Goal: Task Accomplishment & Management: Complete application form

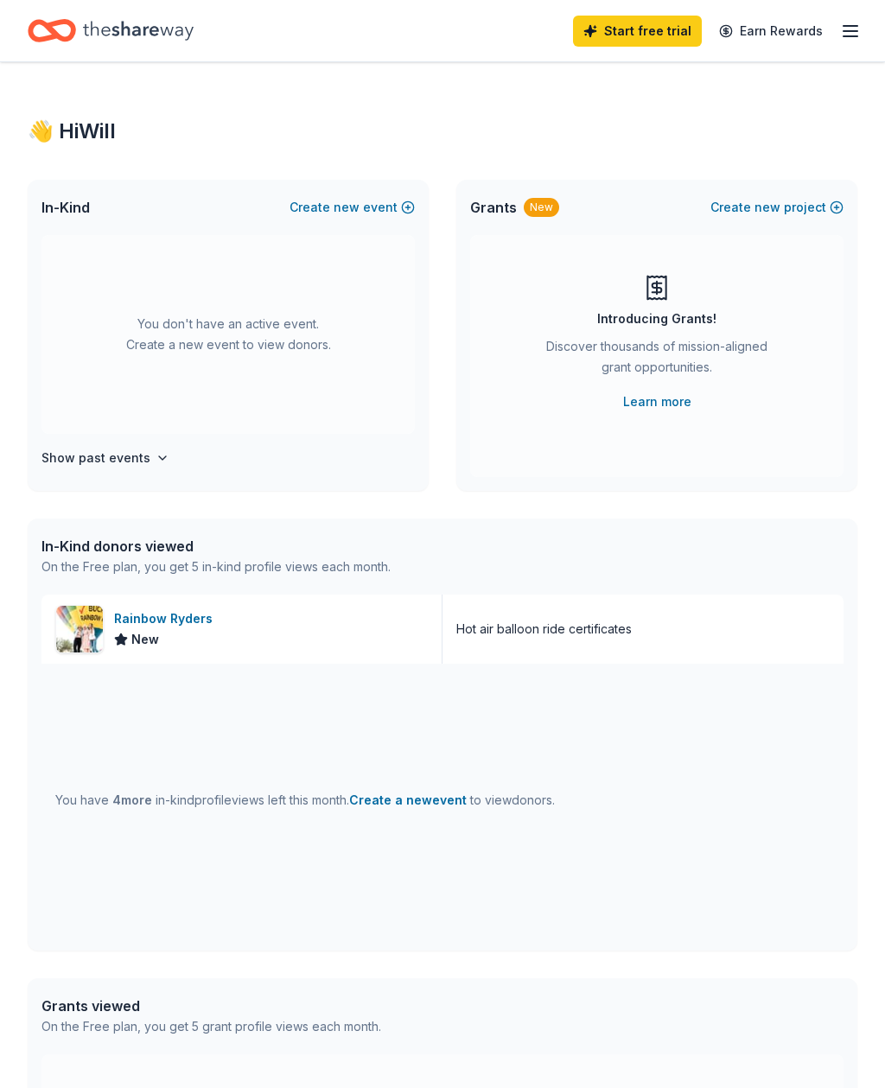
click at [322, 202] on button "Create new event" at bounding box center [352, 207] width 125 height 21
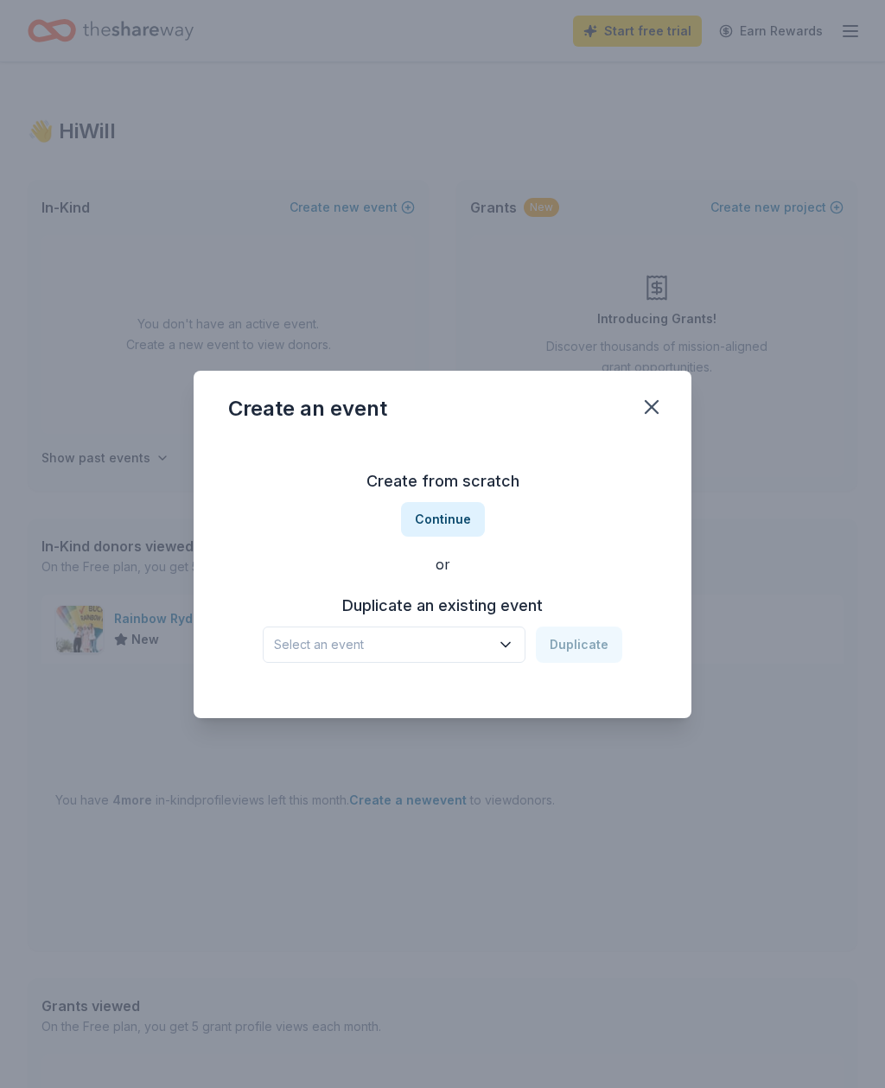
click at [660, 402] on icon "button" at bounding box center [652, 407] width 24 height 24
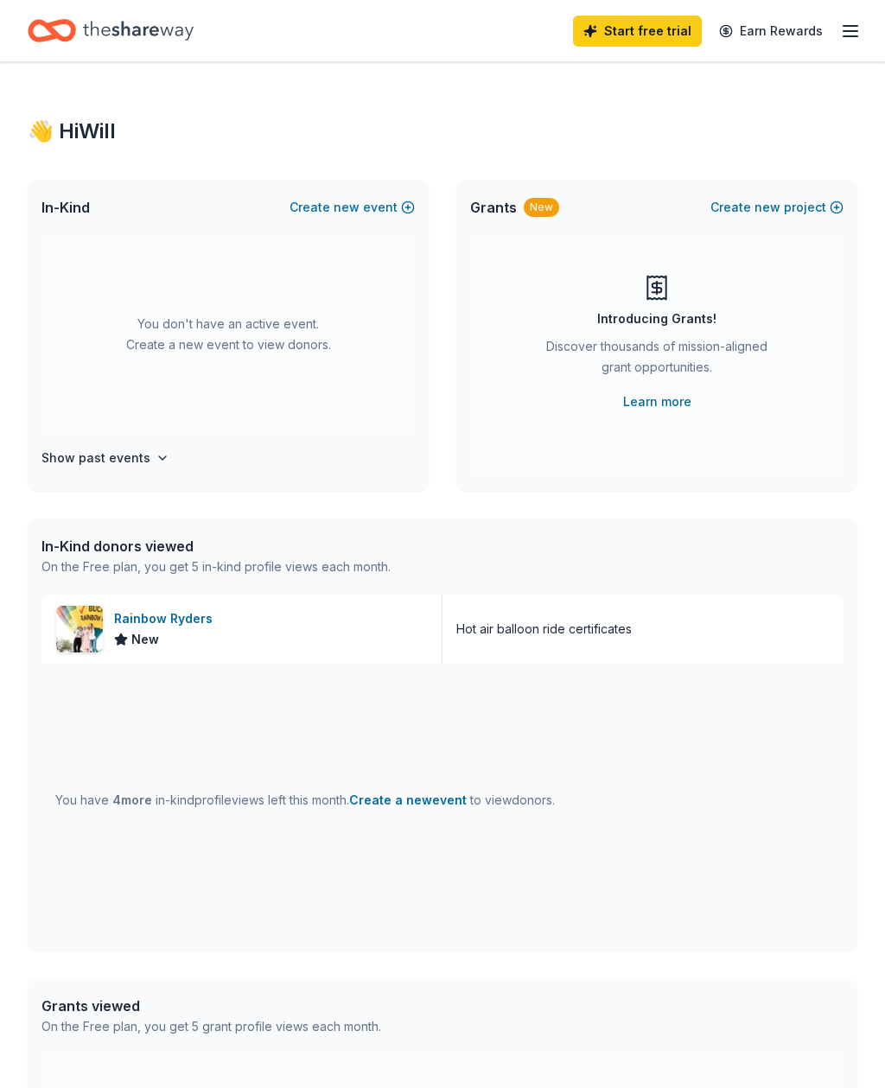
click at [800, 209] on button "Create new project" at bounding box center [777, 207] width 133 height 21
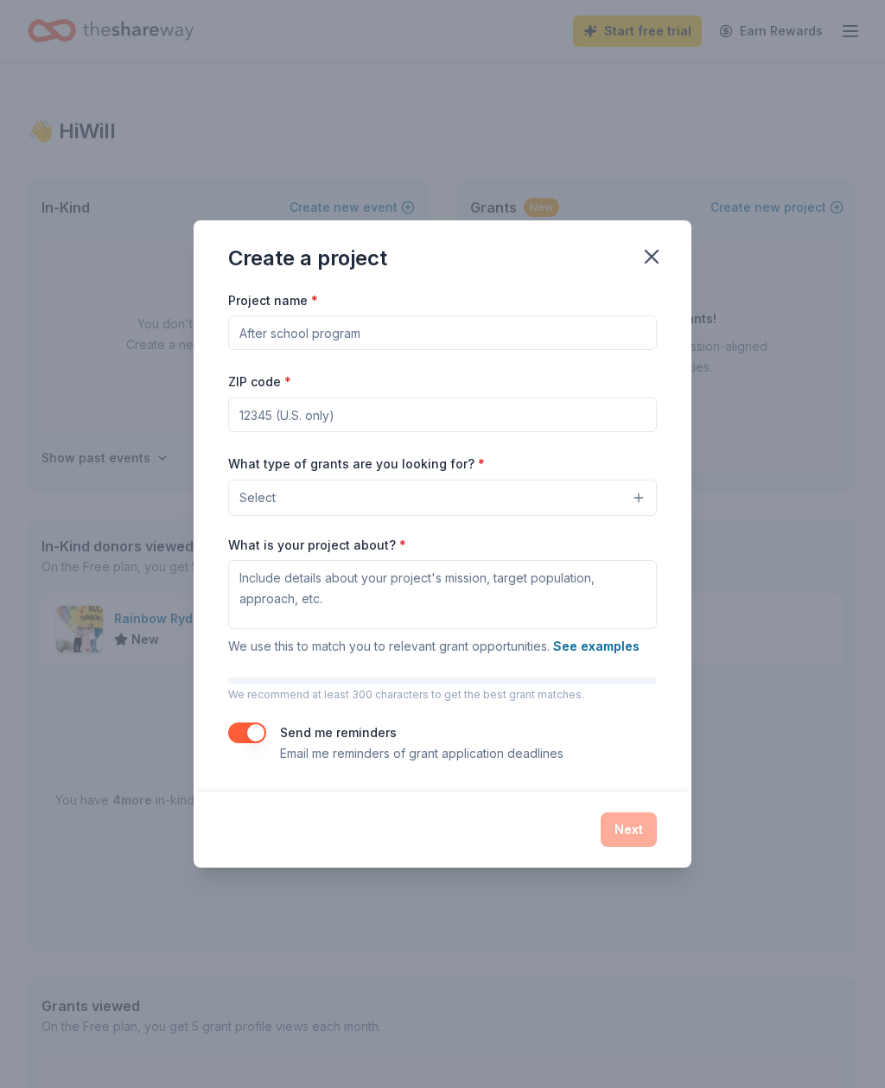
click at [626, 504] on button "Select" at bounding box center [442, 498] width 429 height 36
click at [657, 254] on icon "button" at bounding box center [652, 257] width 24 height 24
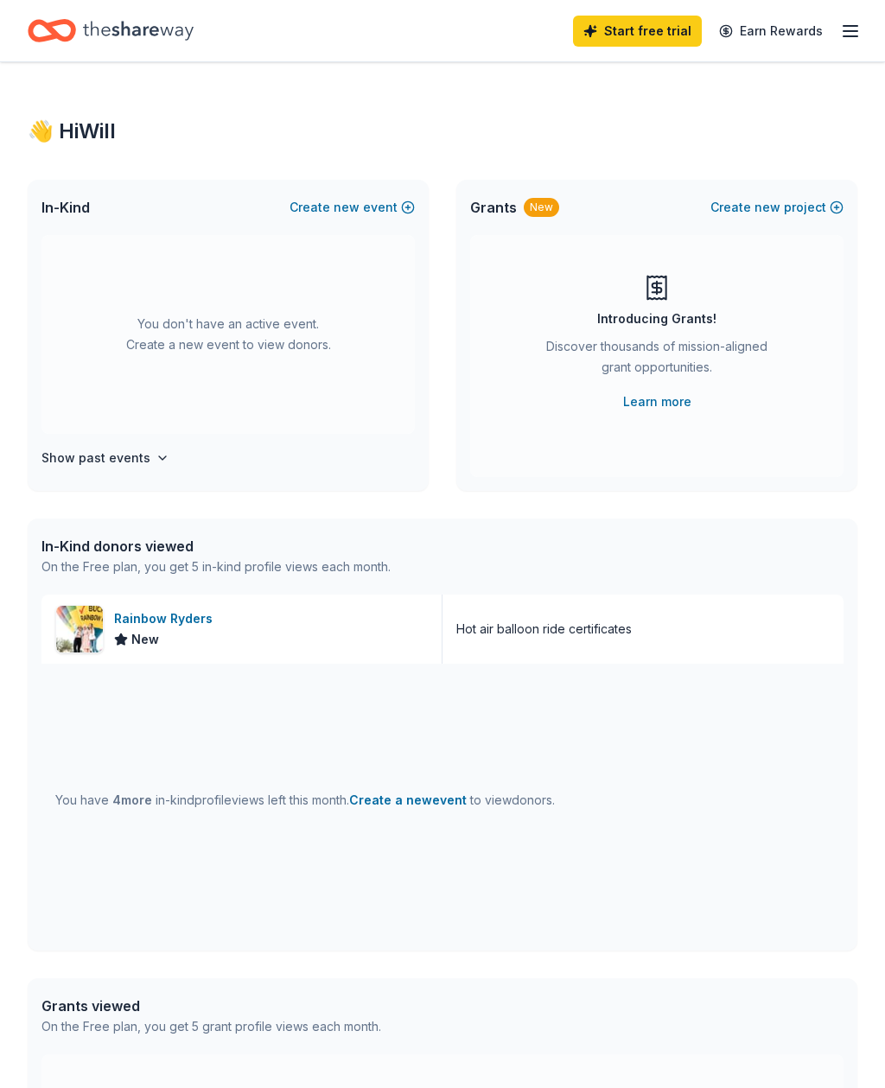
click at [396, 194] on div "In-Kind Create new event" at bounding box center [228, 207] width 401 height 55
click at [394, 214] on button "Create new event" at bounding box center [352, 207] width 125 height 21
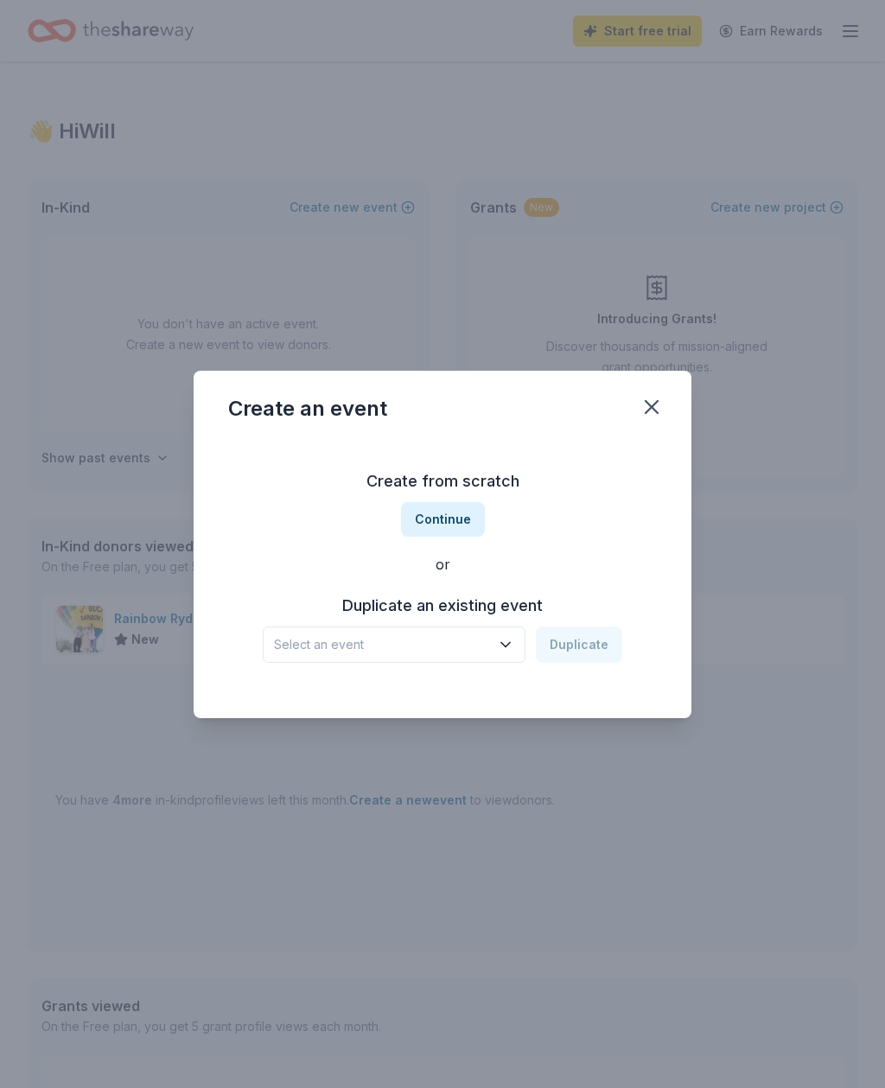
click at [648, 392] on button "button" at bounding box center [652, 407] width 38 height 38
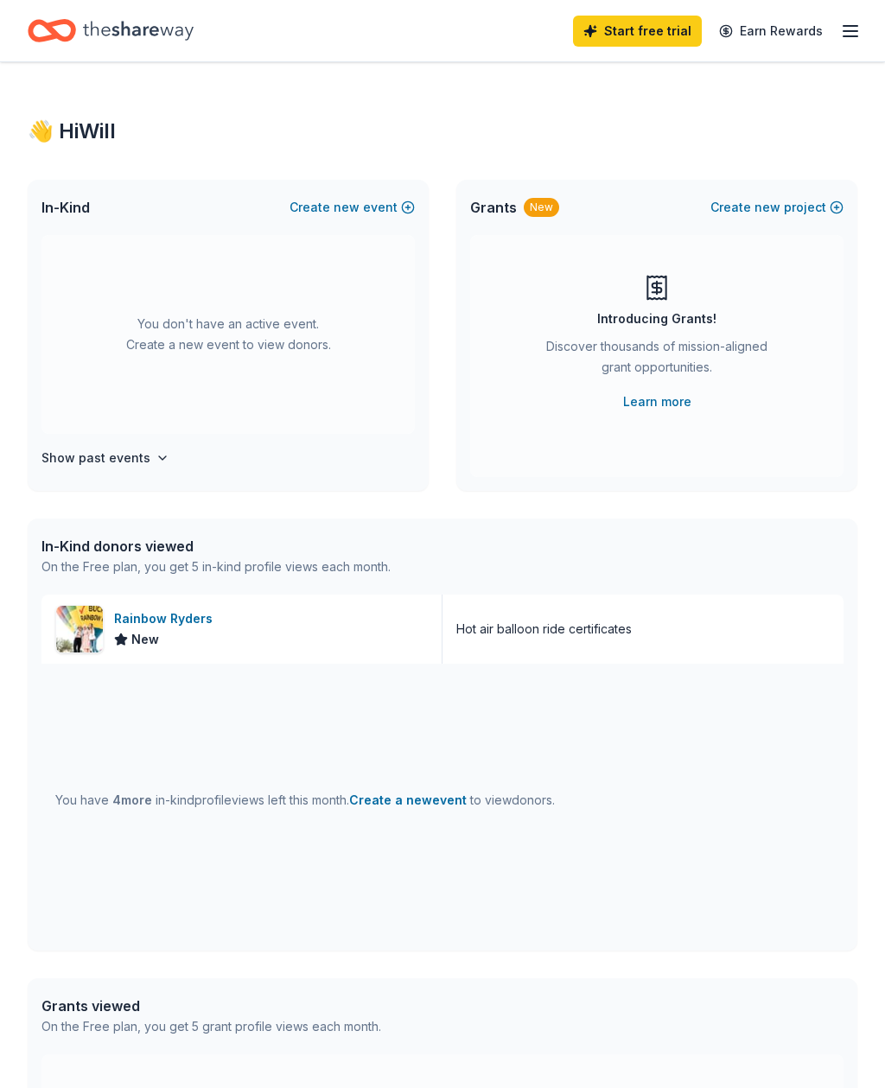
click at [348, 208] on span "new" at bounding box center [347, 207] width 26 height 21
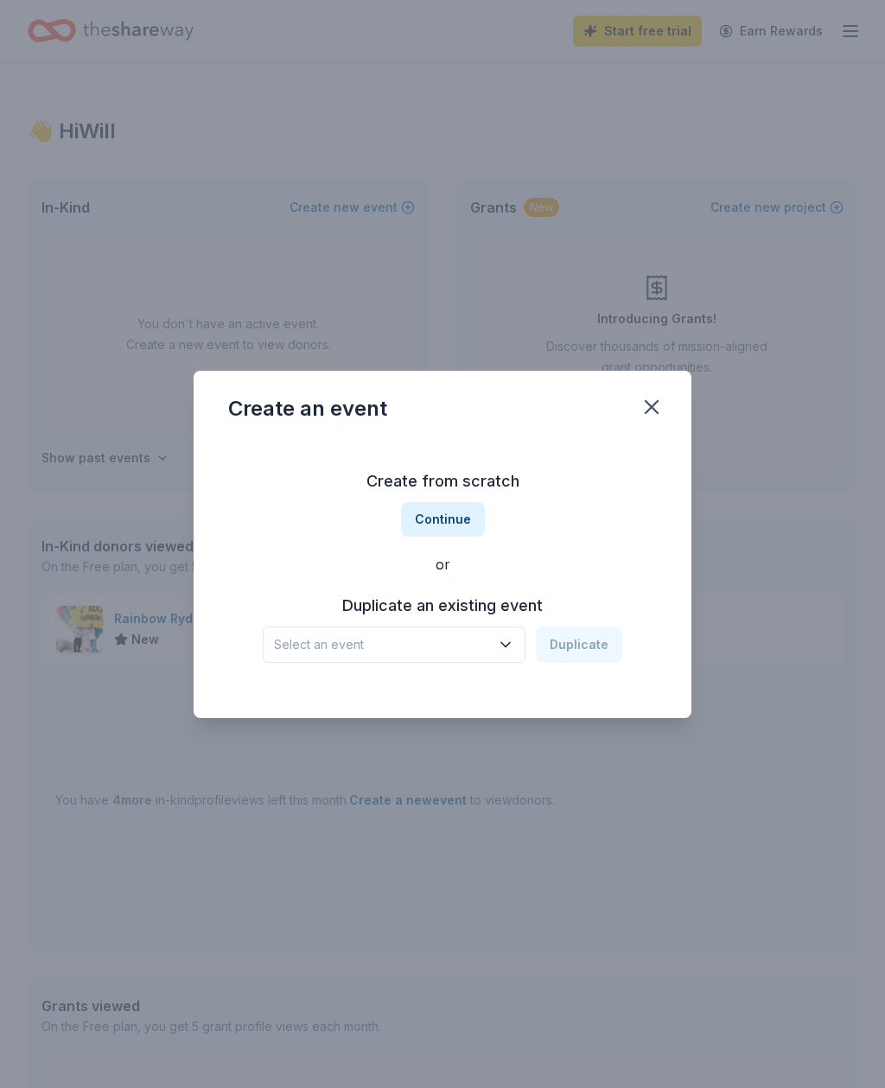
click at [669, 392] on div "Create an event" at bounding box center [443, 405] width 498 height 69
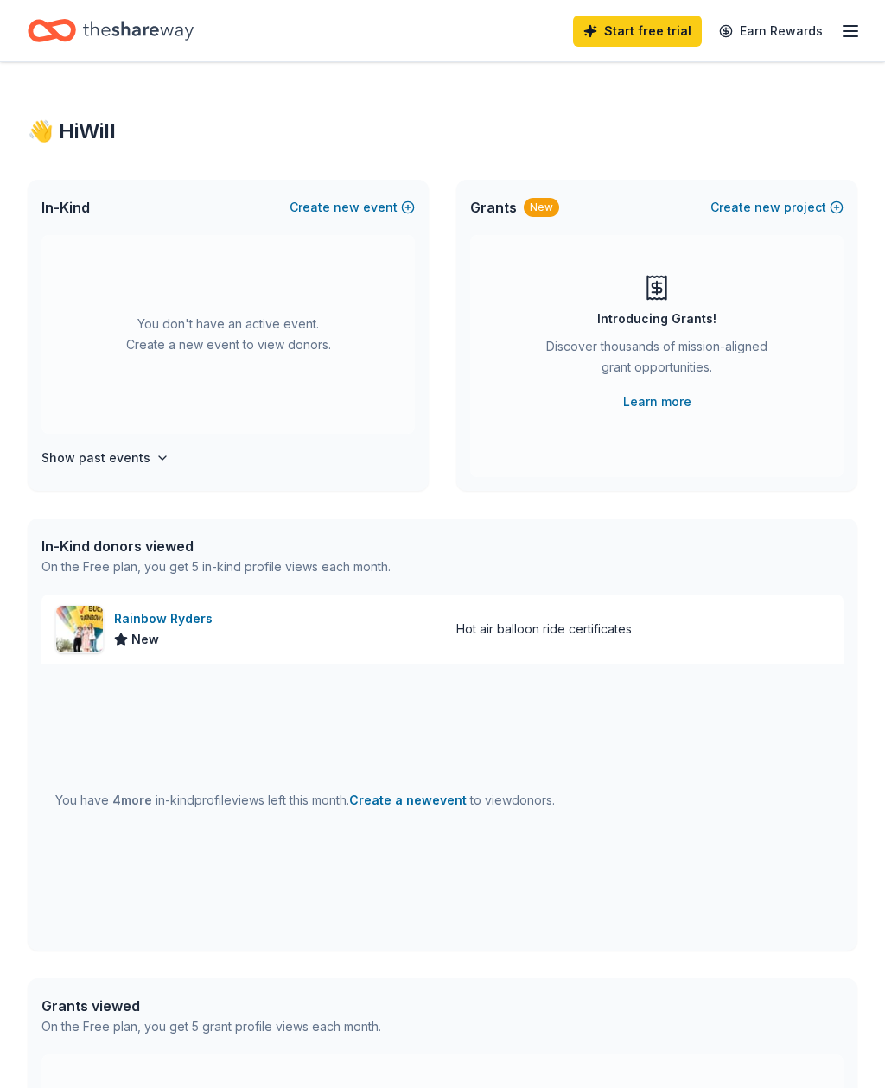
click at [791, 213] on button "Create new project" at bounding box center [777, 207] width 133 height 21
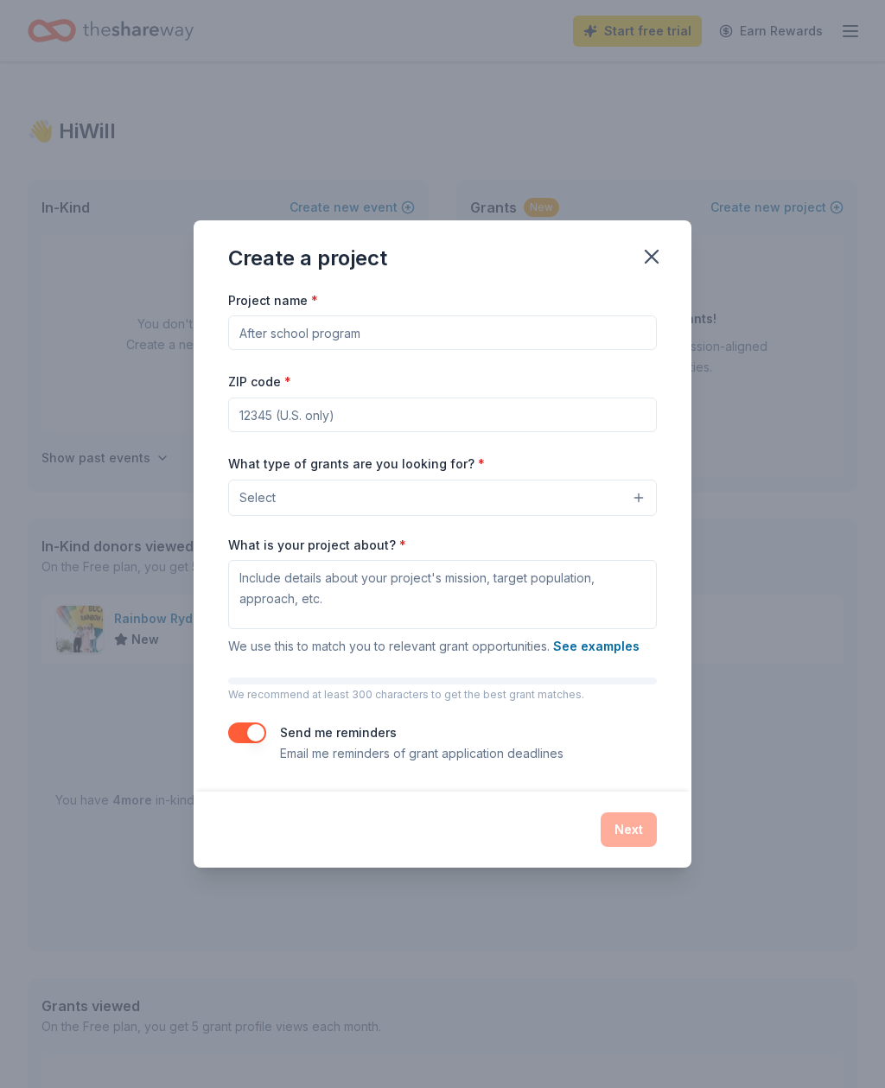
click at [637, 260] on button "button" at bounding box center [652, 257] width 38 height 38
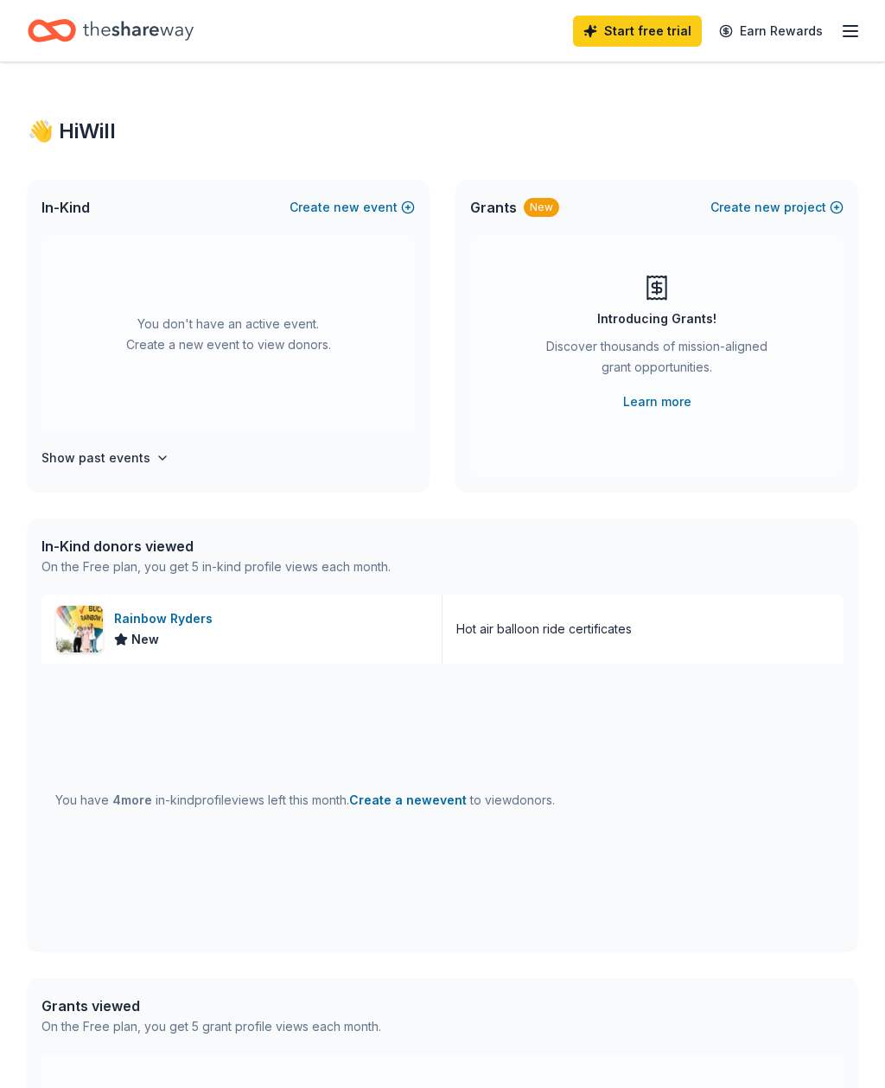
click at [389, 214] on button "Create new event" at bounding box center [352, 207] width 125 height 21
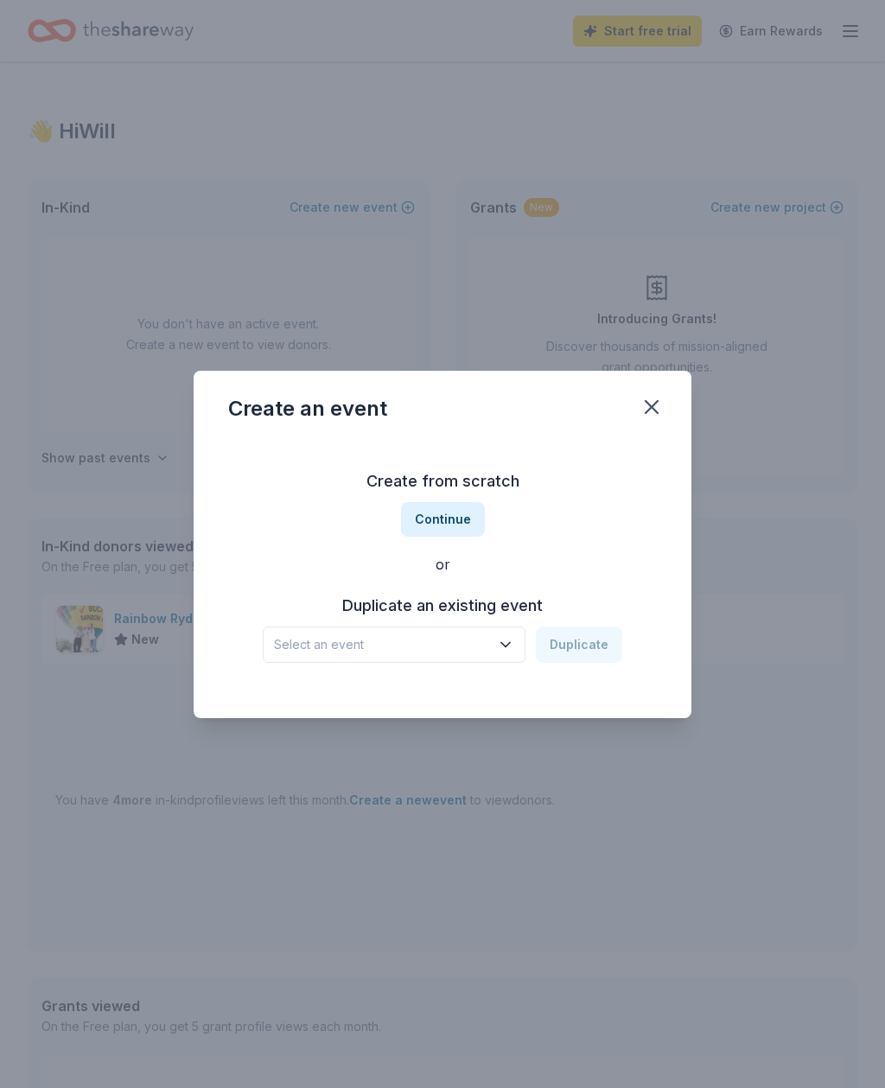
click at [511, 653] on icon "button" at bounding box center [505, 644] width 17 height 17
click at [480, 702] on div "Aug 09, 2025 · CO" at bounding box center [396, 712] width 230 height 21
click at [587, 644] on button "Duplicate" at bounding box center [579, 645] width 86 height 36
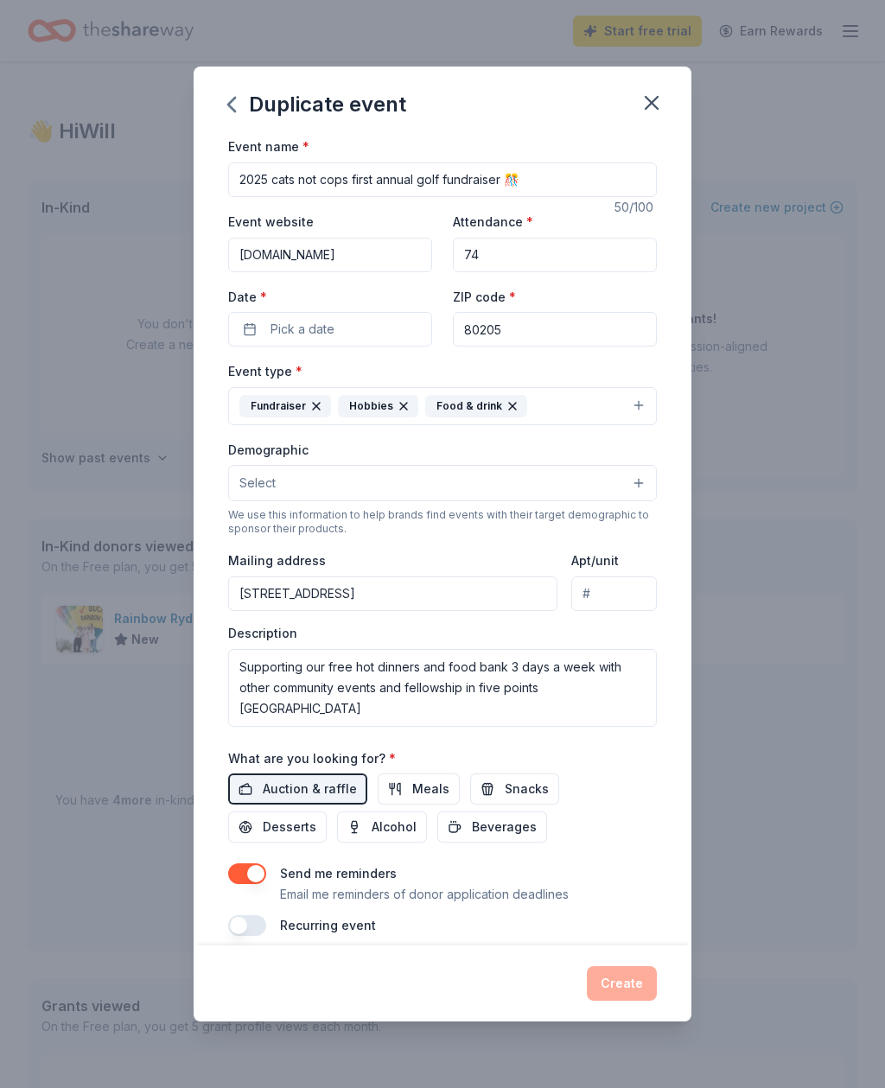
click at [330, 176] on input "2025 cats not cops first annual golf fundraiser 🎊" at bounding box center [442, 180] width 429 height 35
click at [303, 179] on input "2025 cats not cops first annual golf fundraiser 🎊" at bounding box center [442, 179] width 429 height 35
click at [302, 178] on input "2025 cats not cops first annual golf fundraiser 🎊" at bounding box center [442, 179] width 429 height 35
click at [319, 180] on input "2025 cats not cops first annual golf fundraiser 🎊" at bounding box center [442, 179] width 429 height 35
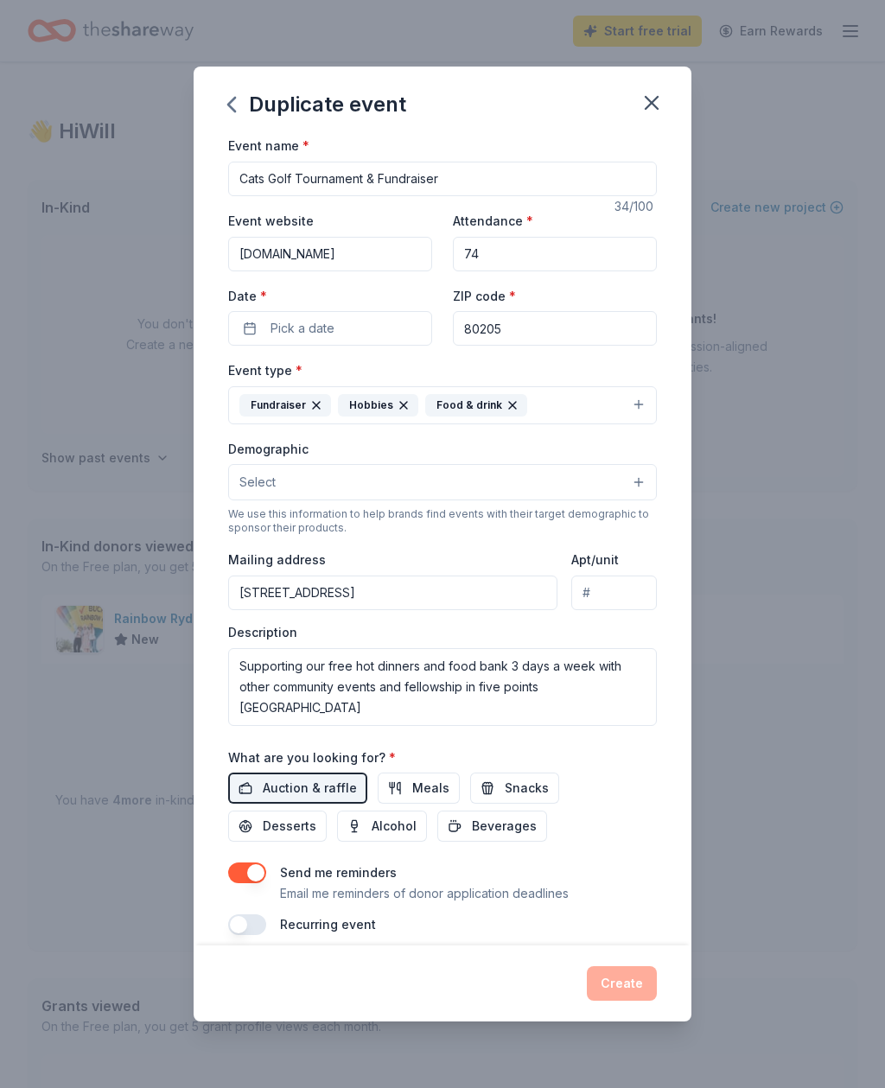
type input "Cats Golf Tournament & Fundraiser"
click at [581, 257] on input "74" at bounding box center [555, 254] width 204 height 35
click at [276, 329] on span "Pick a date" at bounding box center [303, 328] width 64 height 21
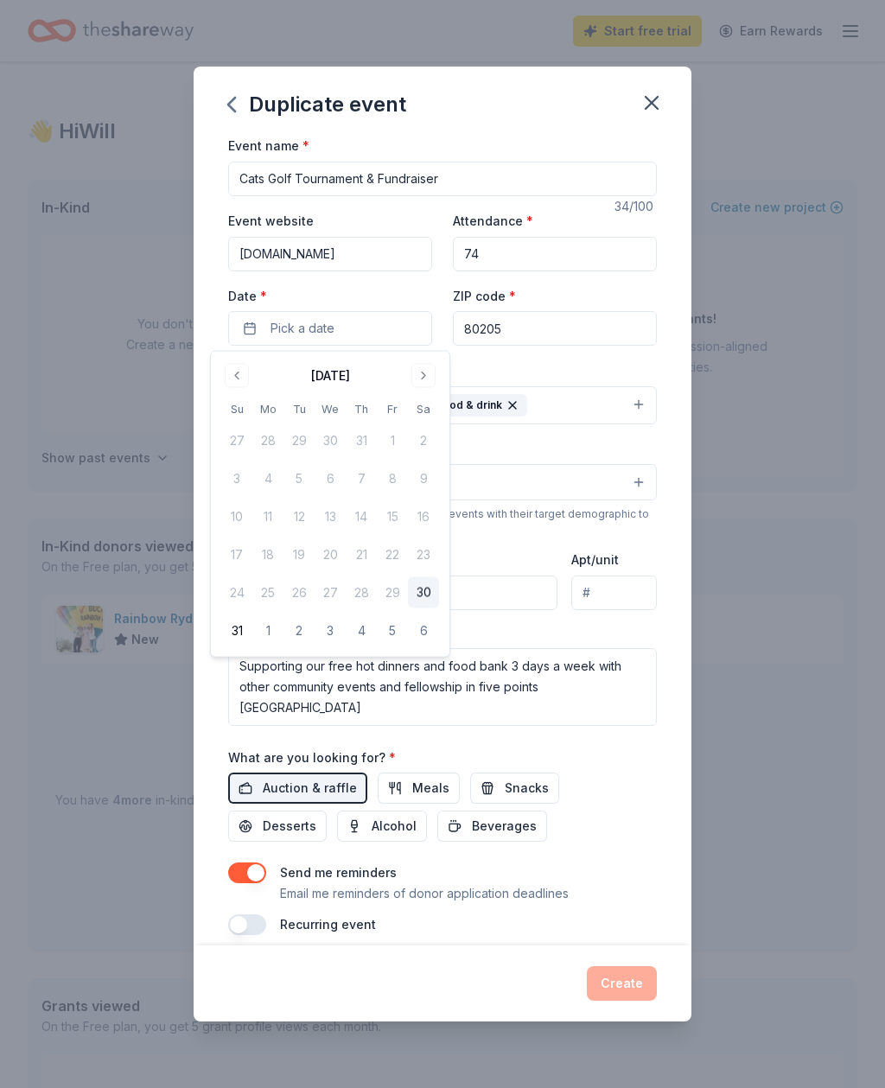
click at [431, 383] on button "Go to next month" at bounding box center [424, 376] width 24 height 24
click at [418, 383] on button "Go to next month" at bounding box center [424, 376] width 24 height 24
click at [432, 512] on button "18" at bounding box center [423, 516] width 31 height 31
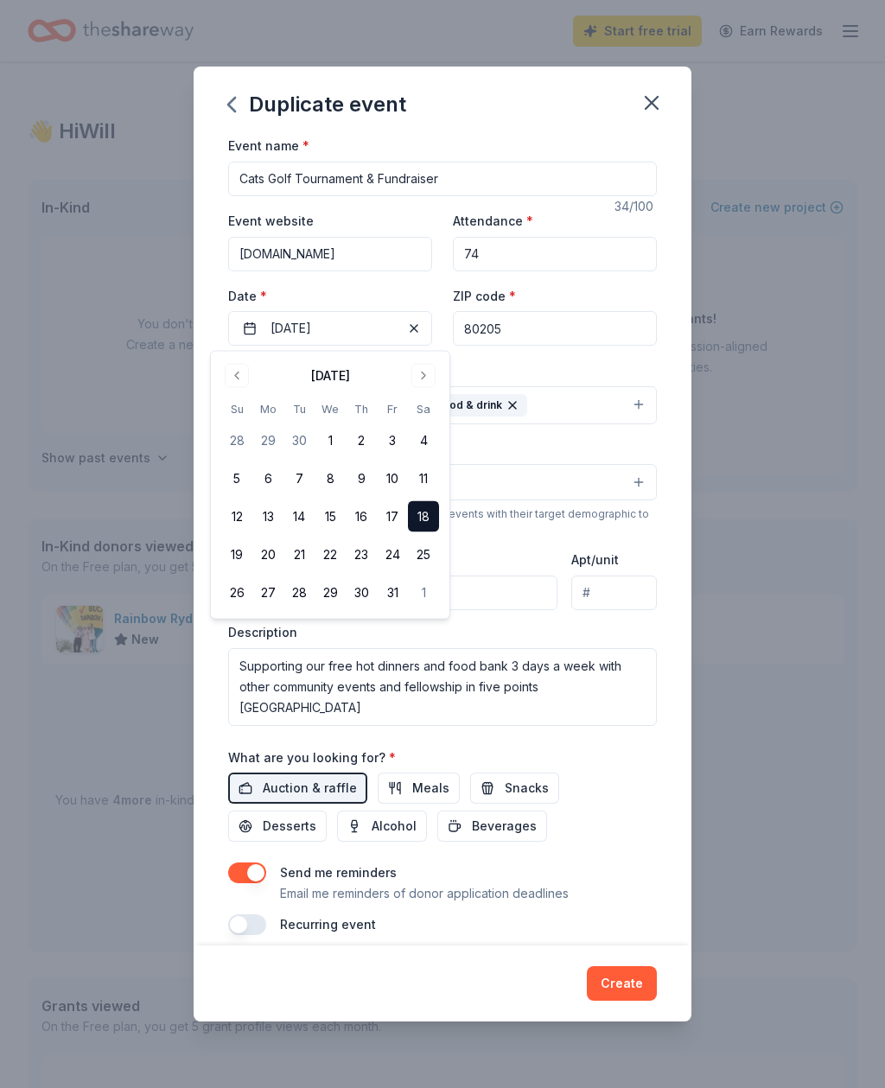
click at [597, 358] on div "Event name * Cats Golf Tournament & Fundraiser 34 /100 Event website Www.catsno…" at bounding box center [442, 535] width 429 height 801
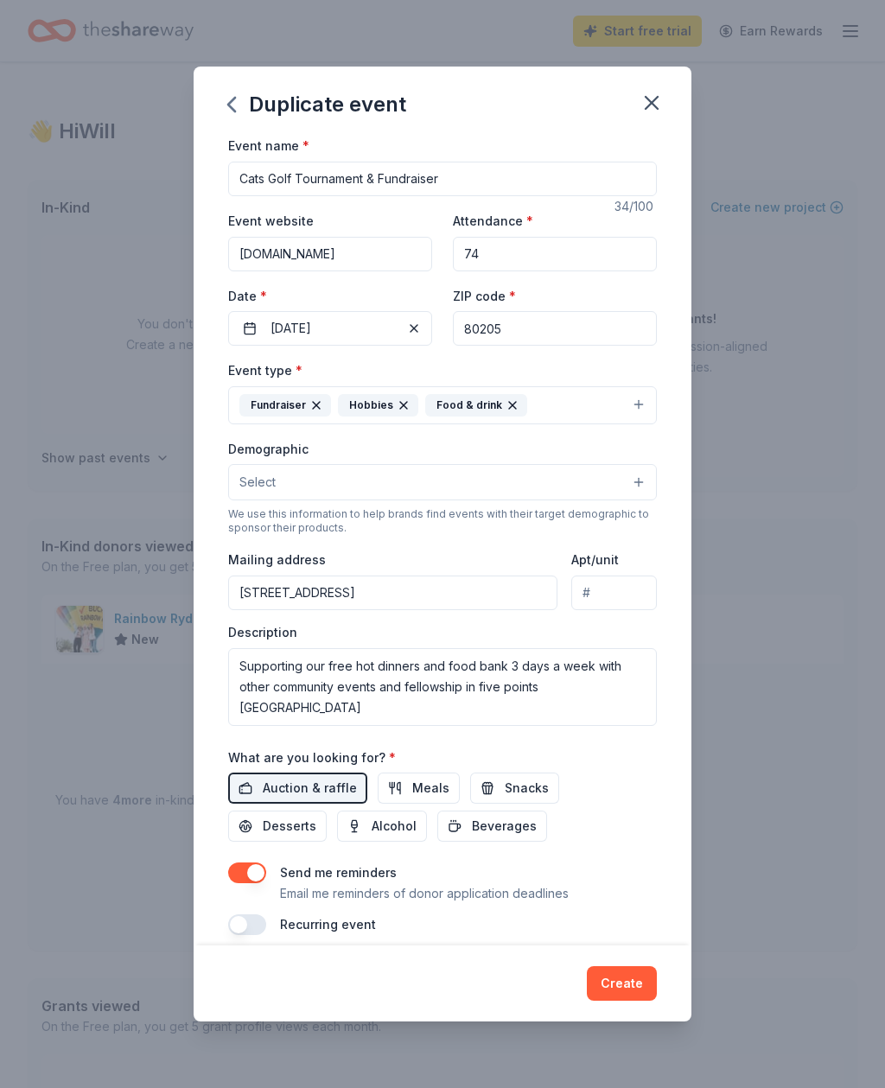
click at [594, 409] on button "Fundraiser Hobbies Food & drink" at bounding box center [442, 405] width 429 height 38
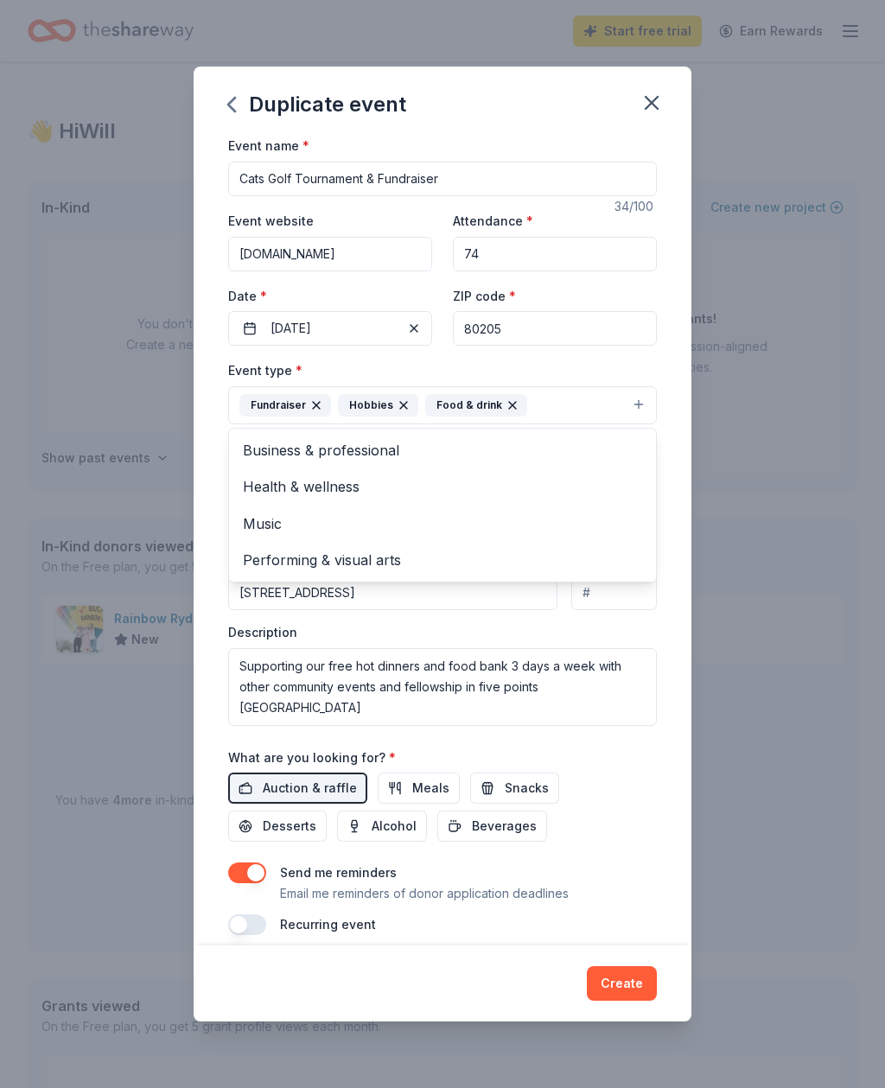
click at [580, 411] on button "Fundraiser Hobbies Food & drink" at bounding box center [442, 405] width 429 height 38
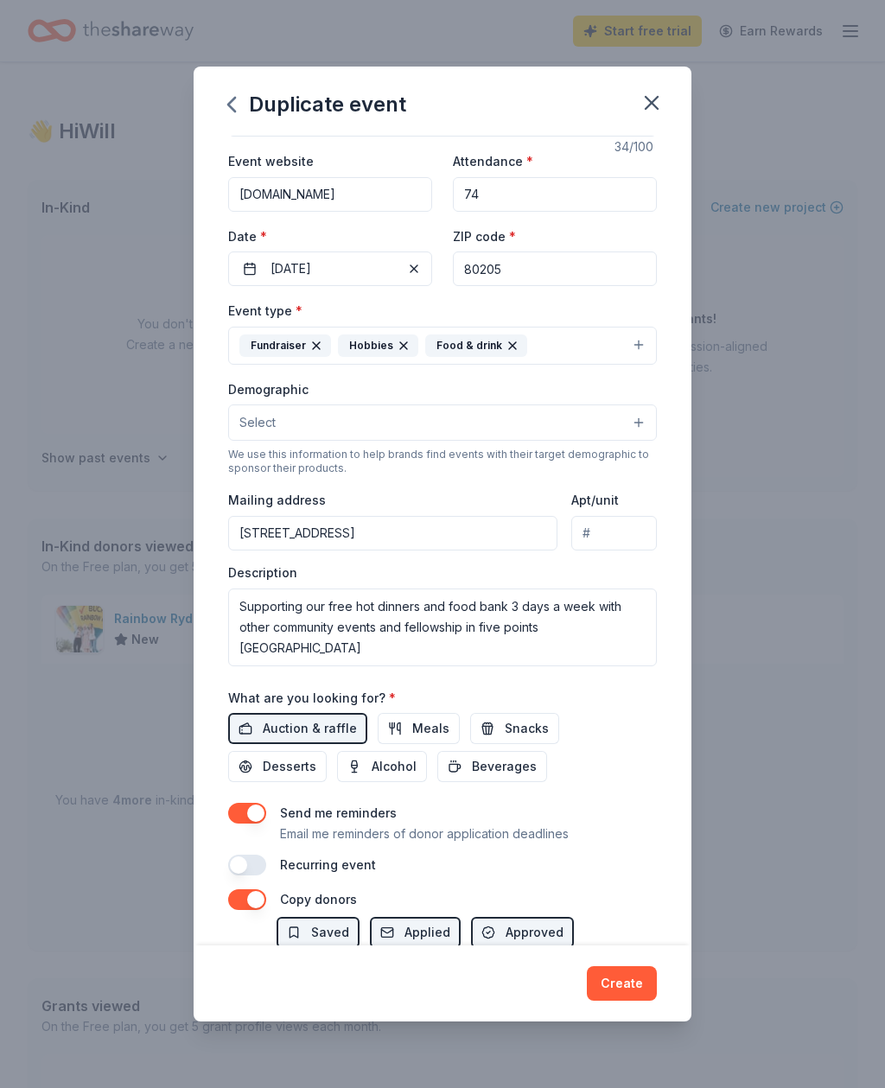
scroll to position [75, 0]
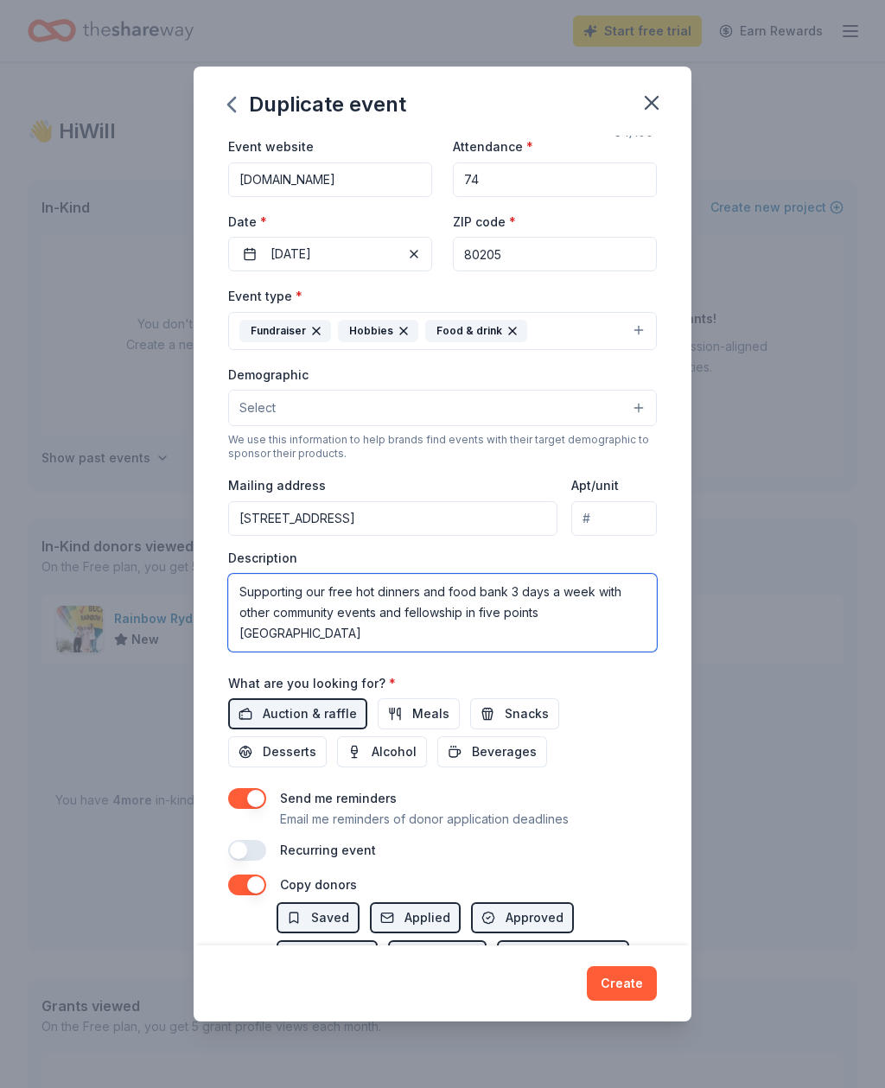
click at [447, 605] on textarea "Supporting our free hot dinners and food bank 3 days a week with other communit…" at bounding box center [442, 613] width 429 height 78
click at [446, 605] on textarea "Supporting our free hot dinners and food bank 3 days a week with other communit…" at bounding box center [442, 613] width 429 height 78
click at [447, 599] on textarea "Supporting our free hot dinners and food bank 3 days a week with other communit…" at bounding box center [442, 613] width 429 height 78
click at [471, 608] on textarea "Supporting our free hot dinners and food bank 3 days a week with other communit…" at bounding box center [442, 613] width 429 height 78
click at [470, 608] on textarea "Supporting our free hot dinners and food bank 3 days a week with other communit…" at bounding box center [442, 613] width 429 height 78
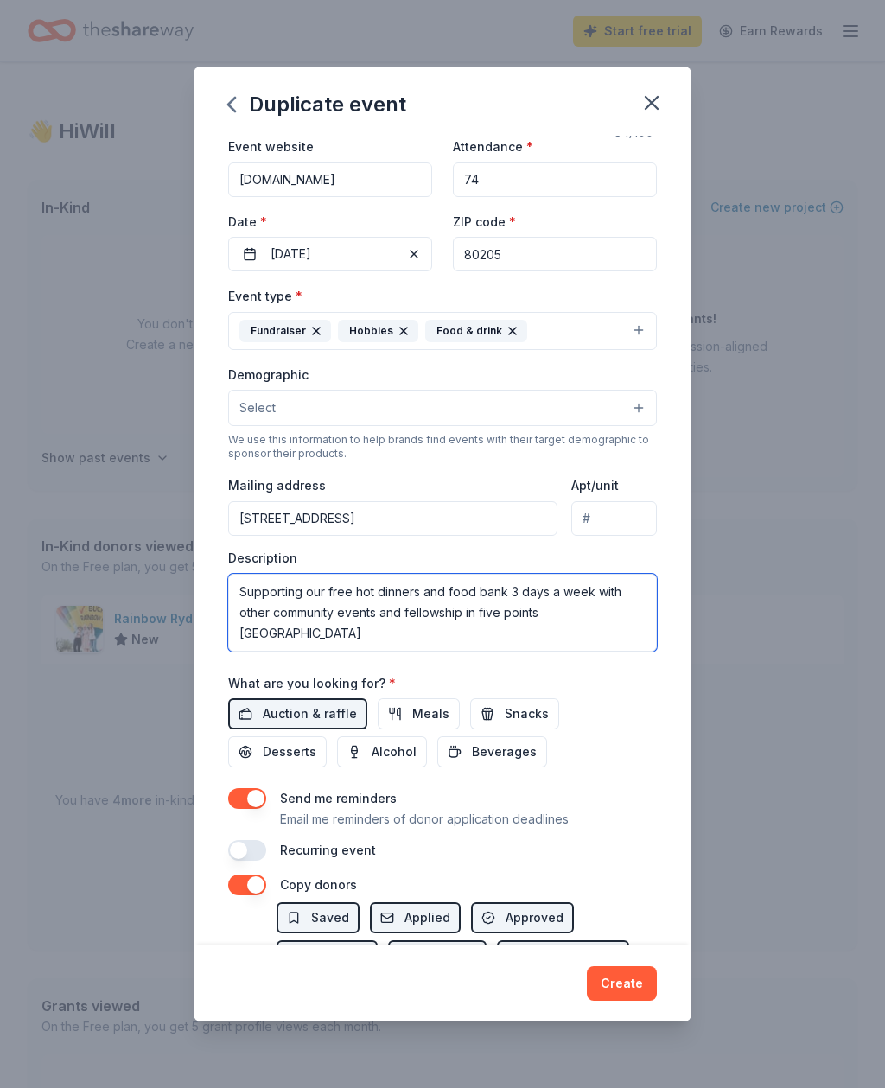
click at [466, 607] on textarea "Supporting our free hot dinners and food bank 3 days a week with other communit…" at bounding box center [442, 613] width 429 height 78
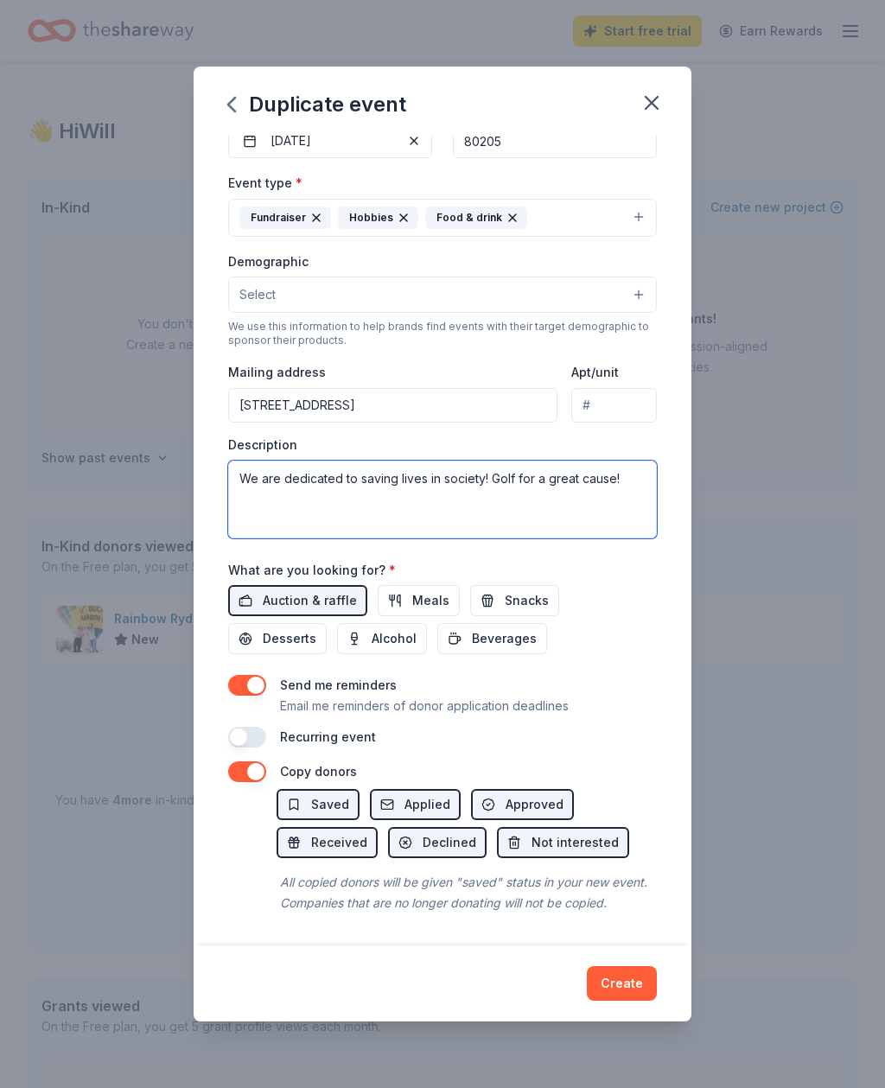
scroll to position [190, 0]
type textarea "We are dedicated to saving lives in society! Golf for a great cause!"
click at [596, 676] on div "Send me reminders Email me reminders of donor application deadlines" at bounding box center [442, 695] width 429 height 41
click at [422, 603] on span "Meals" at bounding box center [430, 600] width 37 height 21
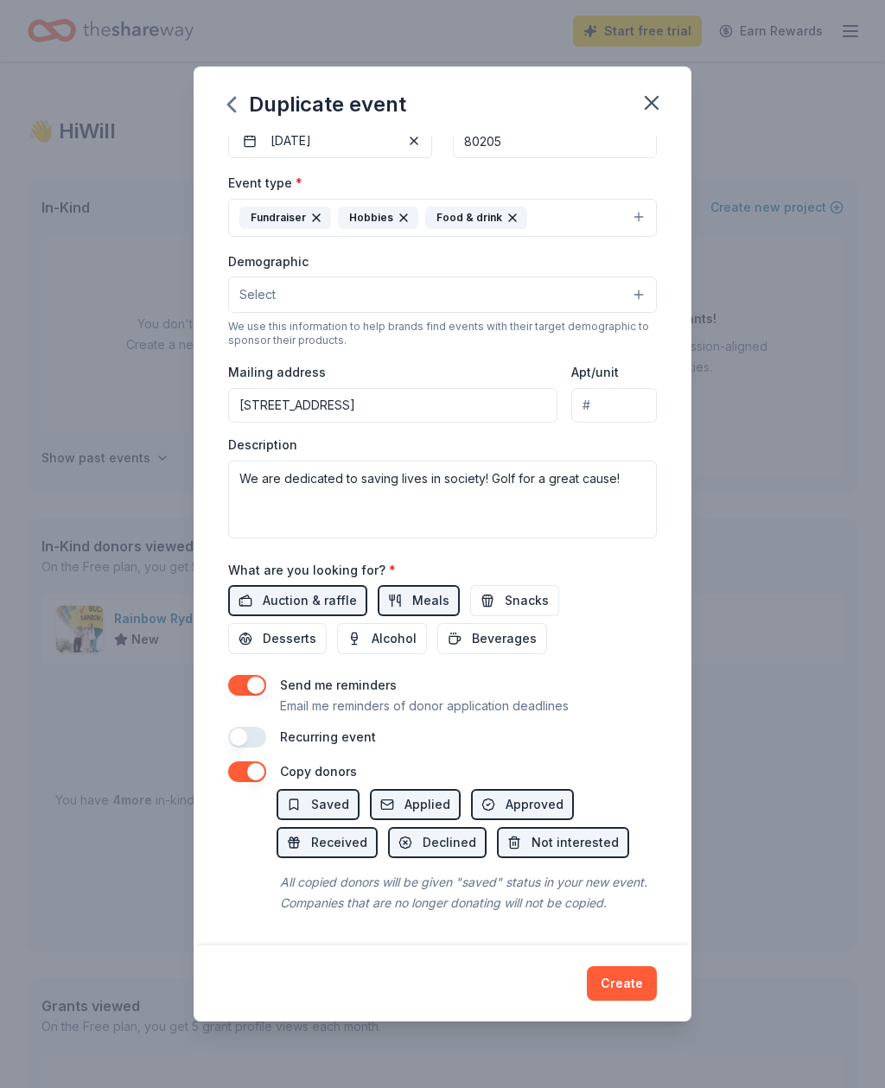
click at [505, 607] on span "Snacks" at bounding box center [527, 600] width 44 height 21
click at [327, 623] on button "Desserts" at bounding box center [277, 638] width 99 height 31
click at [248, 693] on button "button" at bounding box center [247, 685] width 38 height 21
click at [635, 974] on button "Create" at bounding box center [622, 984] width 70 height 35
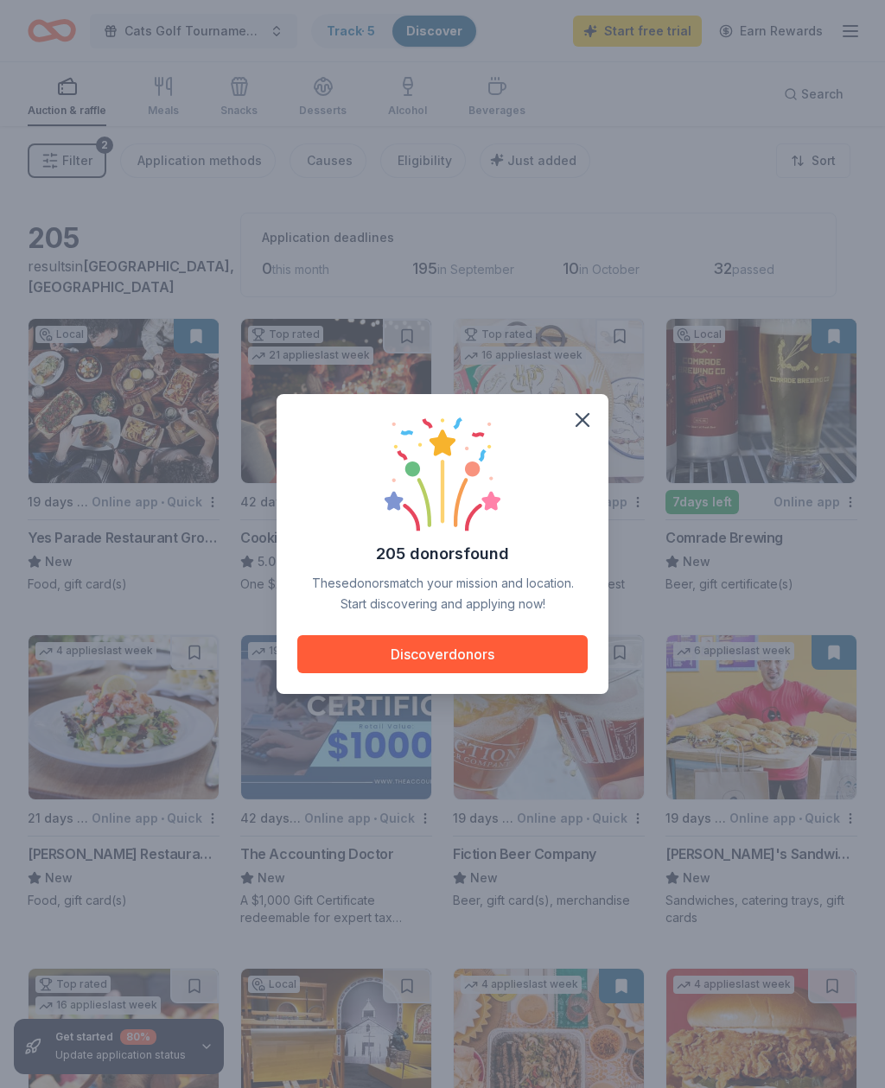
click at [588, 430] on icon "button" at bounding box center [583, 420] width 24 height 24
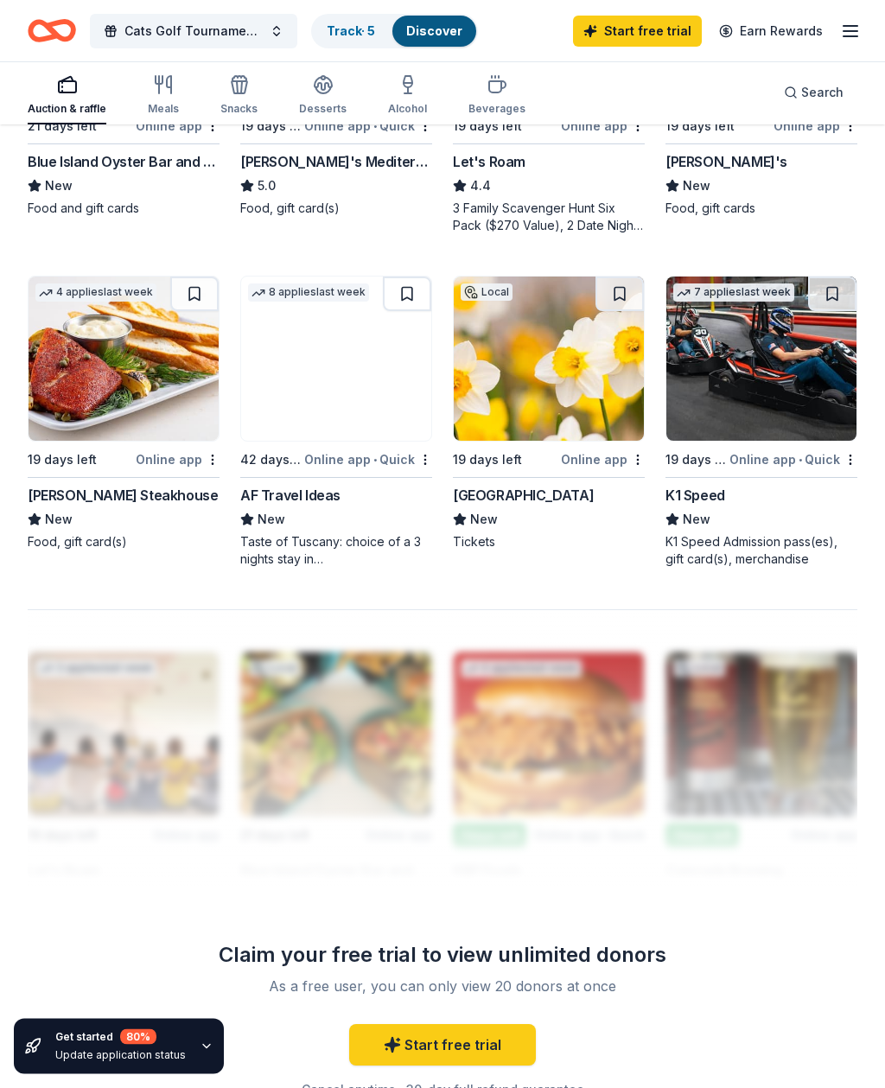
scroll to position [1452, 0]
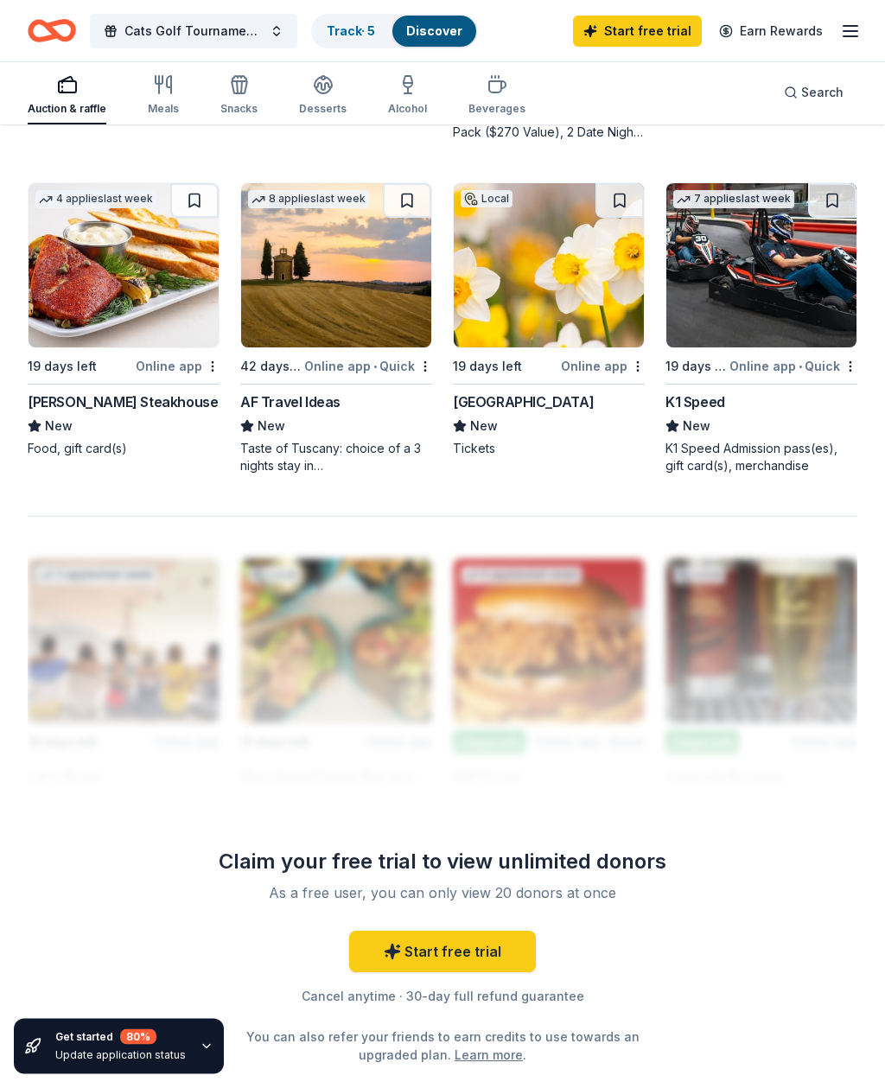
click at [260, 285] on img at bounding box center [336, 266] width 190 height 164
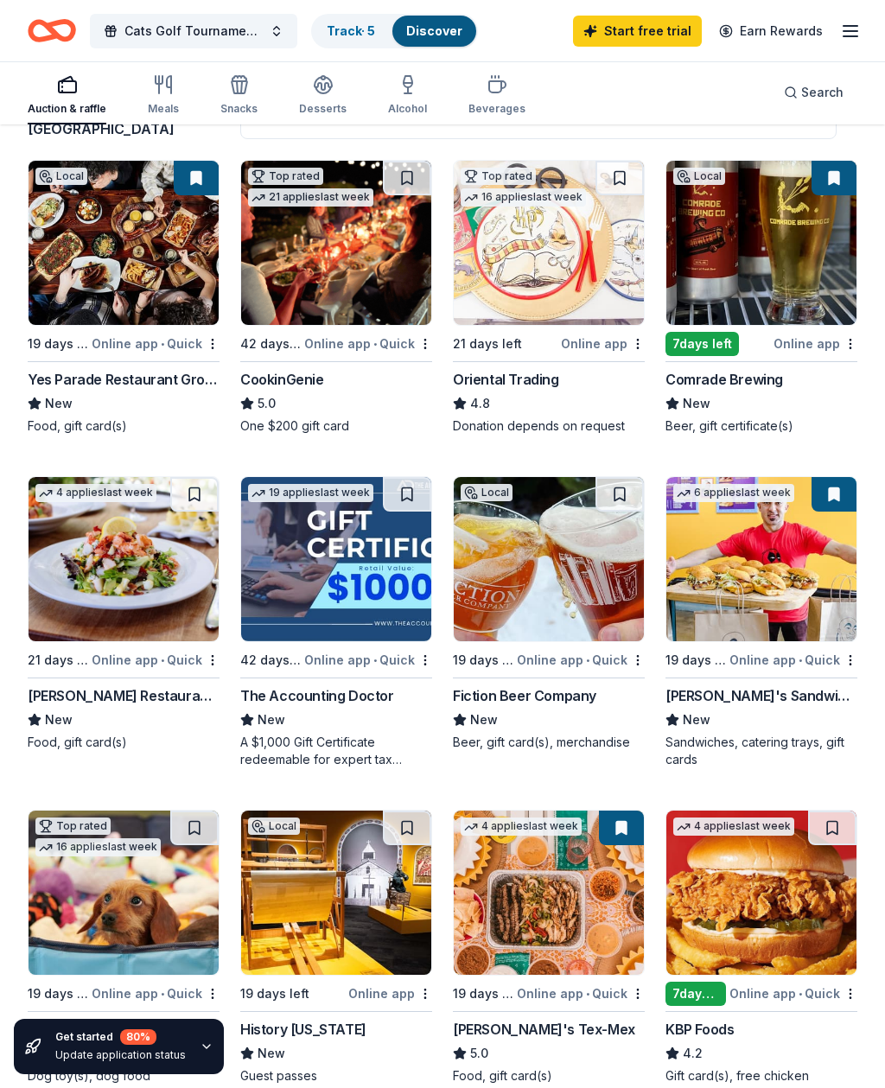
scroll to position [0, 0]
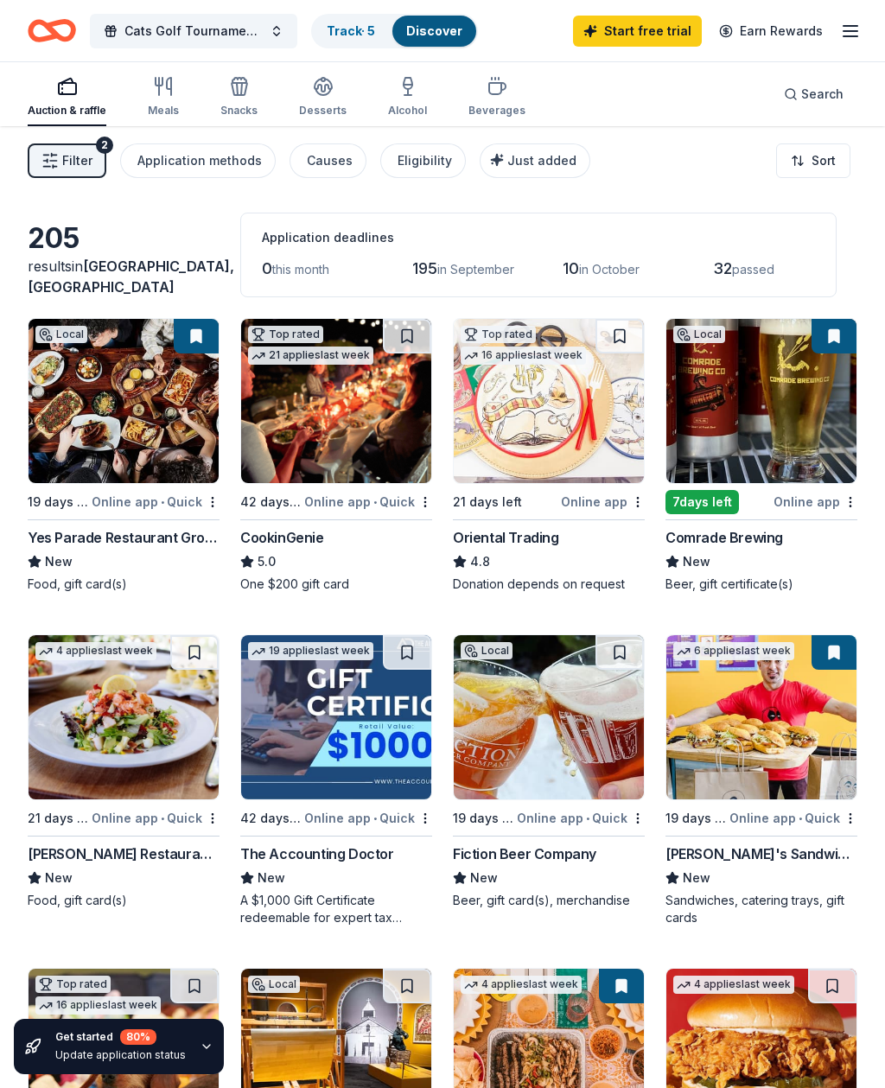
click at [178, 172] on button "Application methods" at bounding box center [198, 161] width 156 height 35
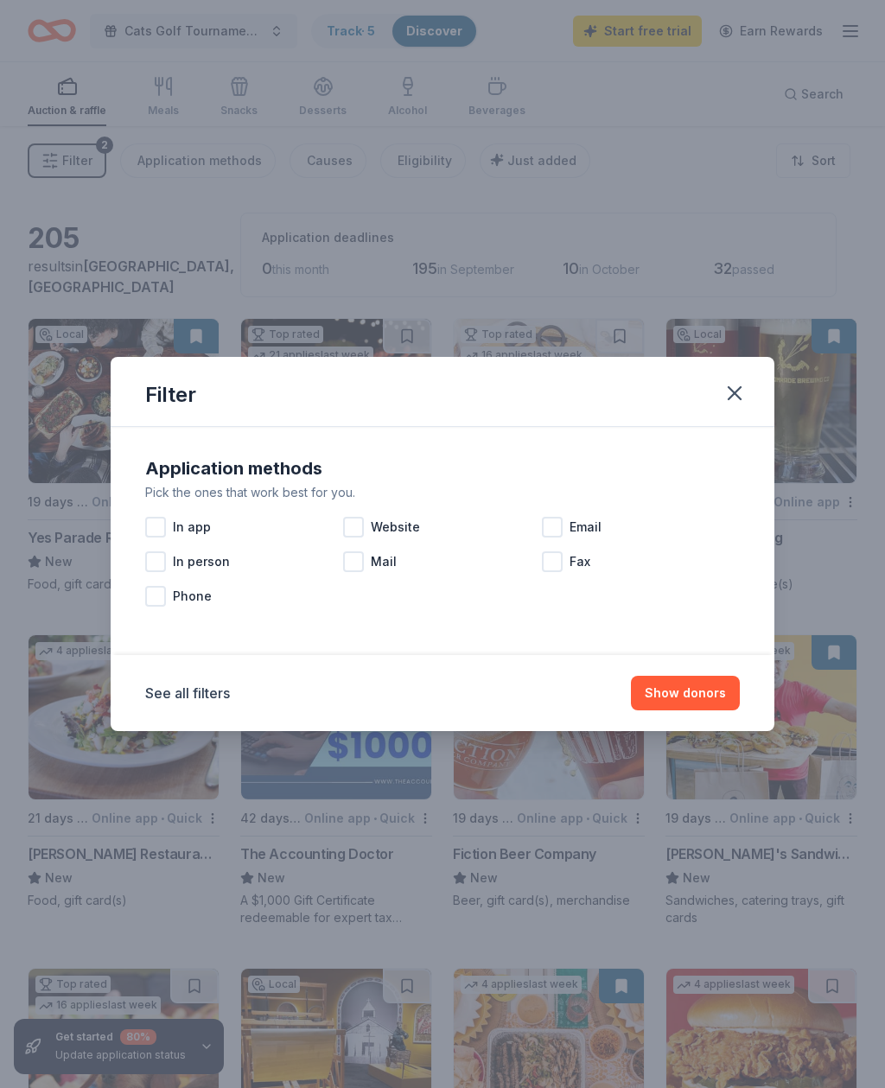
click at [157, 521] on div at bounding box center [155, 527] width 21 height 21
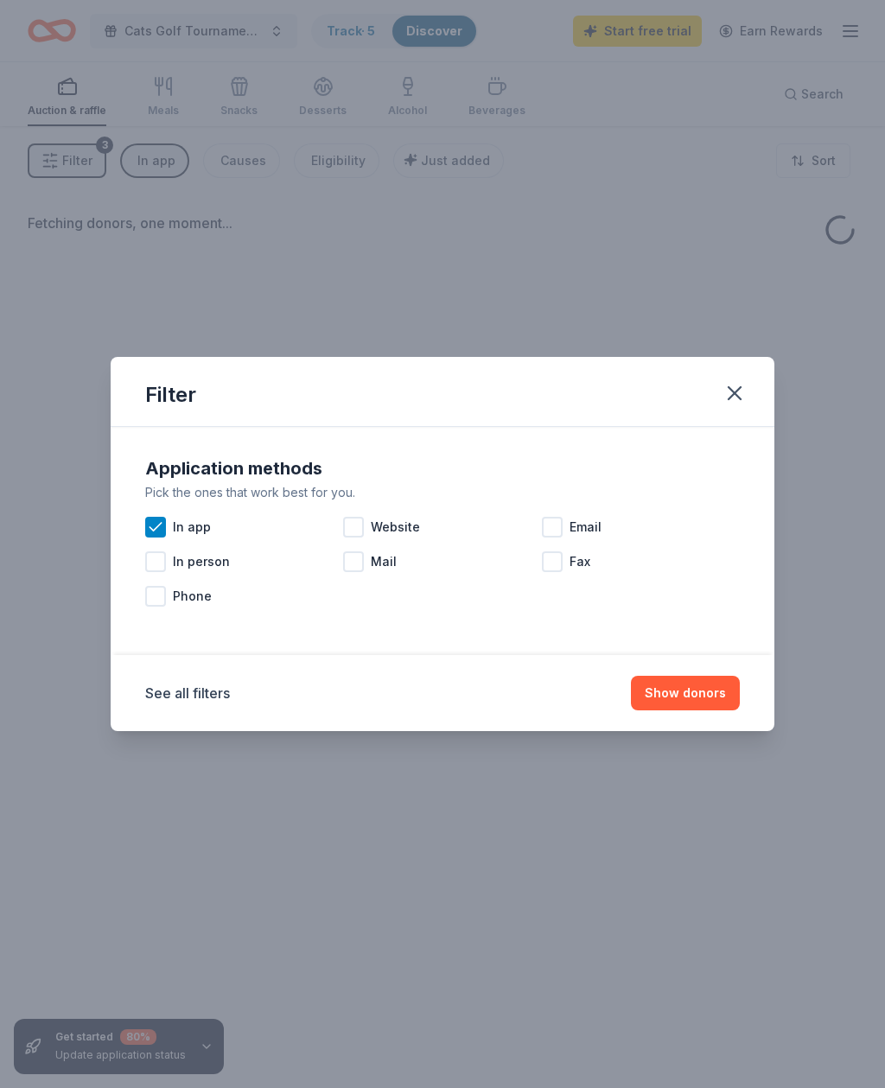
click at [697, 696] on button "Show donors" at bounding box center [685, 693] width 109 height 35
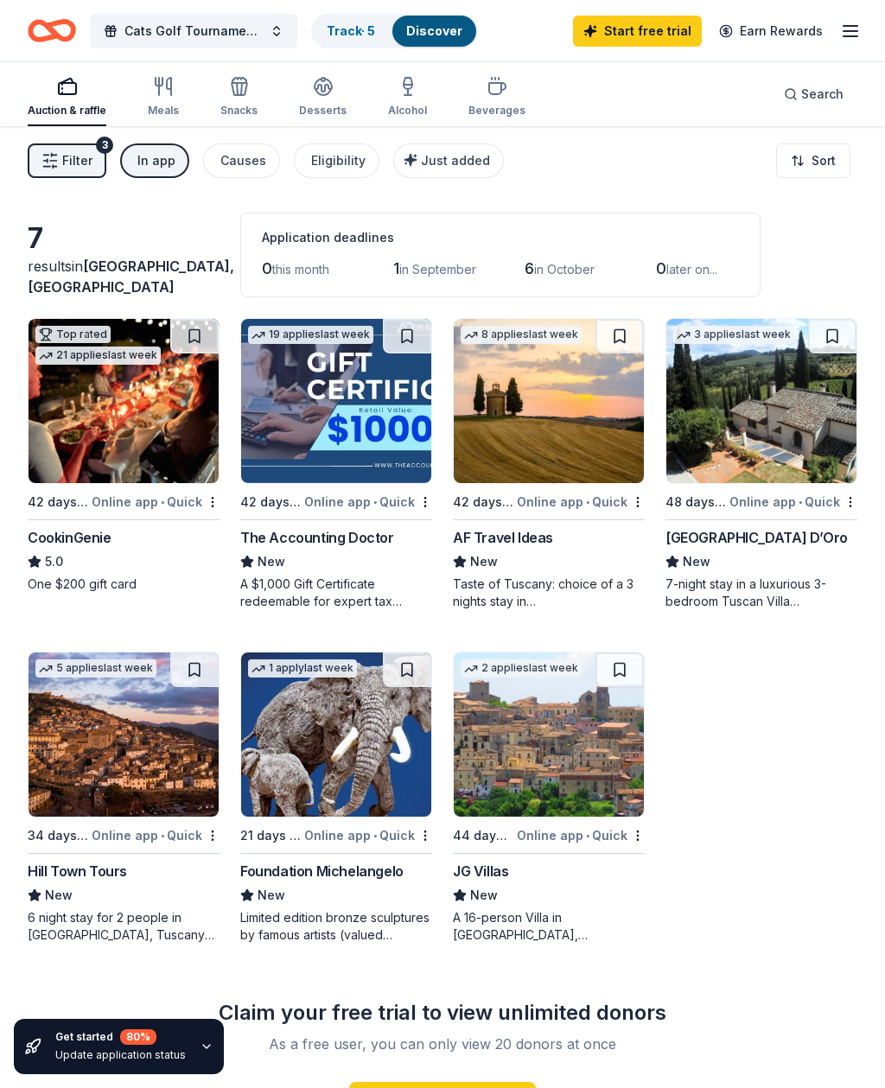
click at [152, 169] on div "In app" at bounding box center [156, 160] width 38 height 21
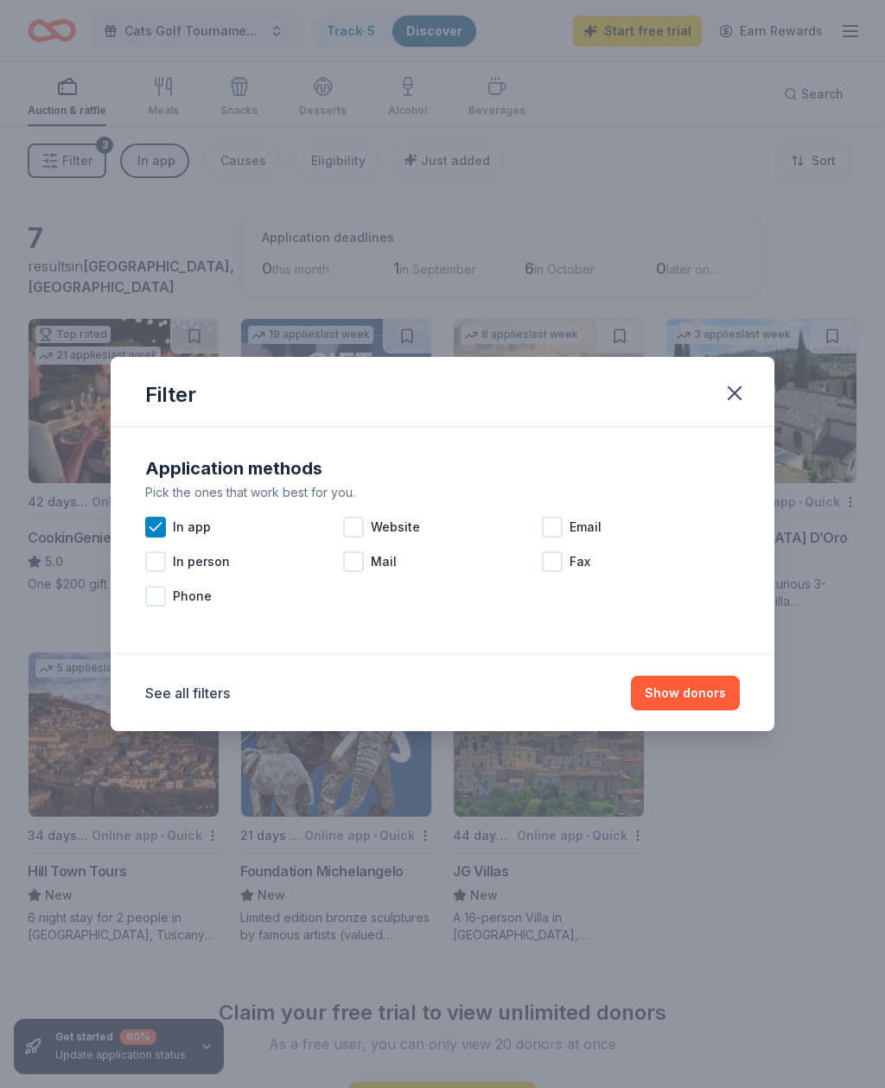
click at [156, 561] on div at bounding box center [155, 562] width 21 height 21
click at [155, 550] on div "In person" at bounding box center [244, 562] width 198 height 35
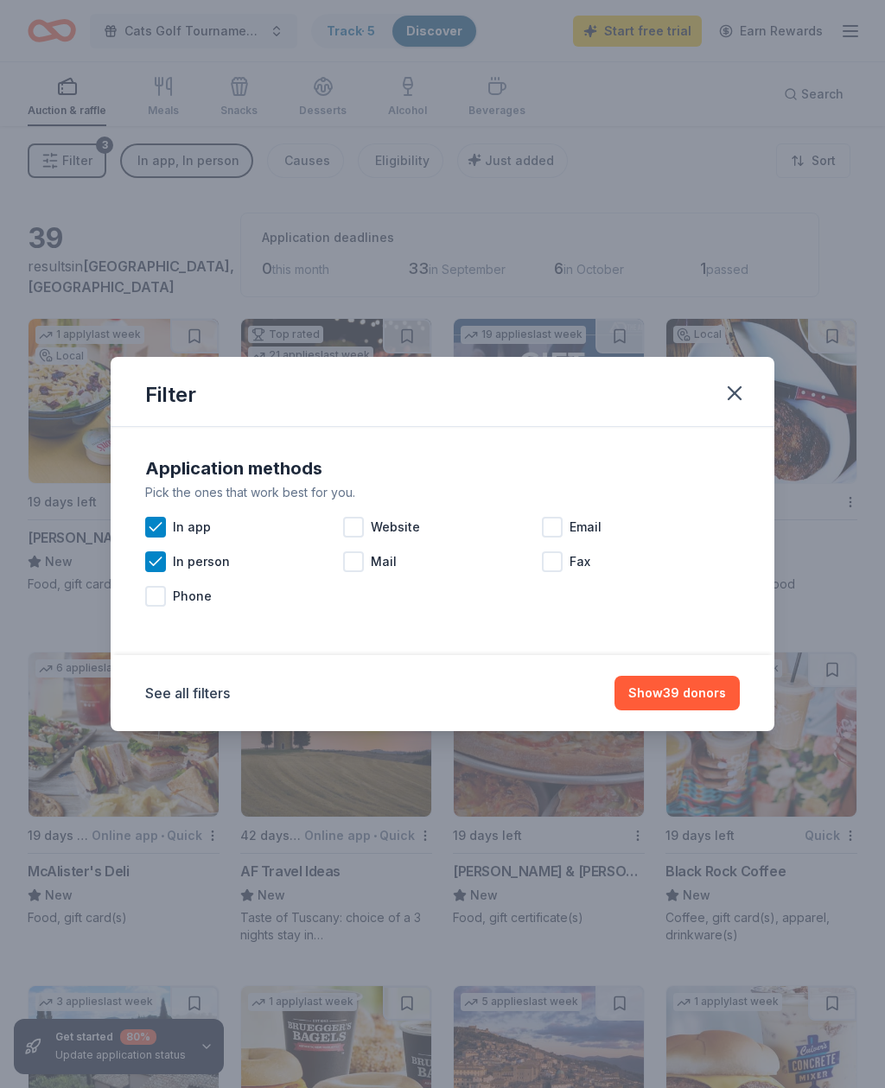
click at [153, 521] on icon at bounding box center [155, 527] width 17 height 17
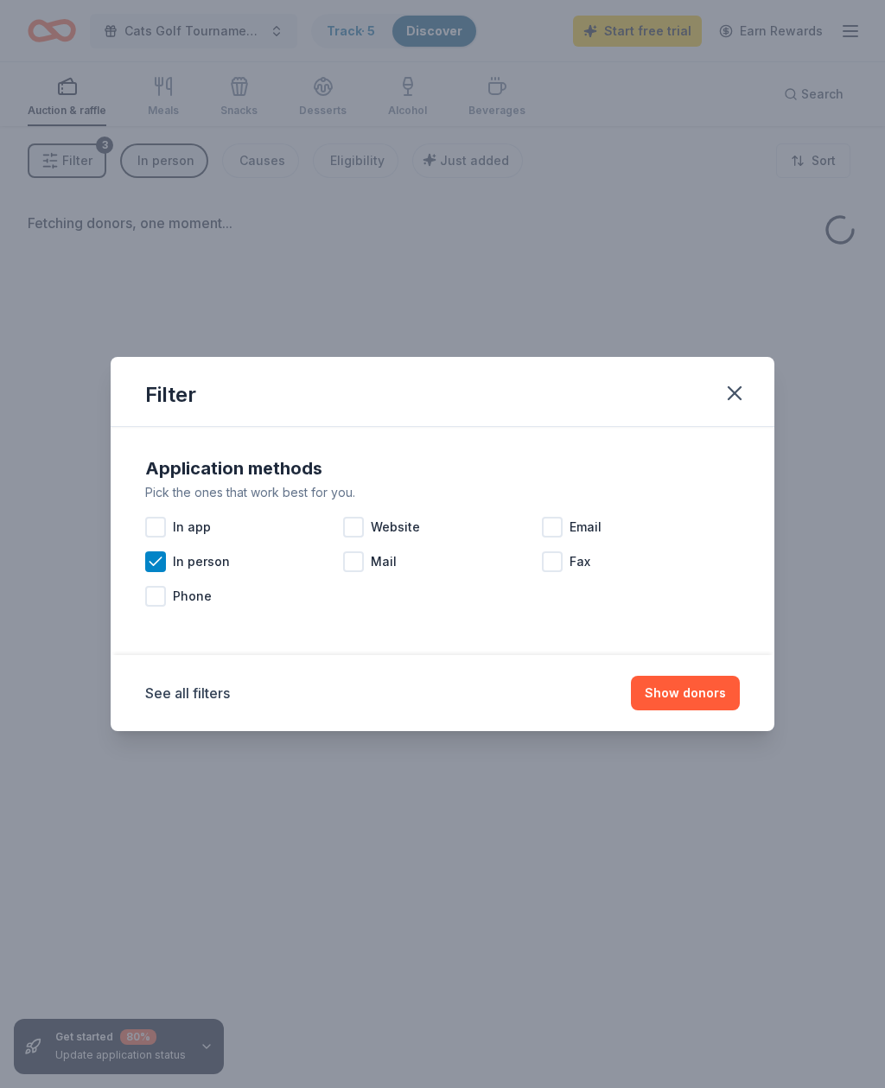
click at [720, 694] on button "Show donors" at bounding box center [685, 693] width 109 height 35
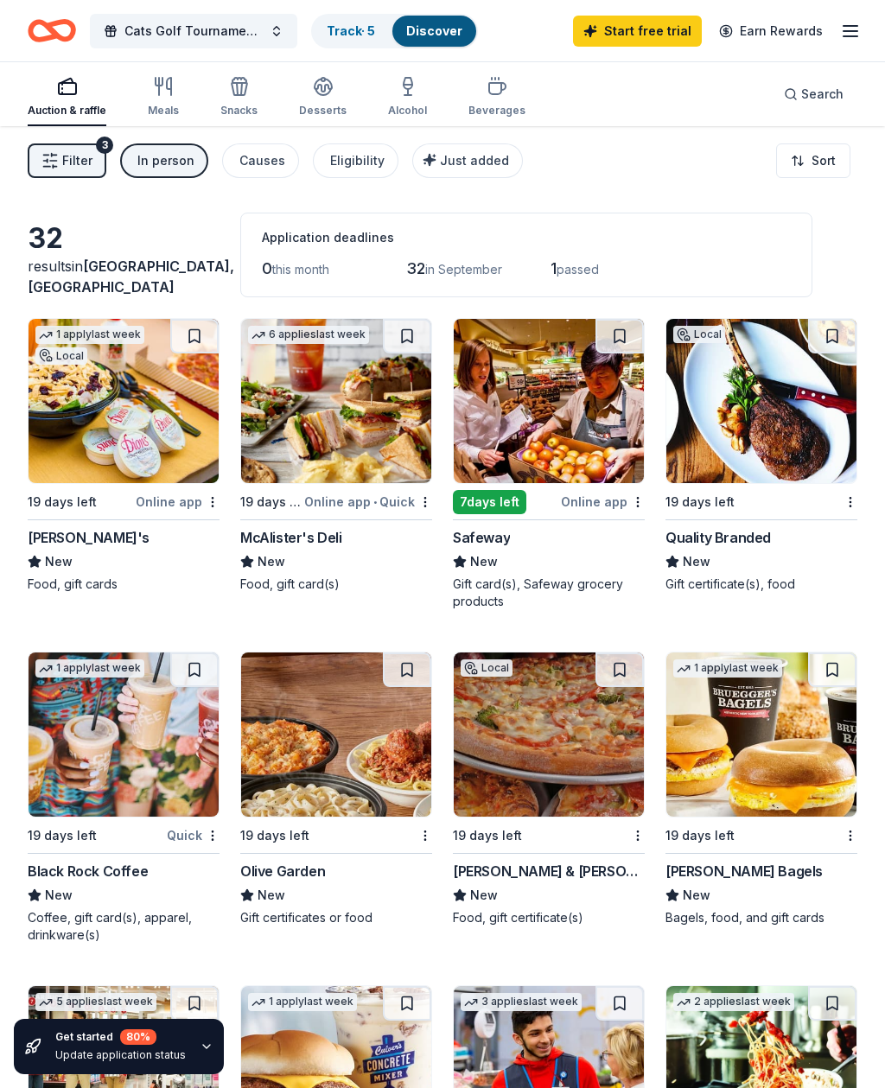
click at [144, 163] on div "In person" at bounding box center [165, 160] width 57 height 21
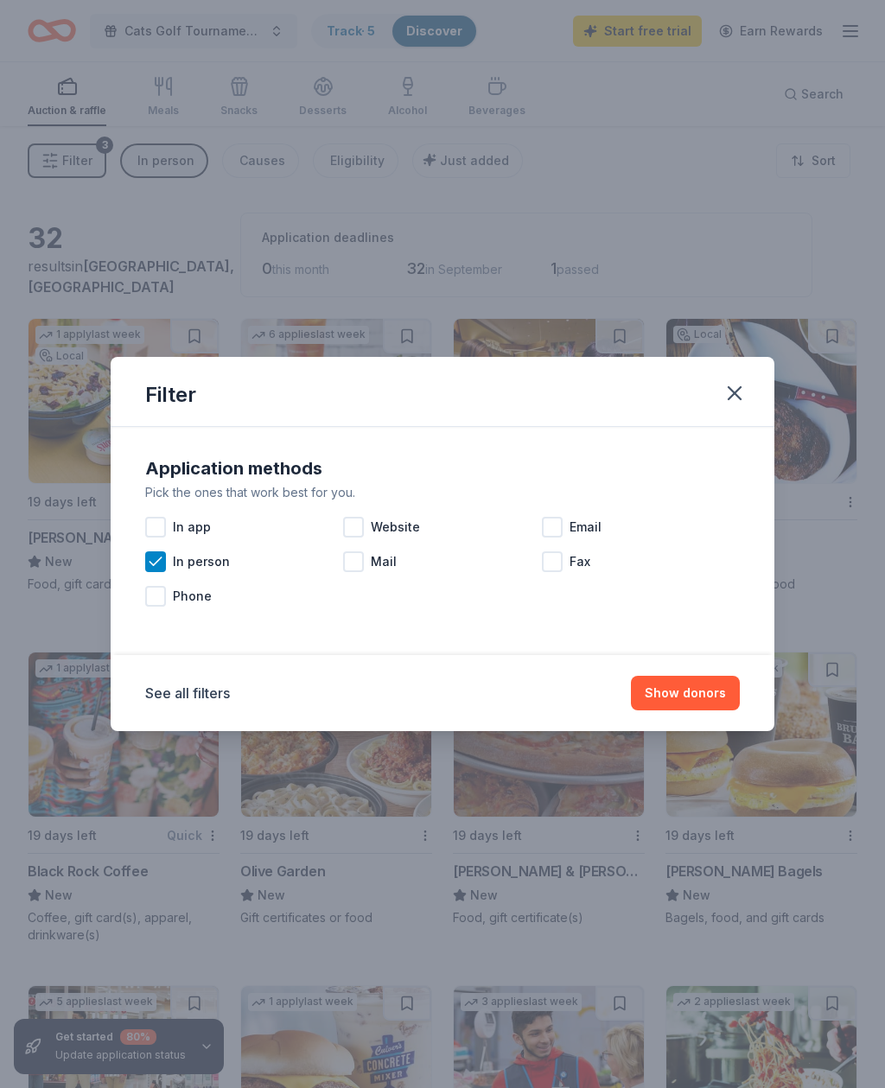
click at [150, 556] on icon at bounding box center [155, 561] width 17 height 17
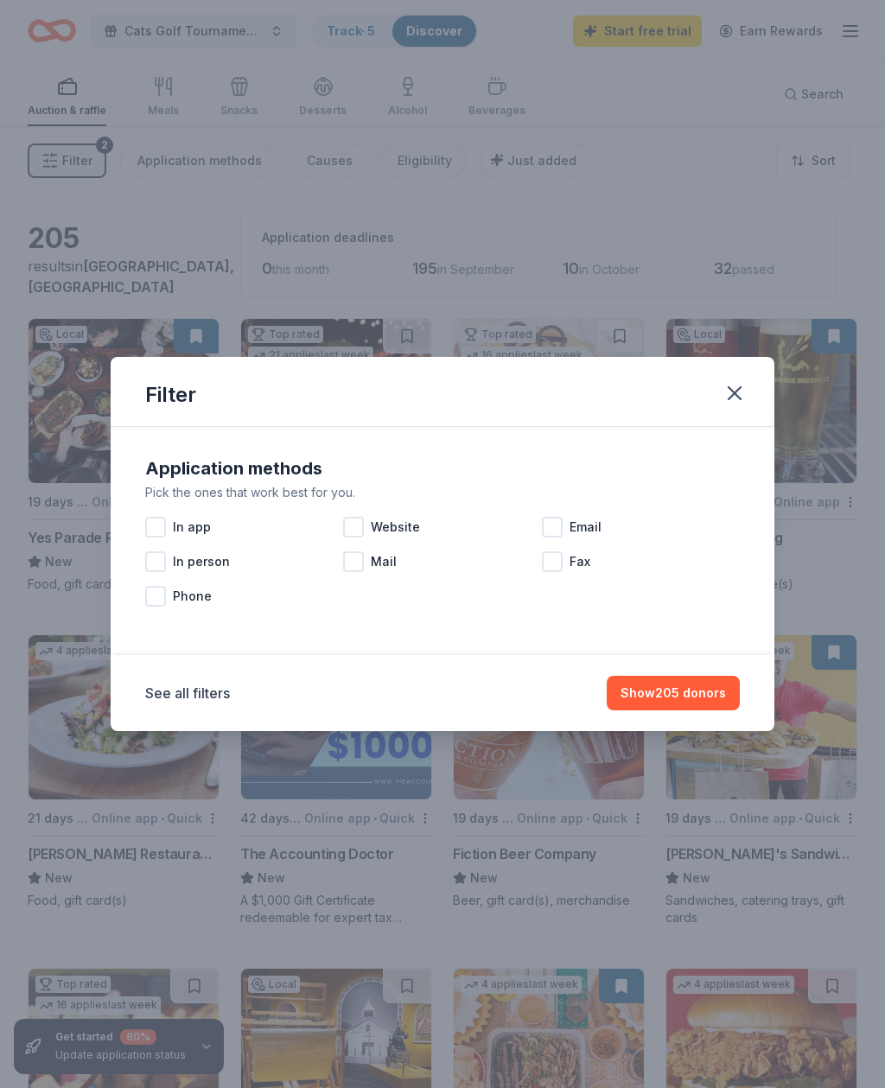
click at [158, 590] on div at bounding box center [155, 596] width 21 height 21
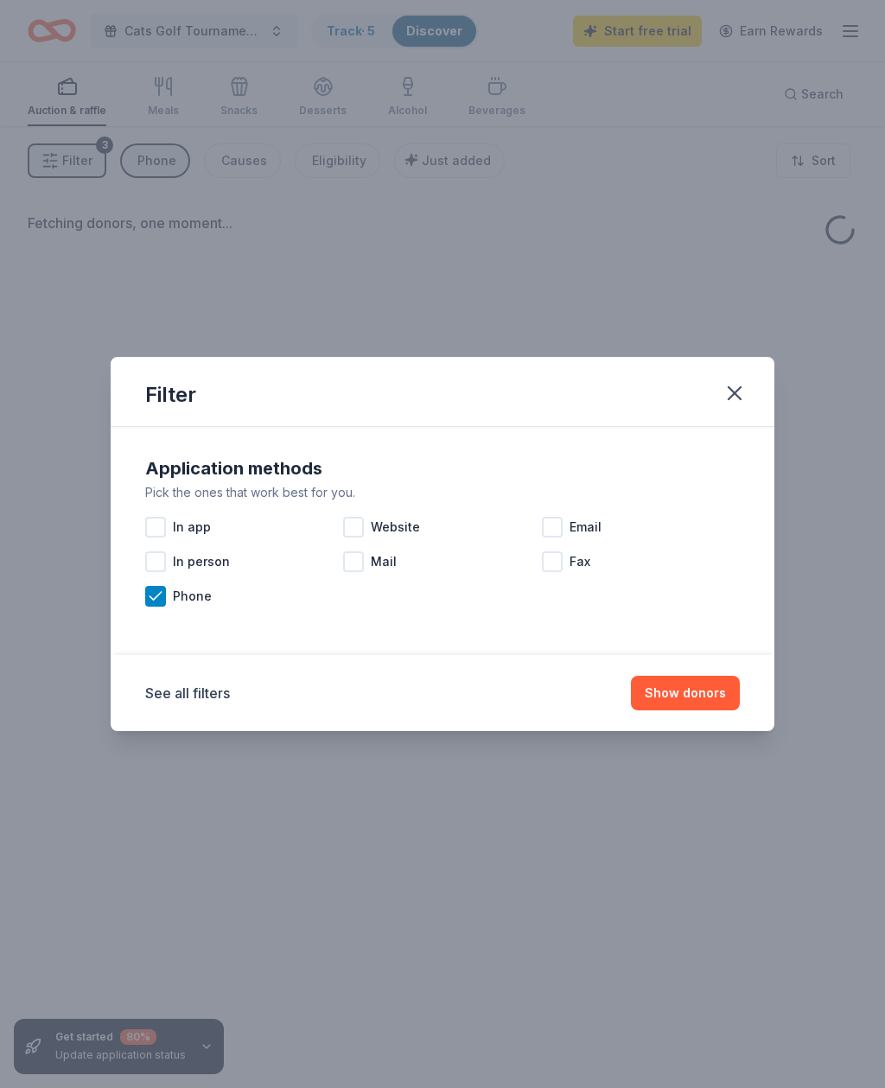
click at [711, 709] on button "Show donors" at bounding box center [685, 693] width 109 height 35
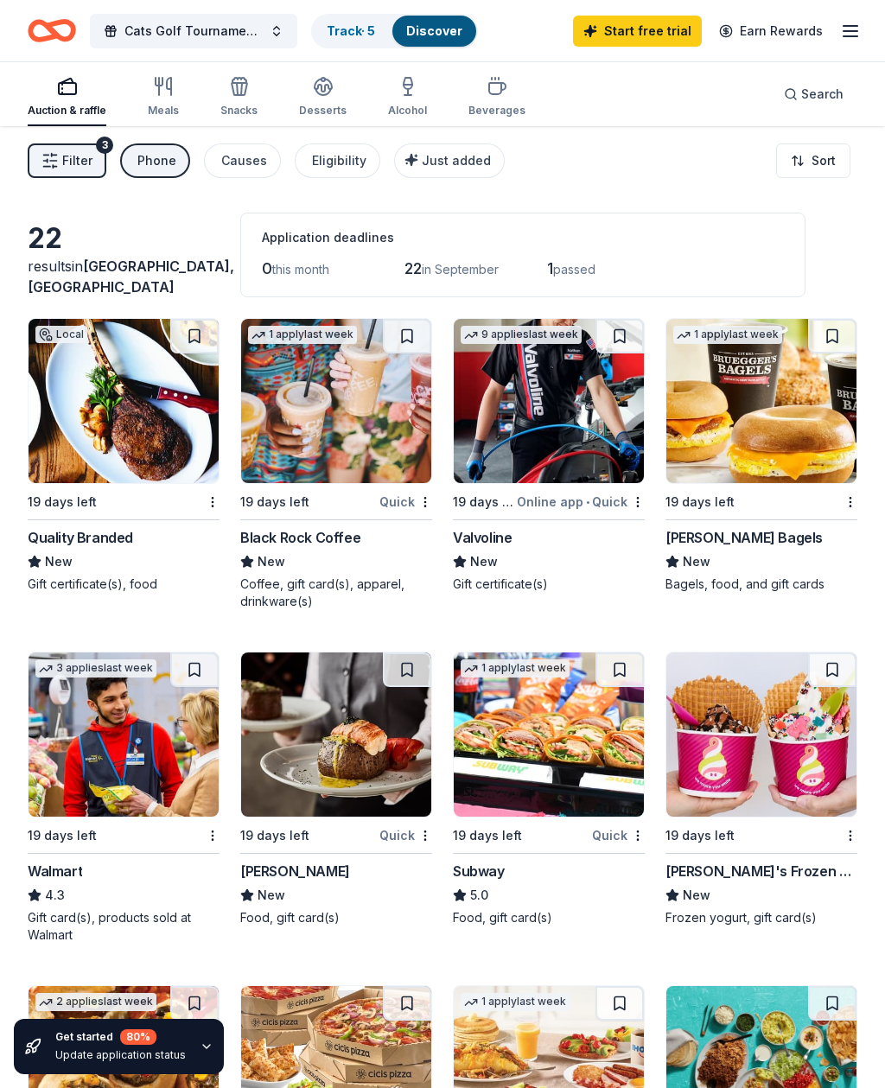
click at [143, 160] on div "Phone" at bounding box center [156, 160] width 39 height 21
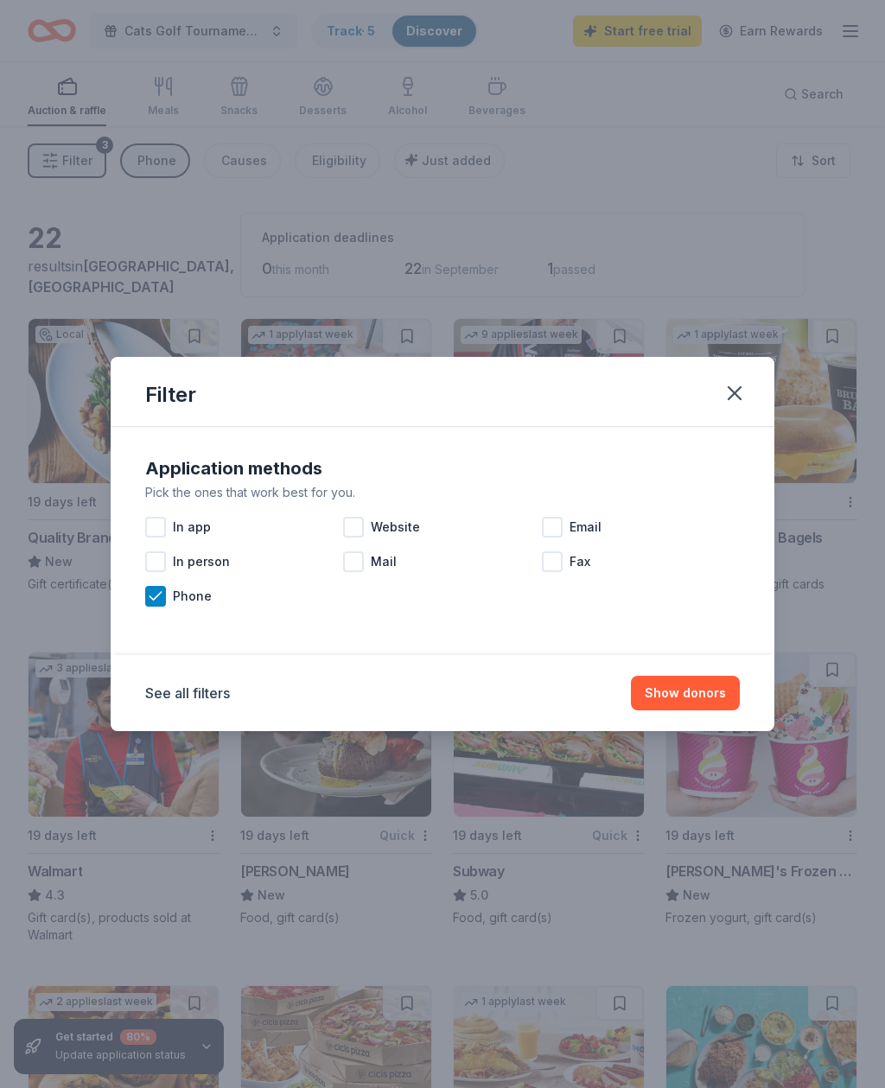
click at [152, 601] on icon at bounding box center [155, 596] width 17 height 17
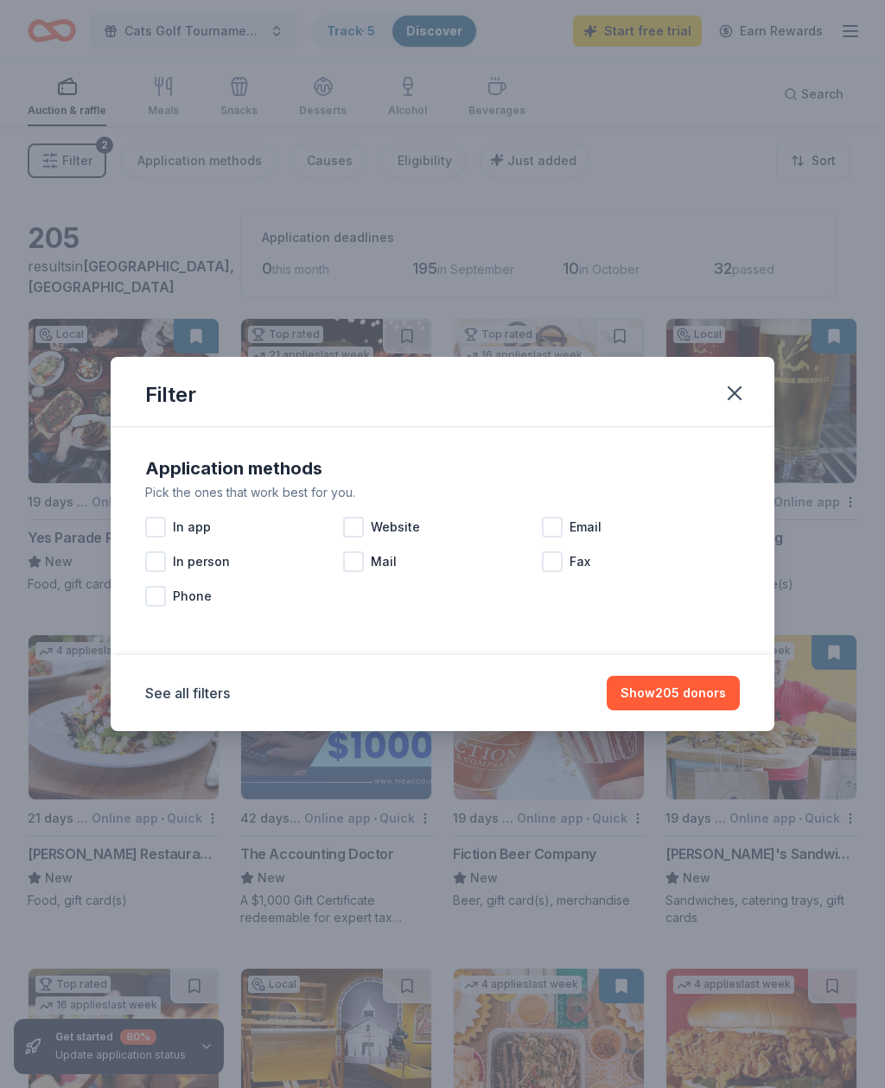
click at [352, 527] on div at bounding box center [353, 527] width 21 height 21
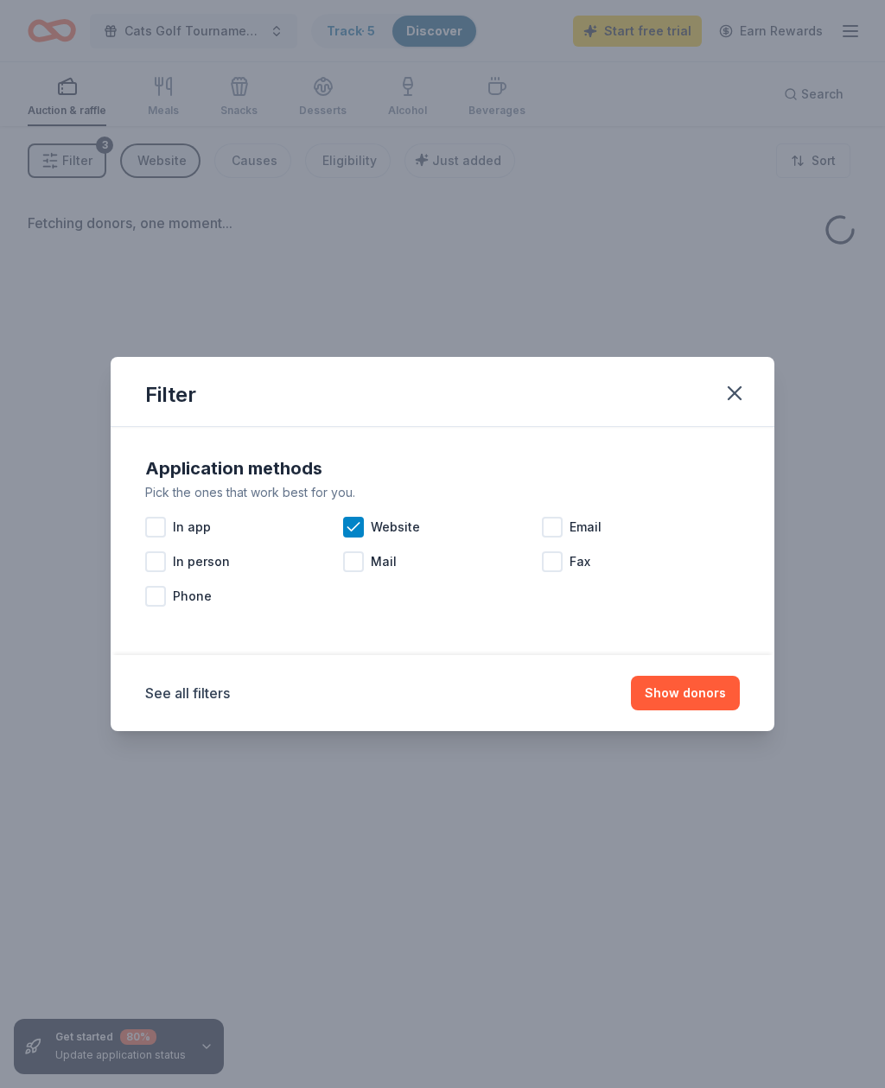
click at [705, 688] on button "Show donors" at bounding box center [685, 693] width 109 height 35
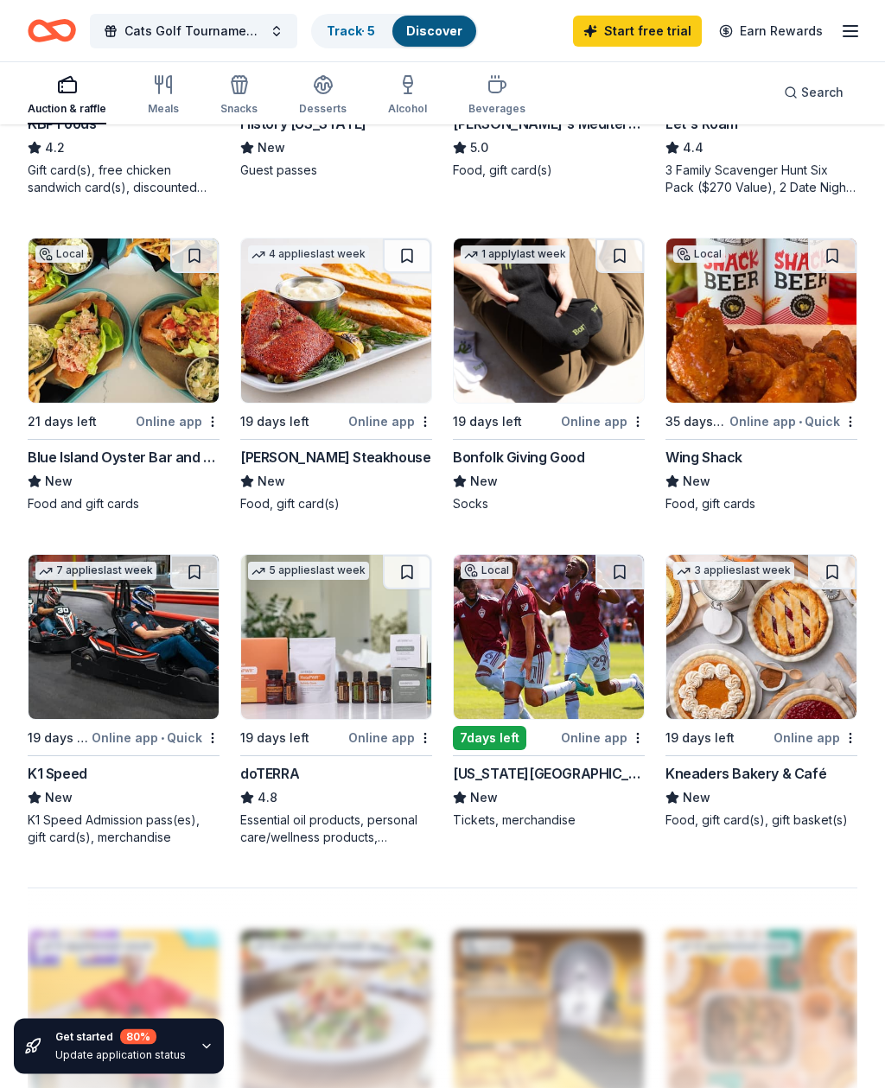
scroll to position [1132, 0]
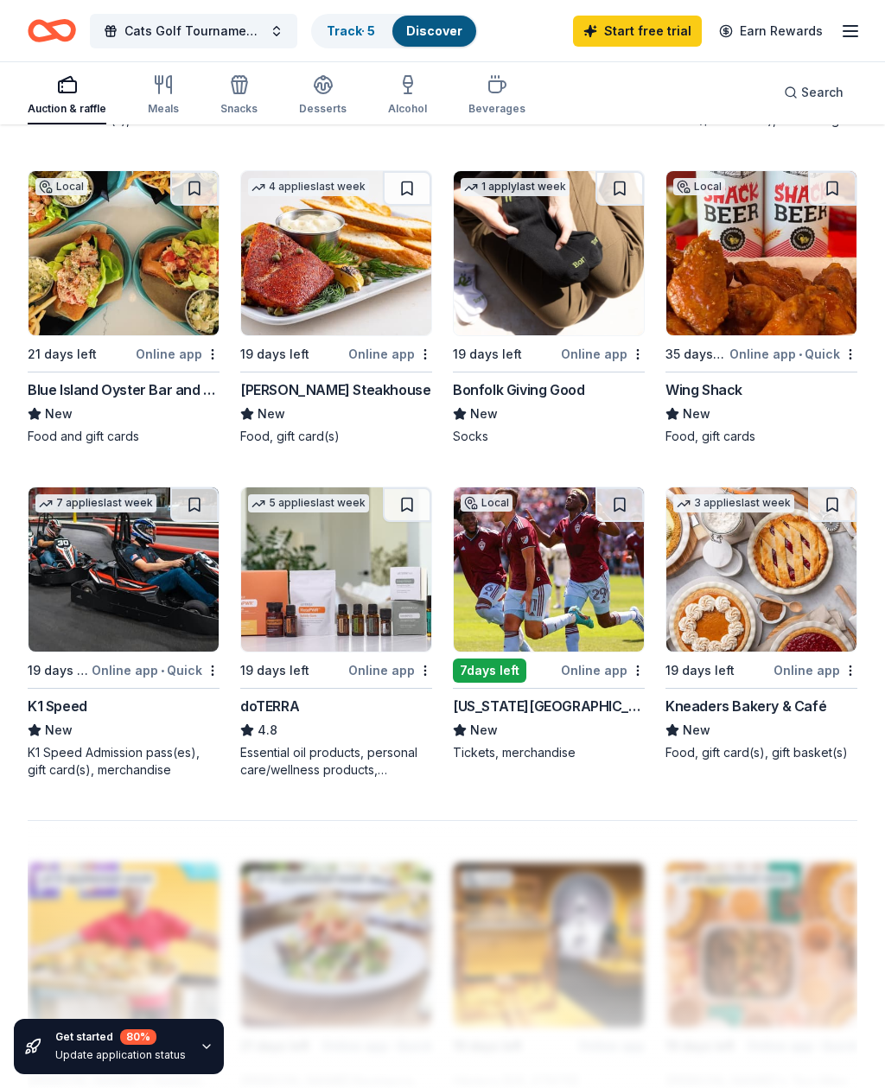
click at [603, 608] on img at bounding box center [549, 570] width 190 height 164
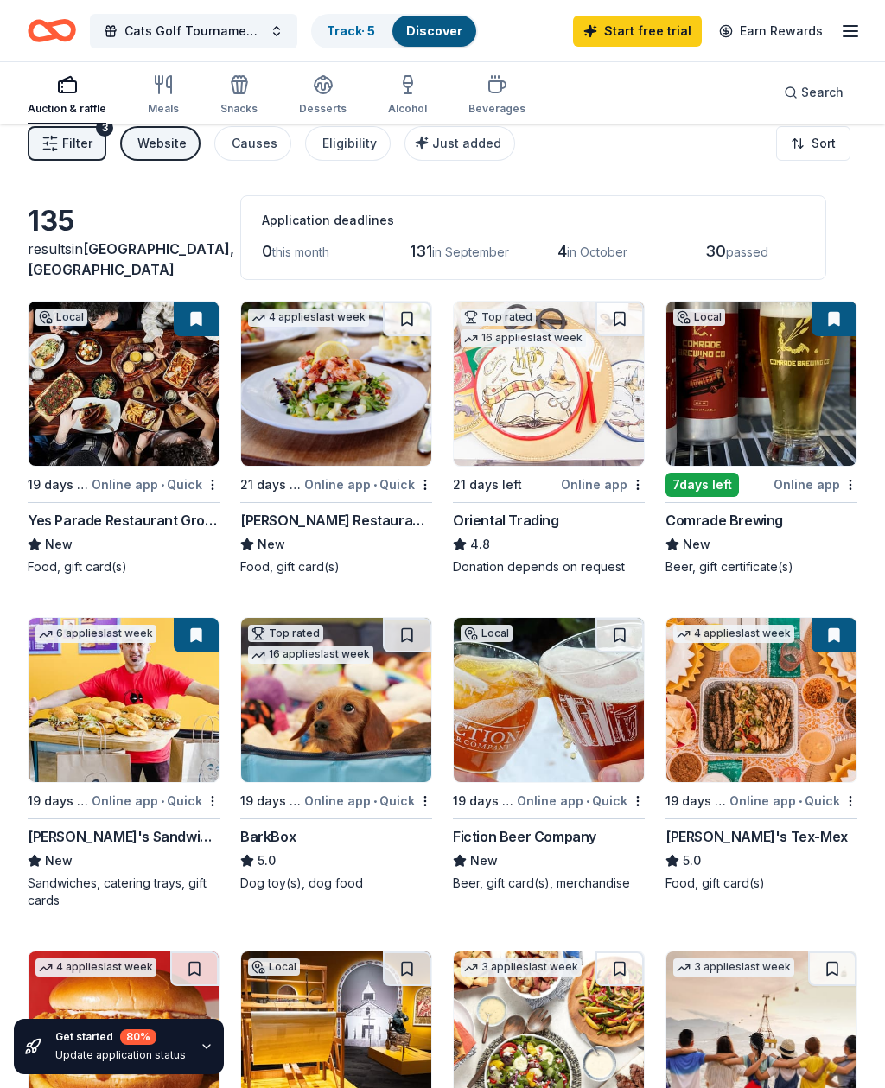
scroll to position [0, 0]
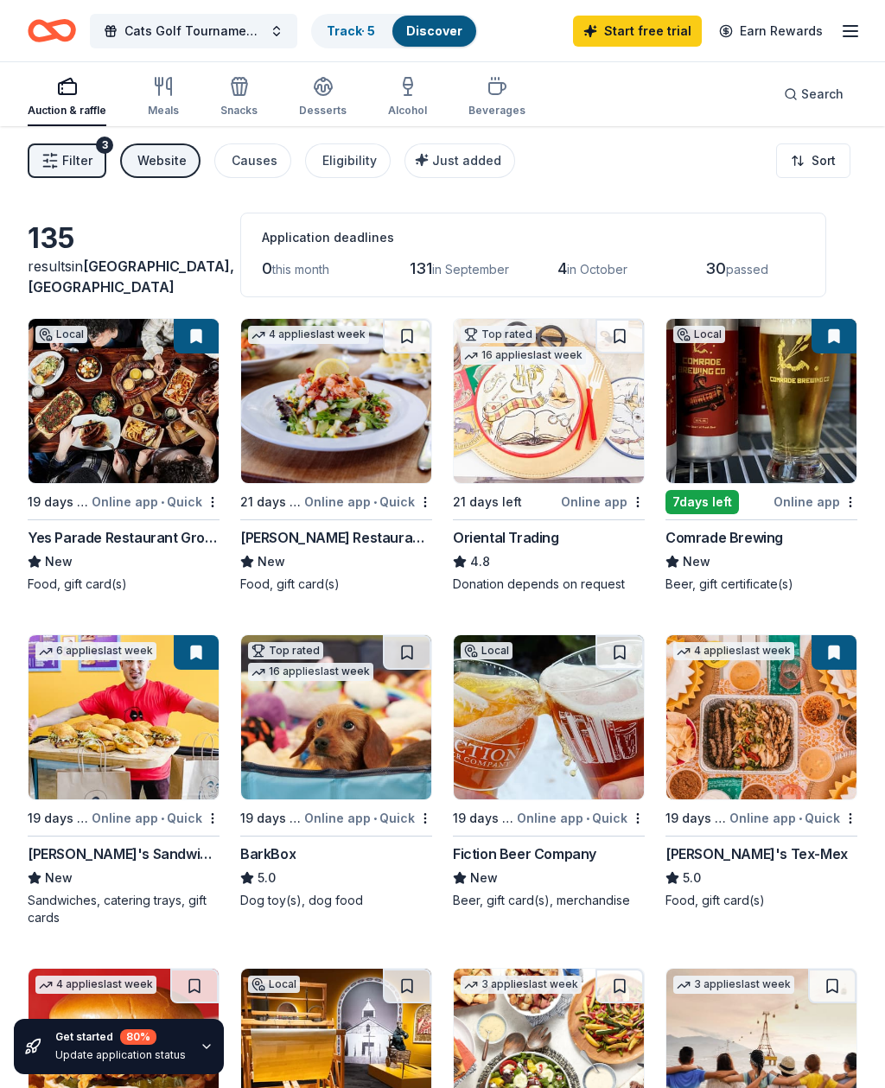
click at [153, 159] on div "Website" at bounding box center [161, 160] width 49 height 21
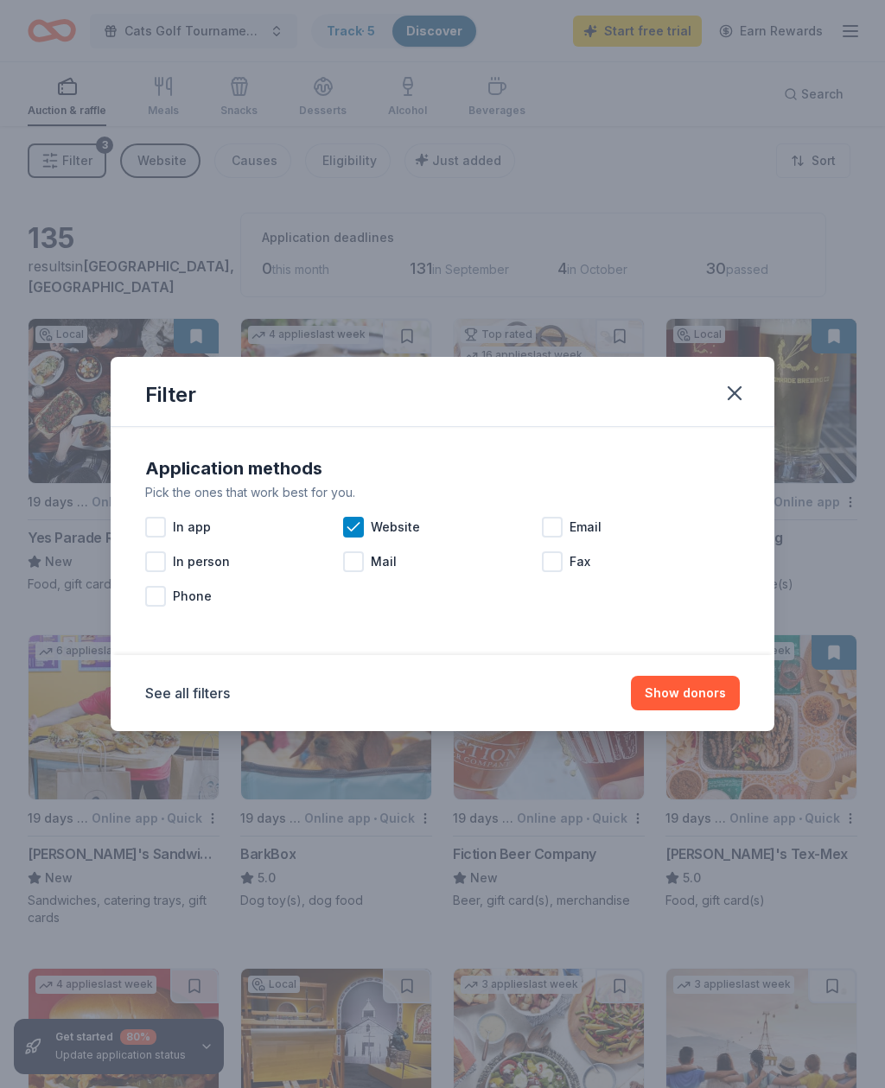
click at [360, 526] on icon at bounding box center [353, 527] width 17 height 17
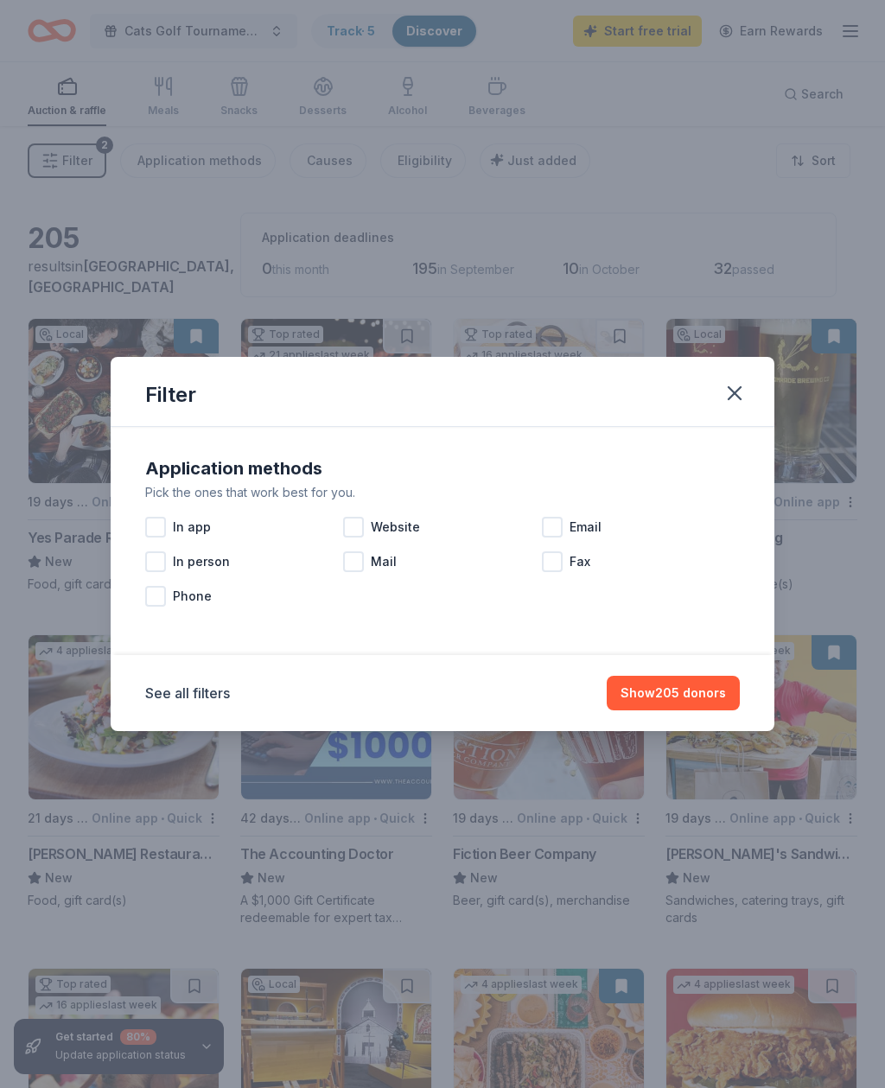
click at [364, 560] on div at bounding box center [353, 562] width 21 height 21
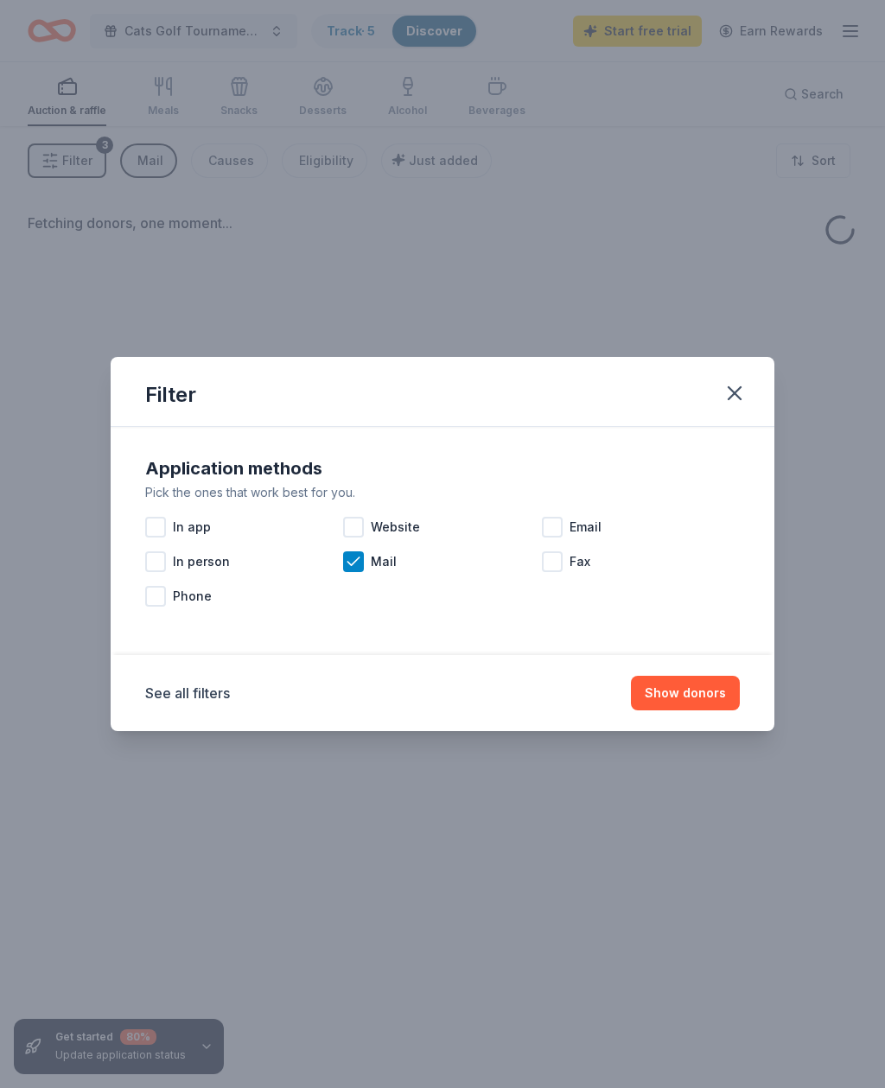
click at [723, 678] on button "Show donors" at bounding box center [685, 693] width 109 height 35
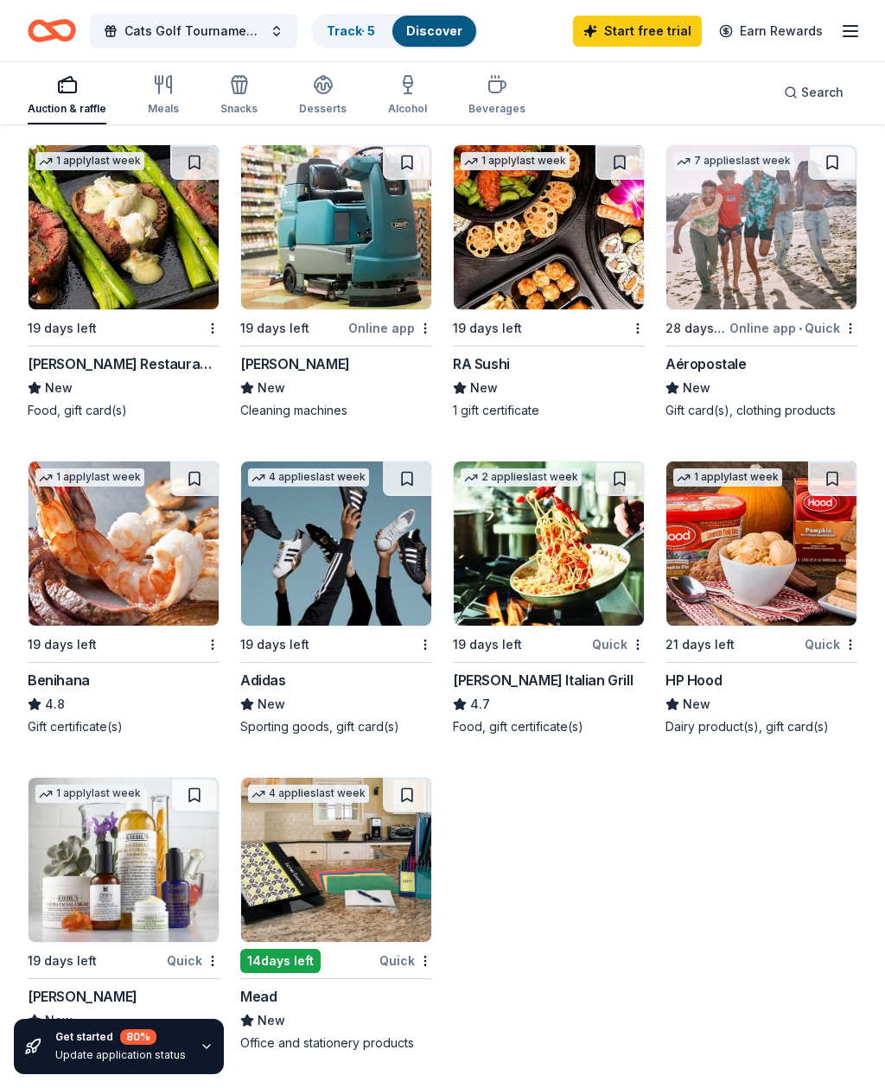
scroll to position [194, 0]
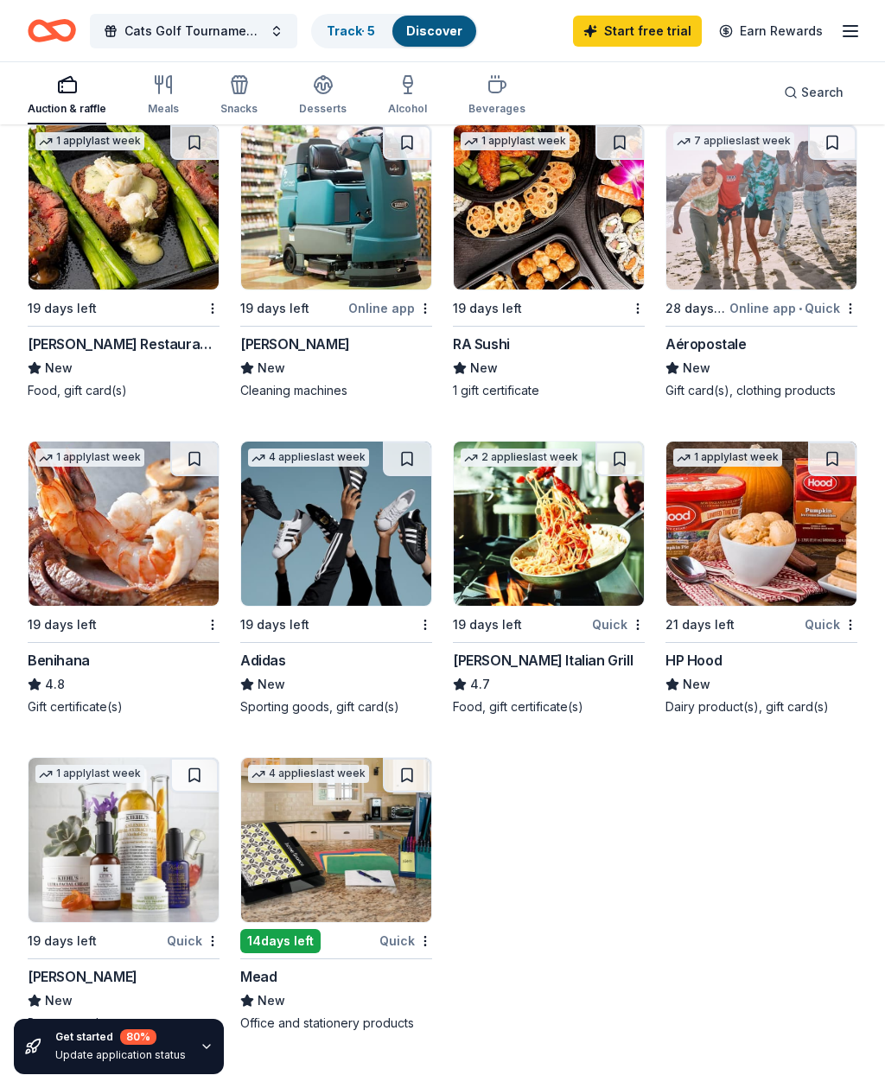
click at [275, 546] on img at bounding box center [336, 524] width 190 height 164
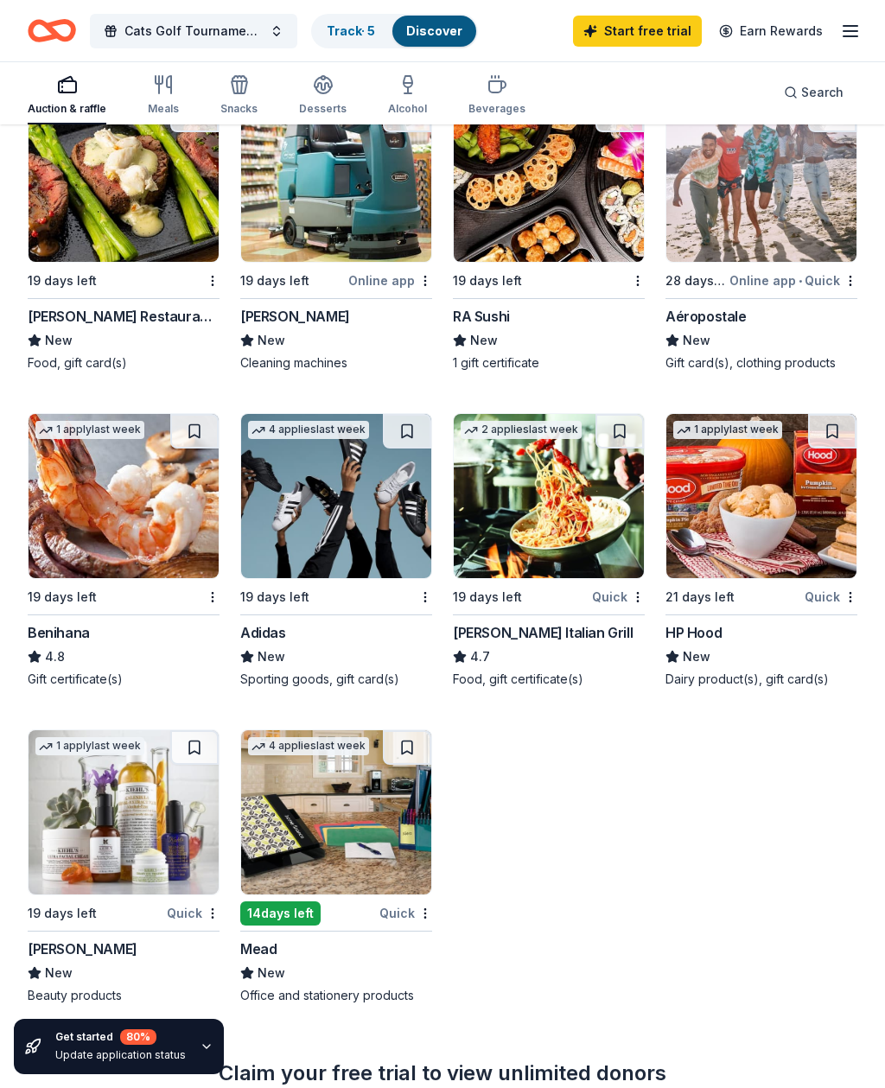
click at [591, 522] on img at bounding box center [549, 496] width 190 height 164
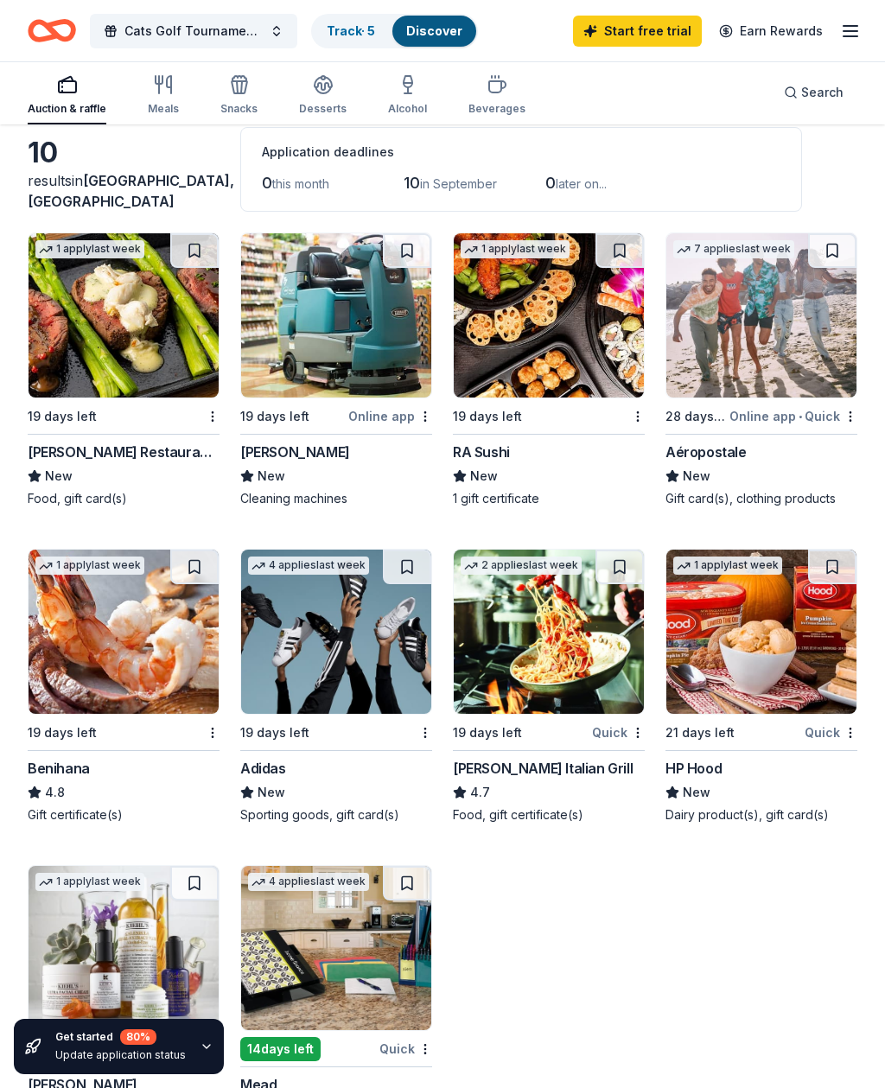
scroll to position [0, 0]
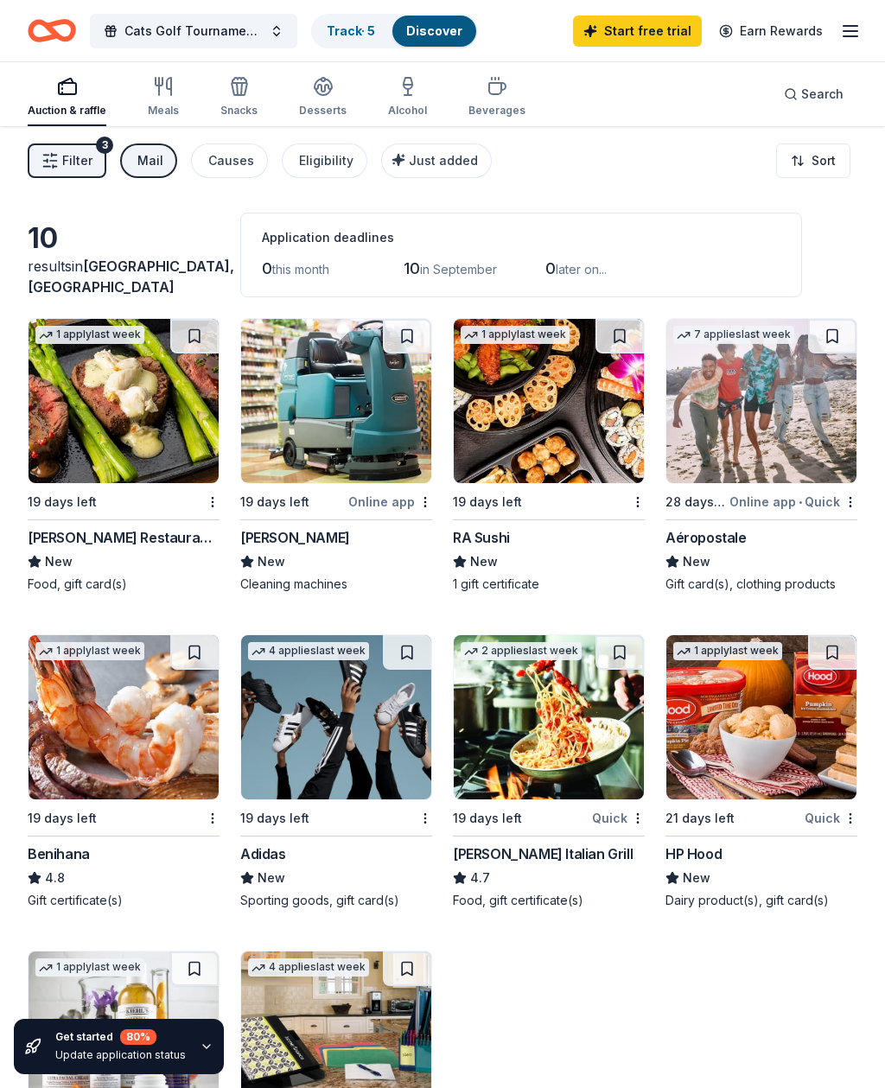
click at [137, 163] on div "Mail" at bounding box center [150, 160] width 26 height 21
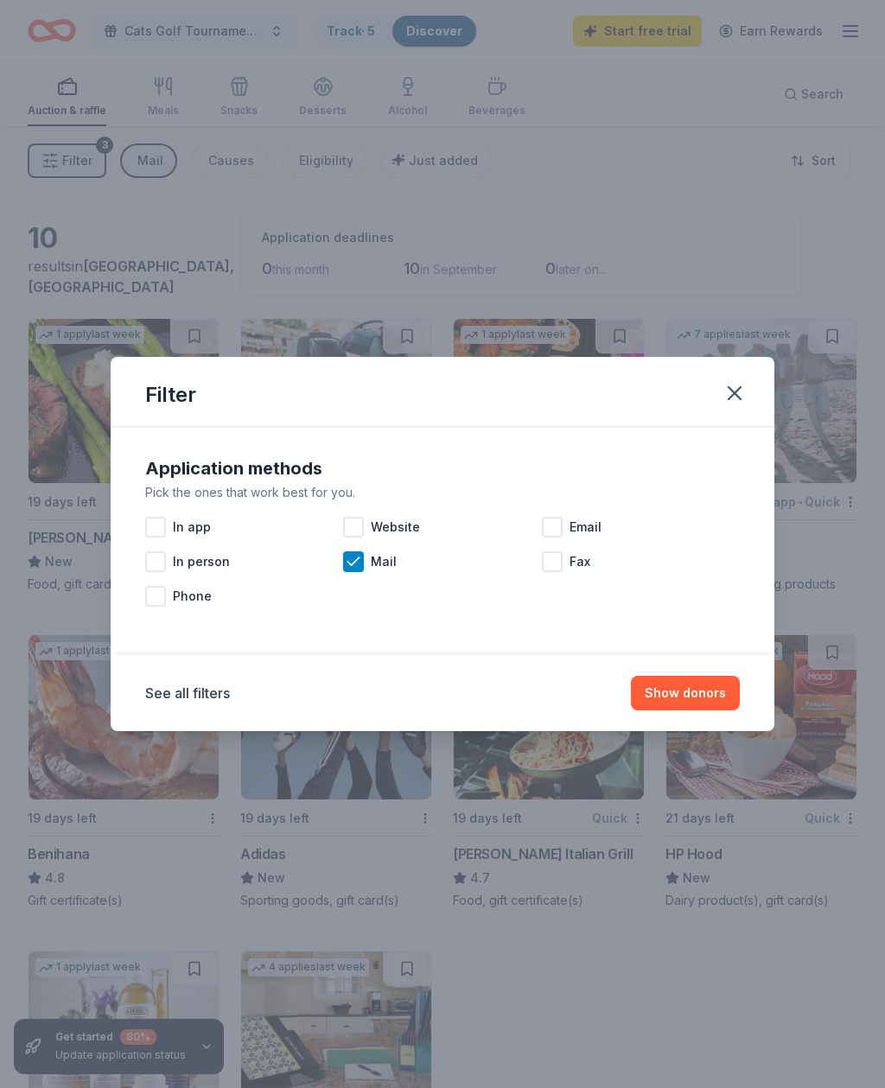
click at [369, 555] on div "Mail" at bounding box center [442, 562] width 198 height 35
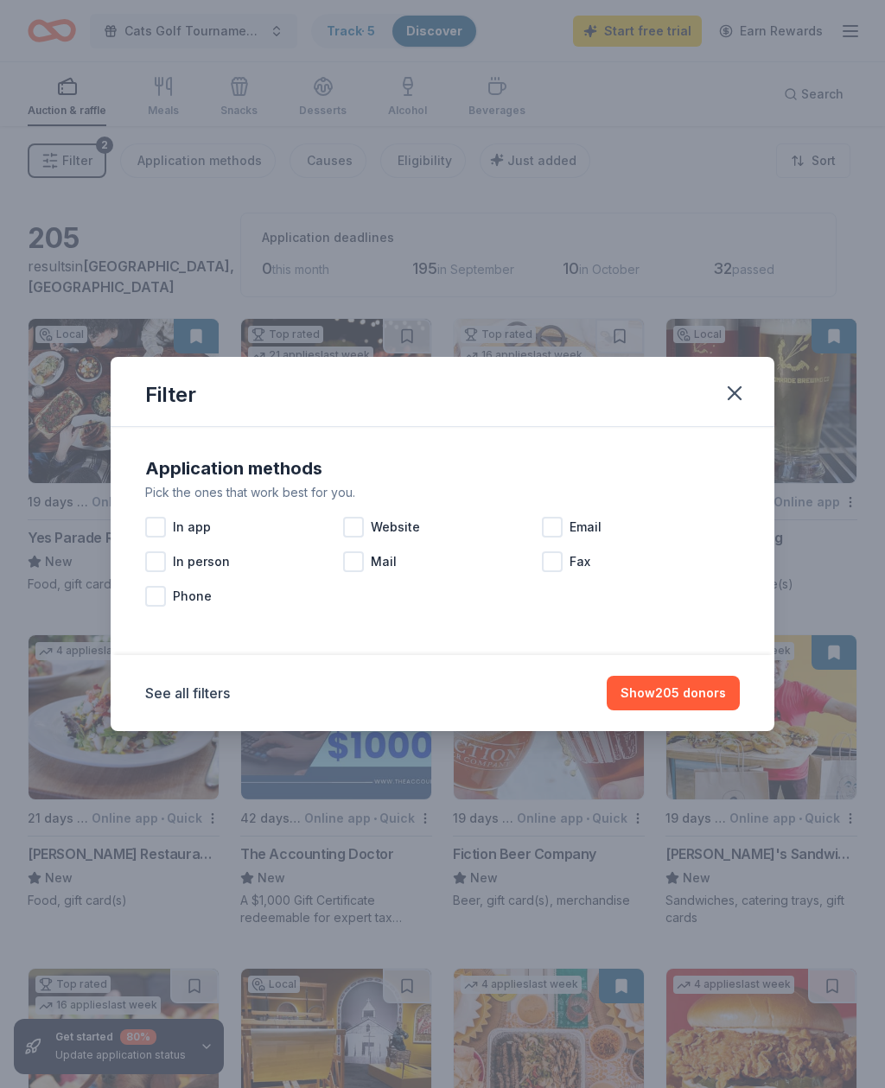
click at [558, 517] on div at bounding box center [552, 527] width 21 height 21
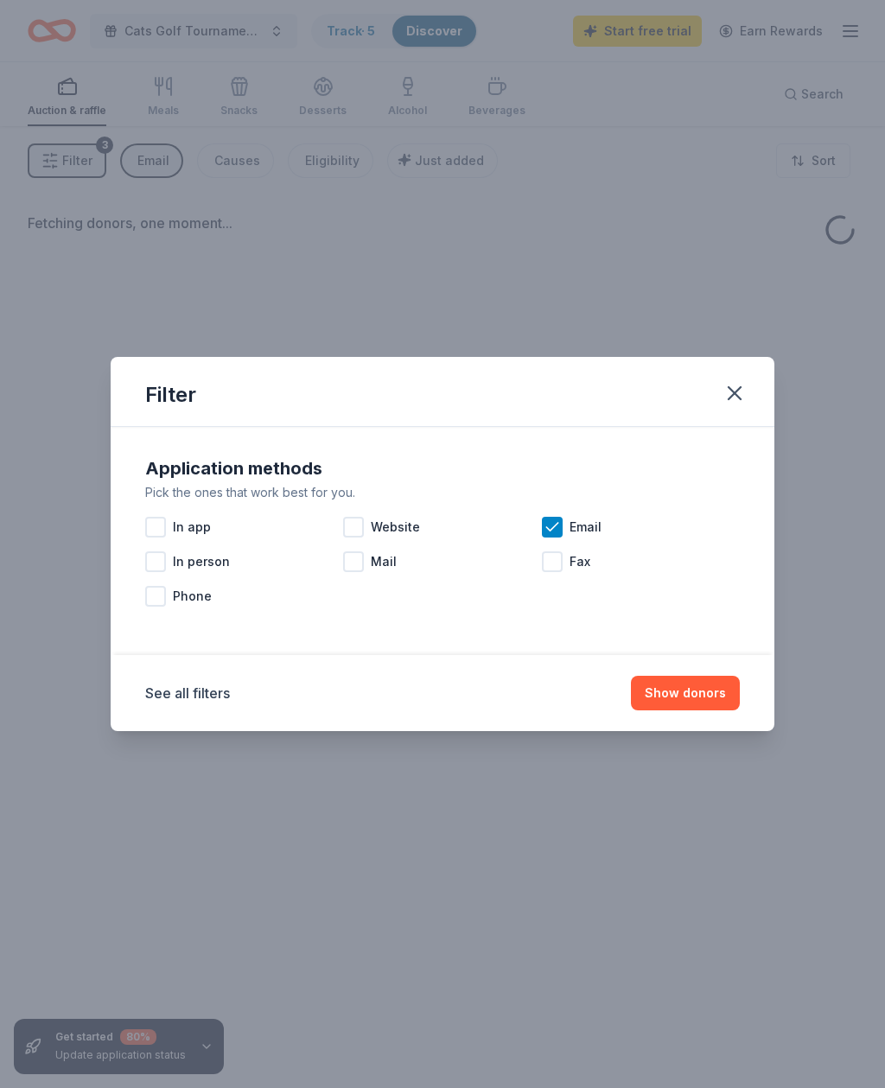
click at [685, 685] on button "Show donors" at bounding box center [685, 693] width 109 height 35
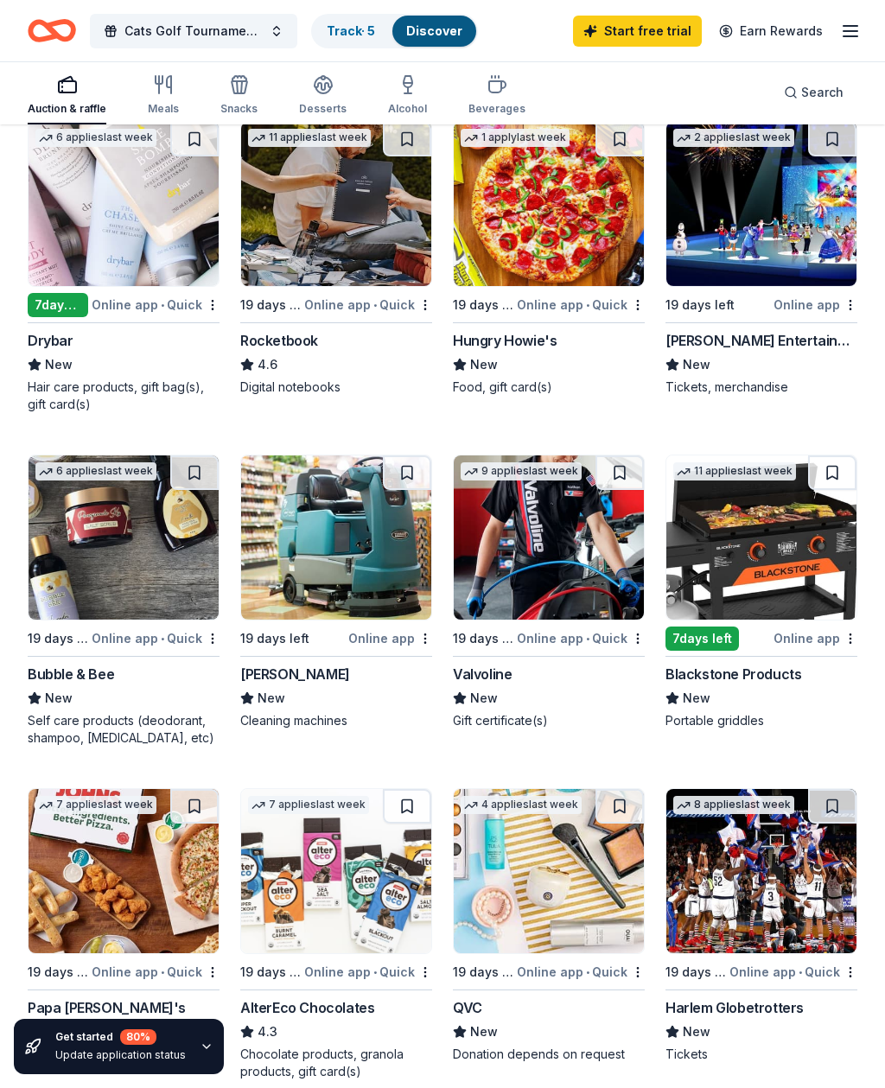
scroll to position [651, 0]
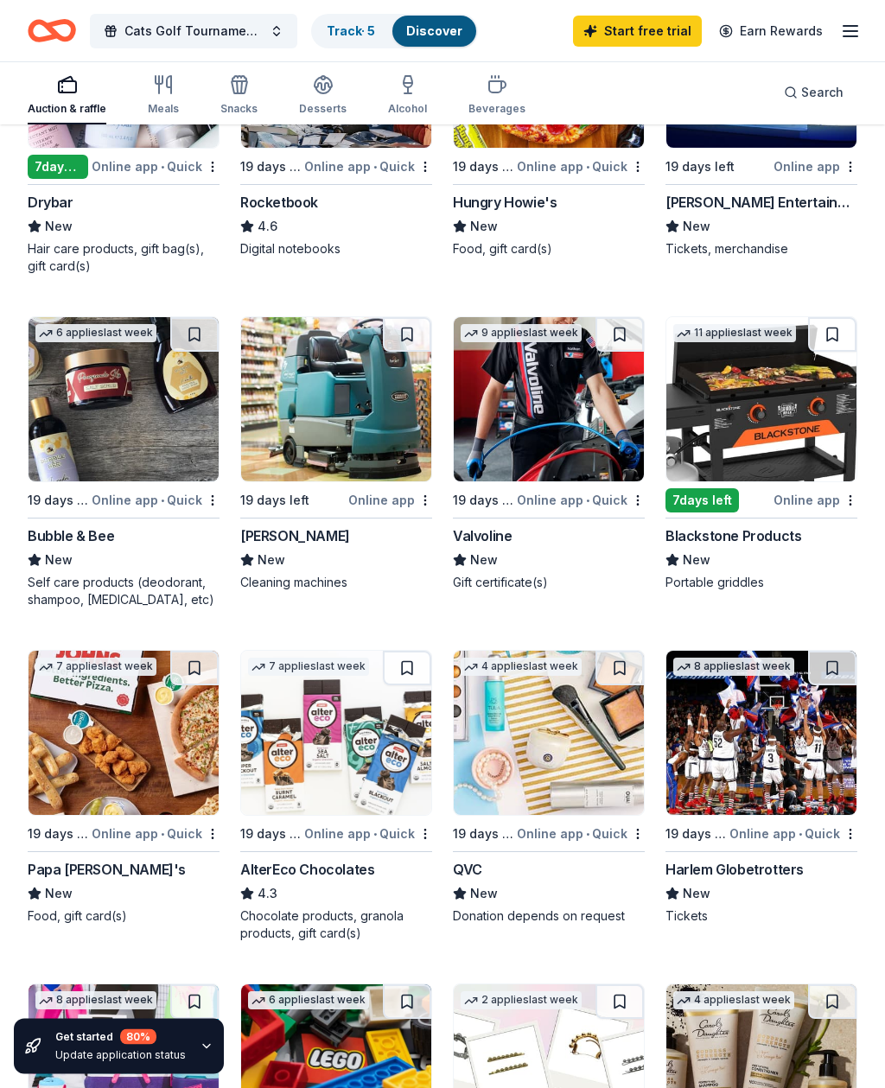
click at [834, 441] on img at bounding box center [762, 400] width 190 height 164
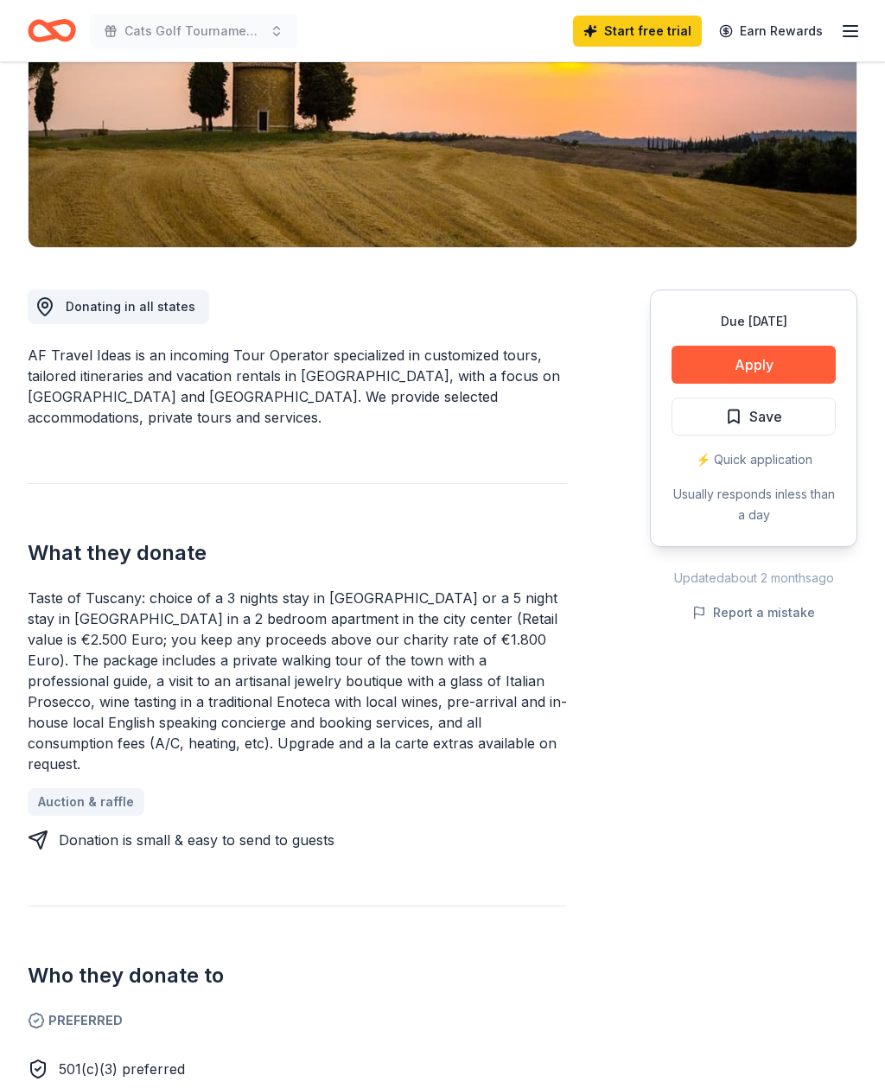
scroll to position [182, 0]
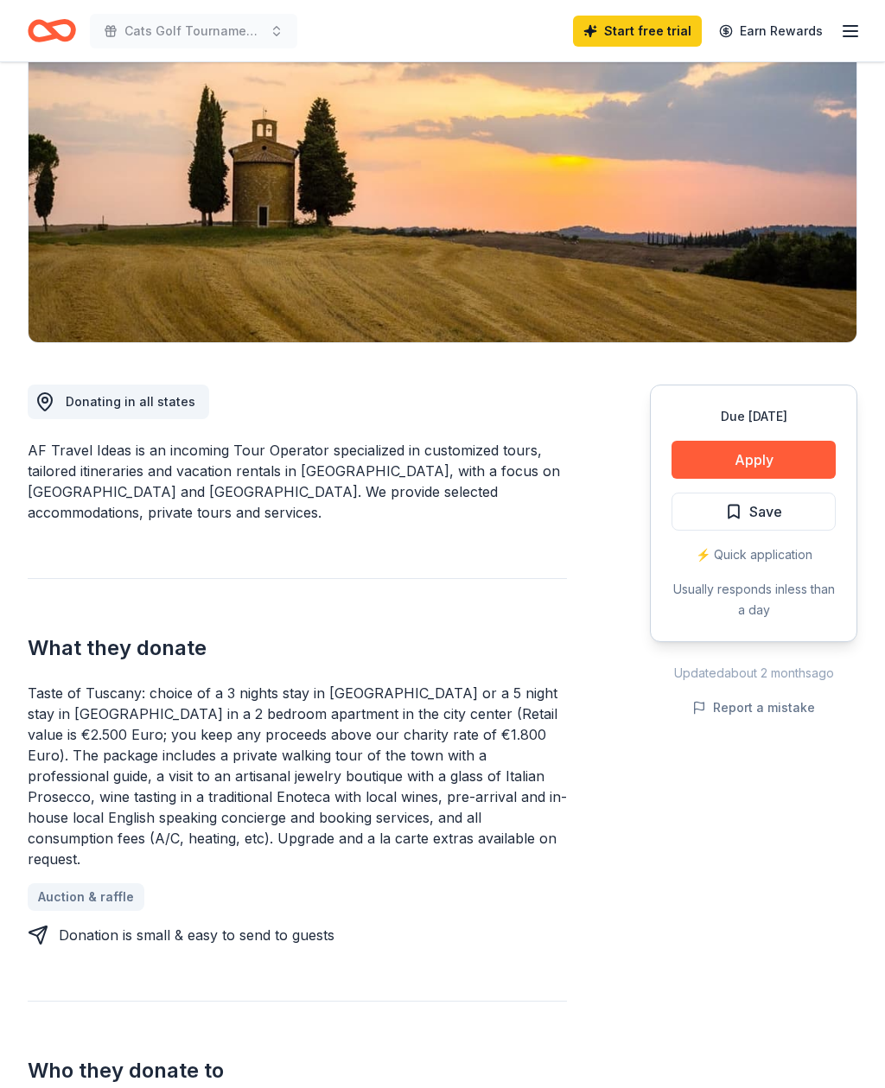
click at [779, 451] on button "Apply" at bounding box center [754, 461] width 164 height 38
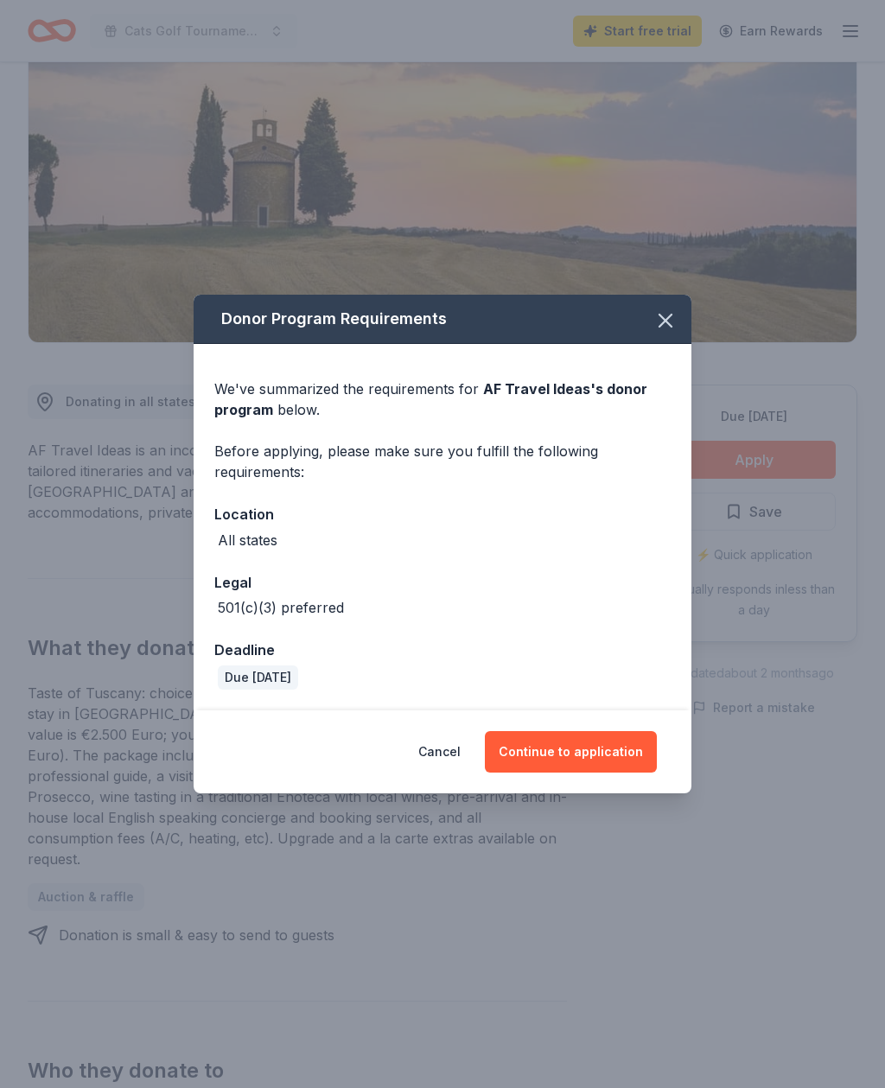
click at [604, 737] on button "Continue to application" at bounding box center [571, 751] width 172 height 41
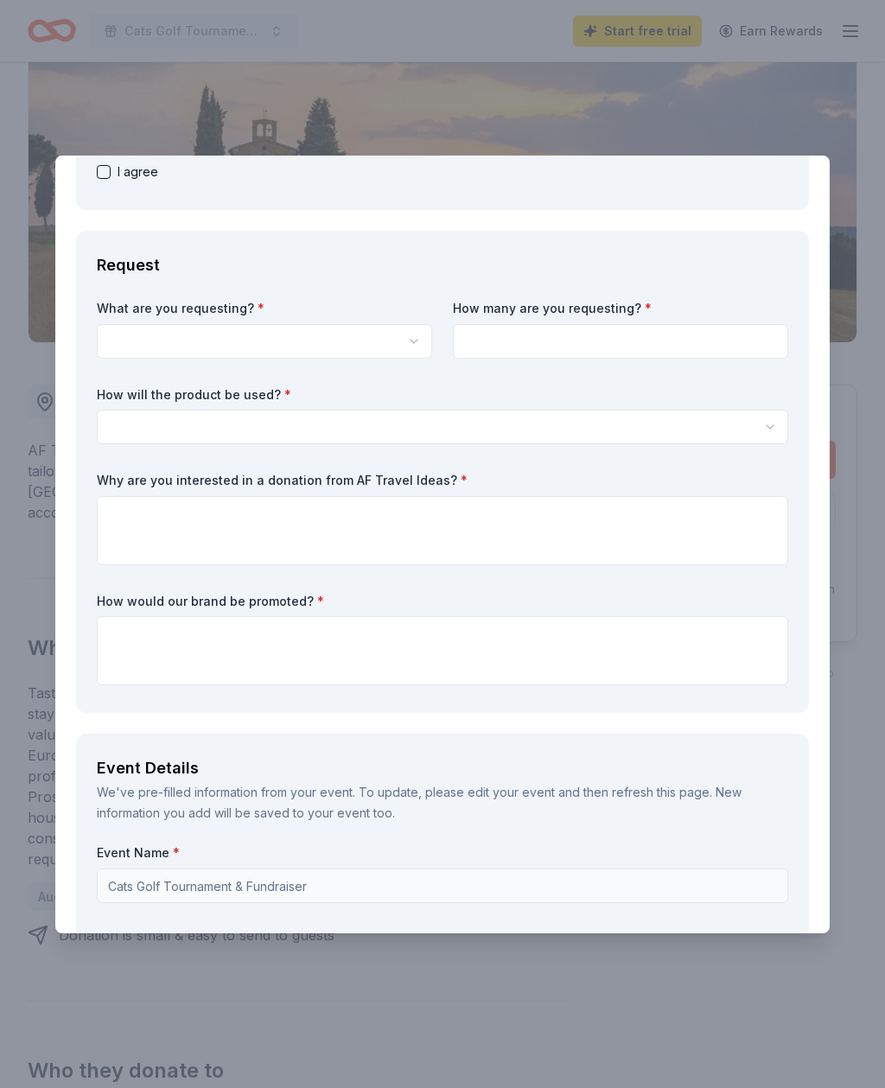
scroll to position [578, 0]
click at [145, 339] on button "button" at bounding box center [264, 341] width 335 height 35
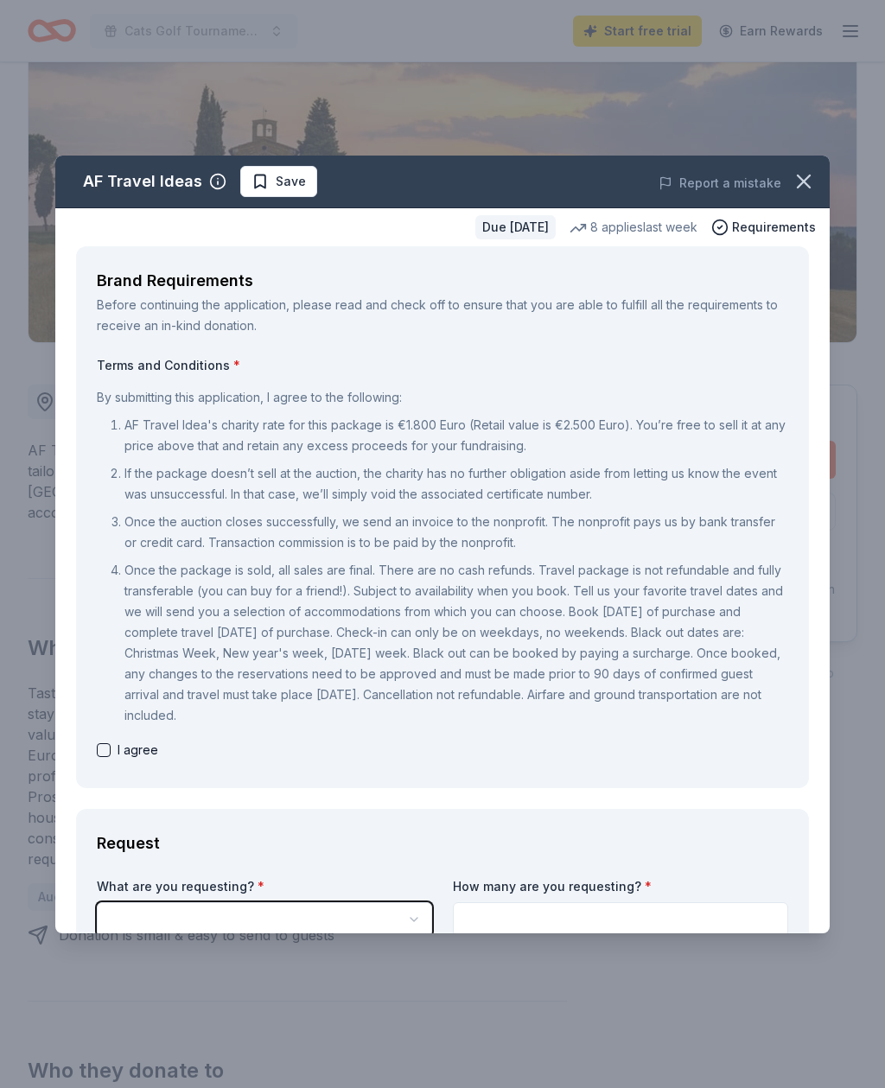
scroll to position [0, 0]
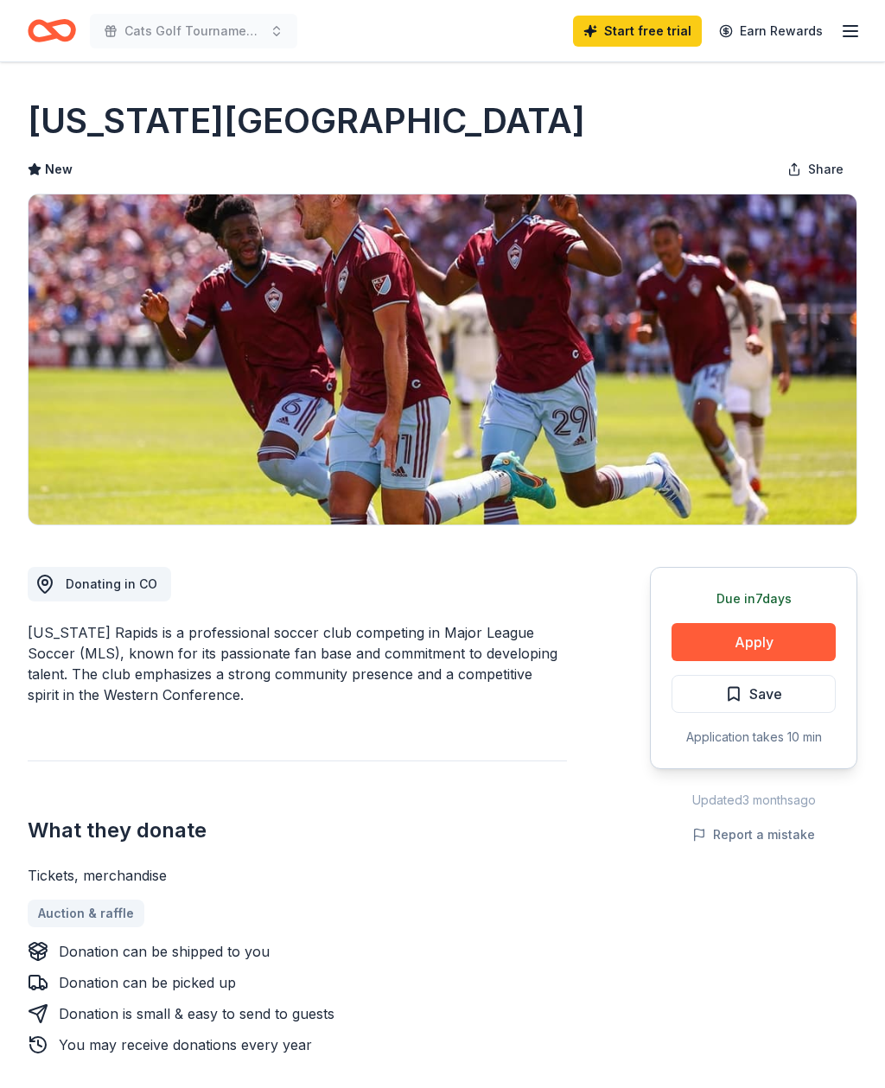
click at [761, 635] on button "Apply" at bounding box center [754, 642] width 164 height 38
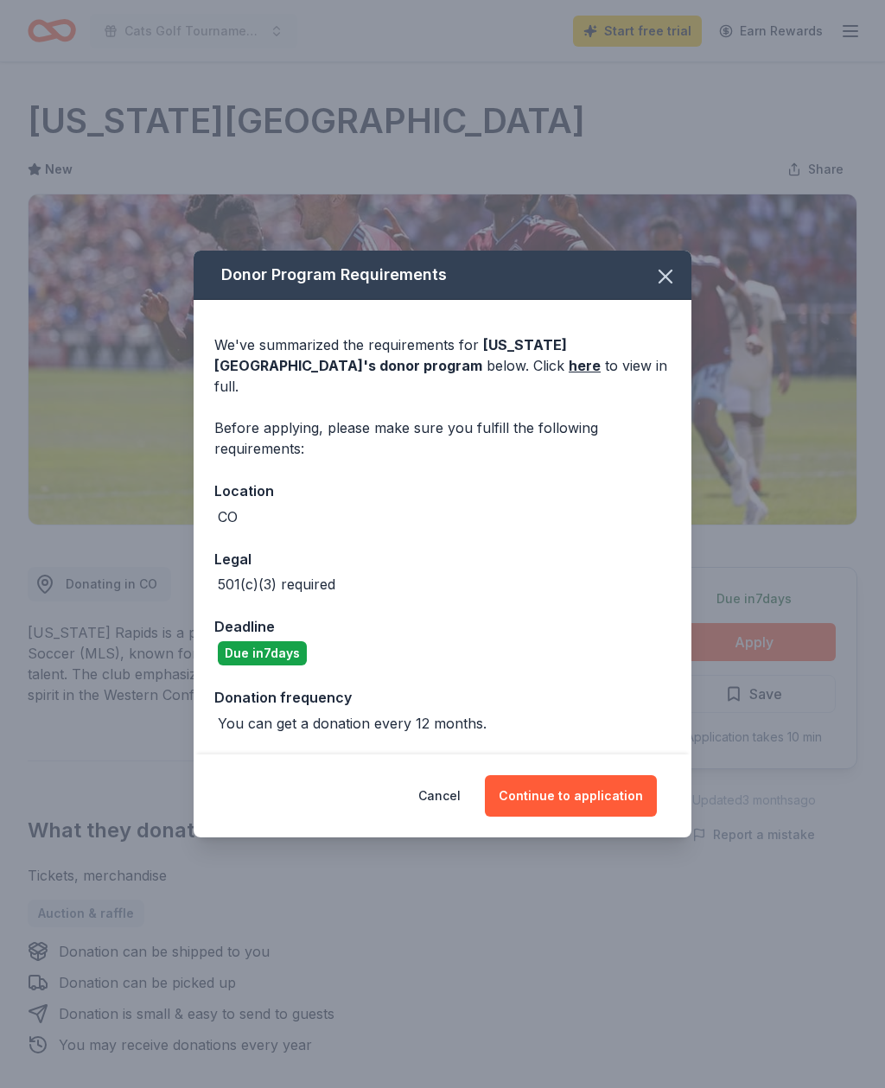
click at [624, 776] on button "Continue to application" at bounding box center [571, 795] width 172 height 41
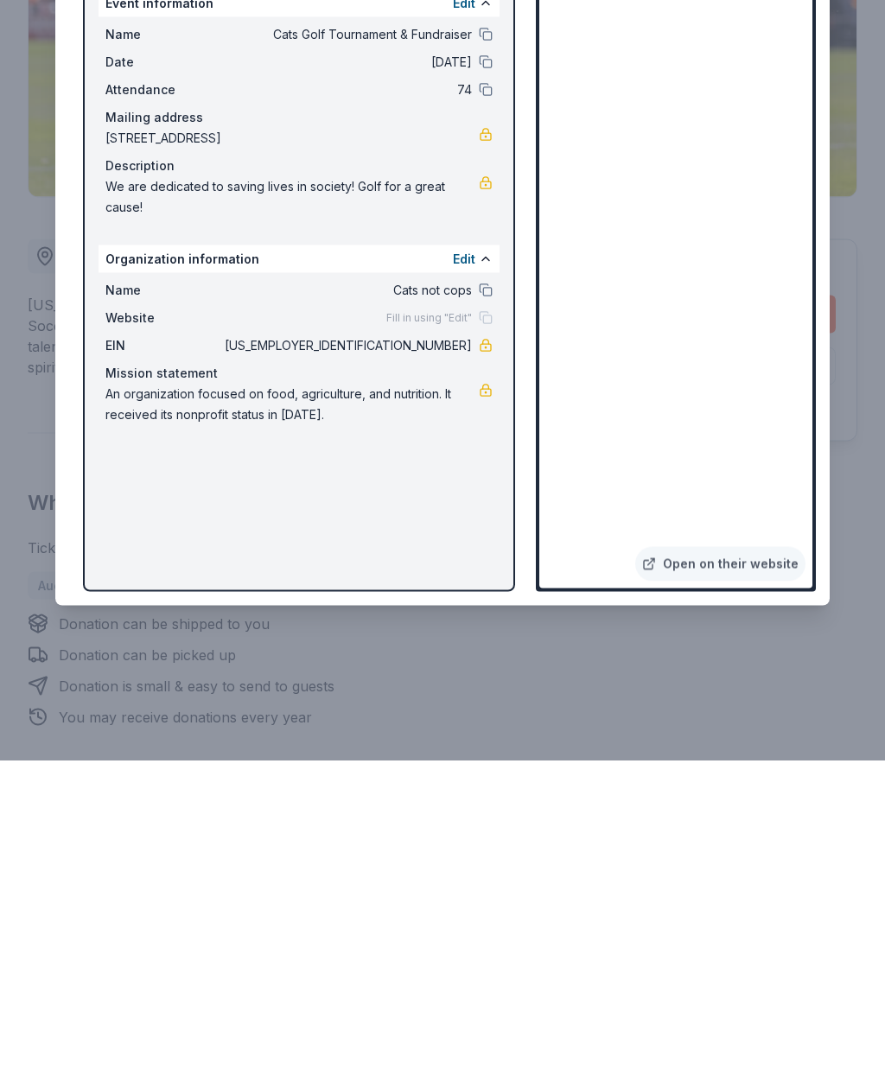
click at [486, 355] on button at bounding box center [486, 362] width 14 height 14
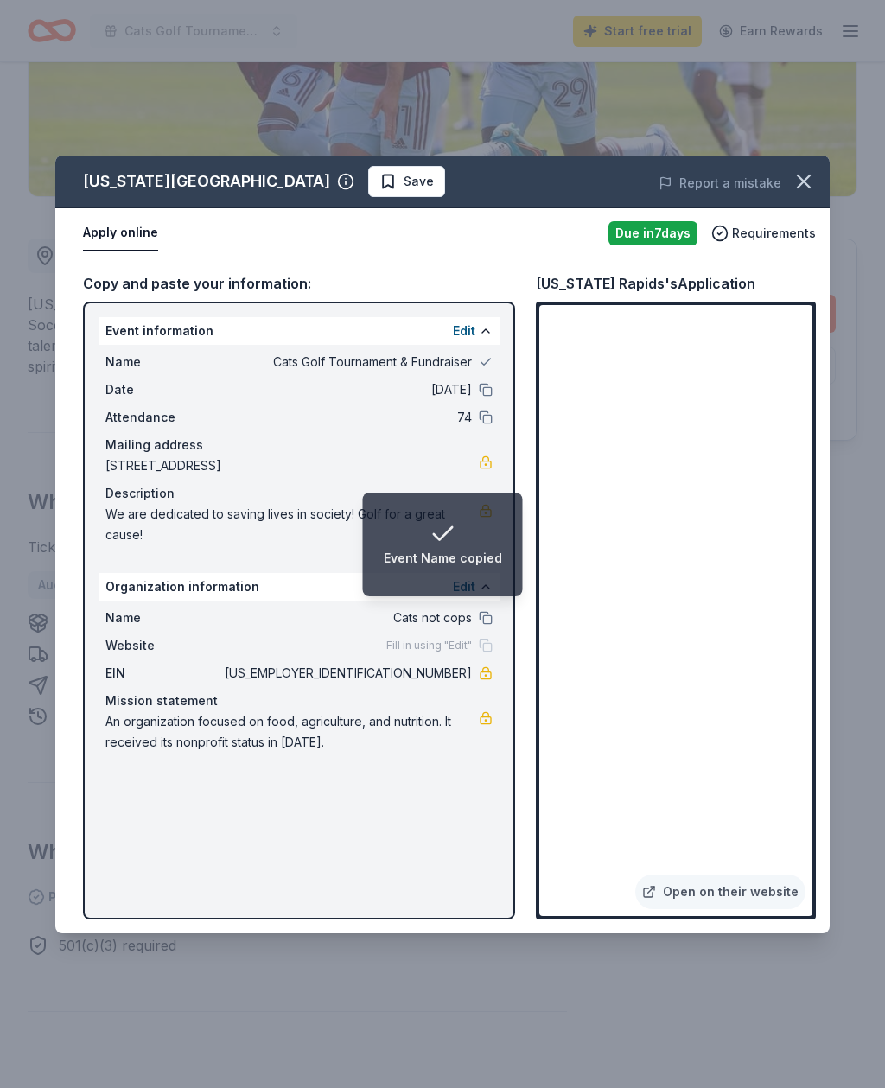
scroll to position [420, 0]
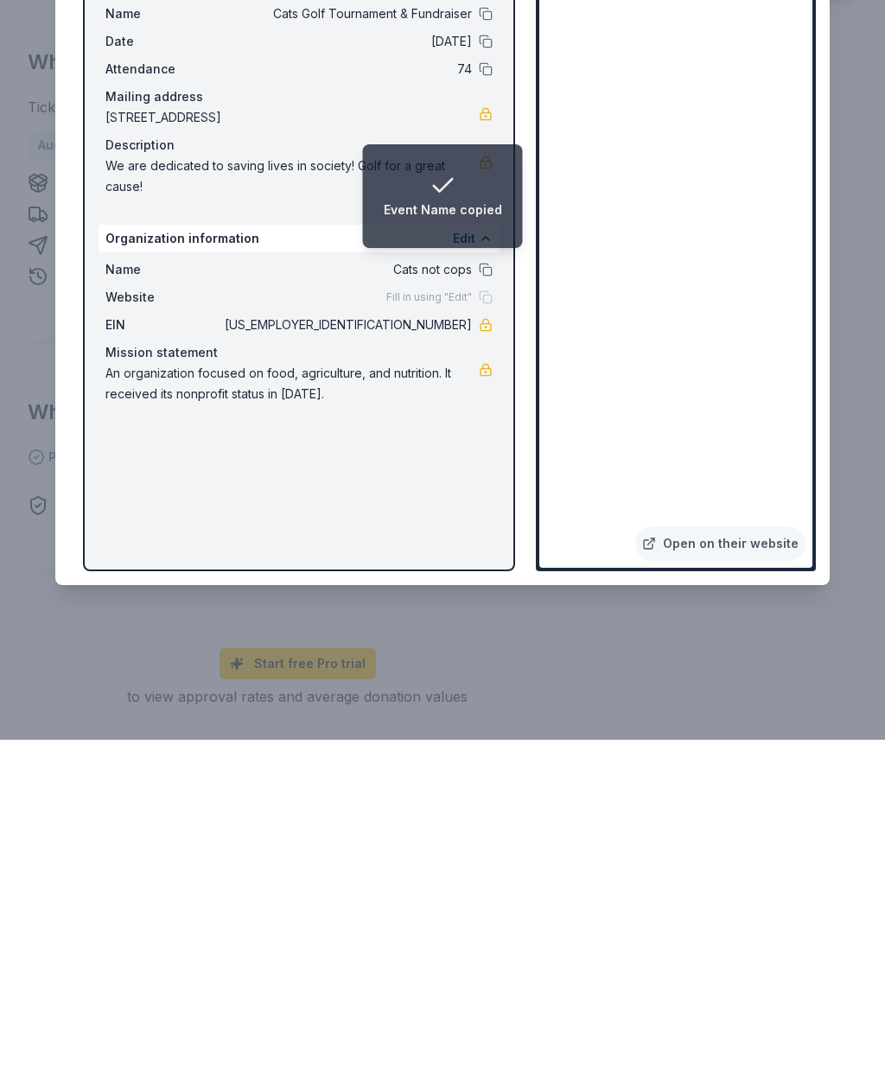
click at [482, 493] on li "Event Name copied" at bounding box center [443, 545] width 160 height 104
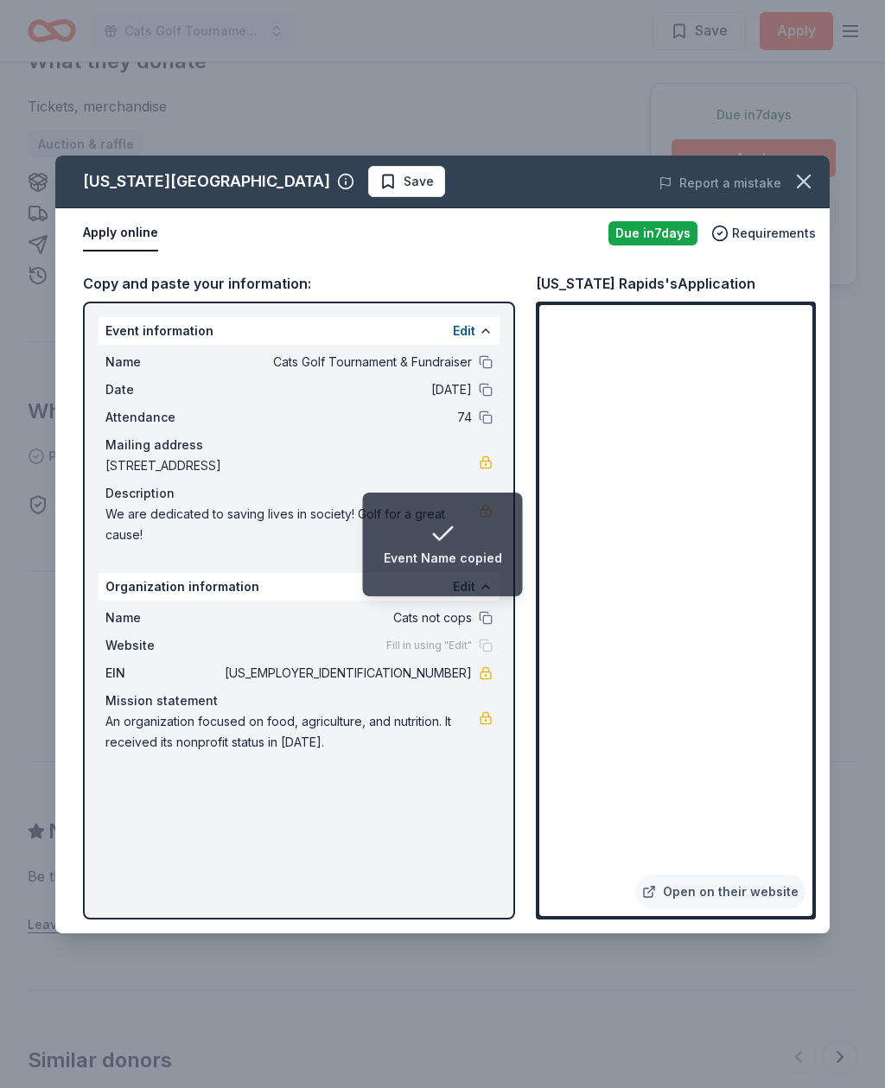
scroll to position [807, 0]
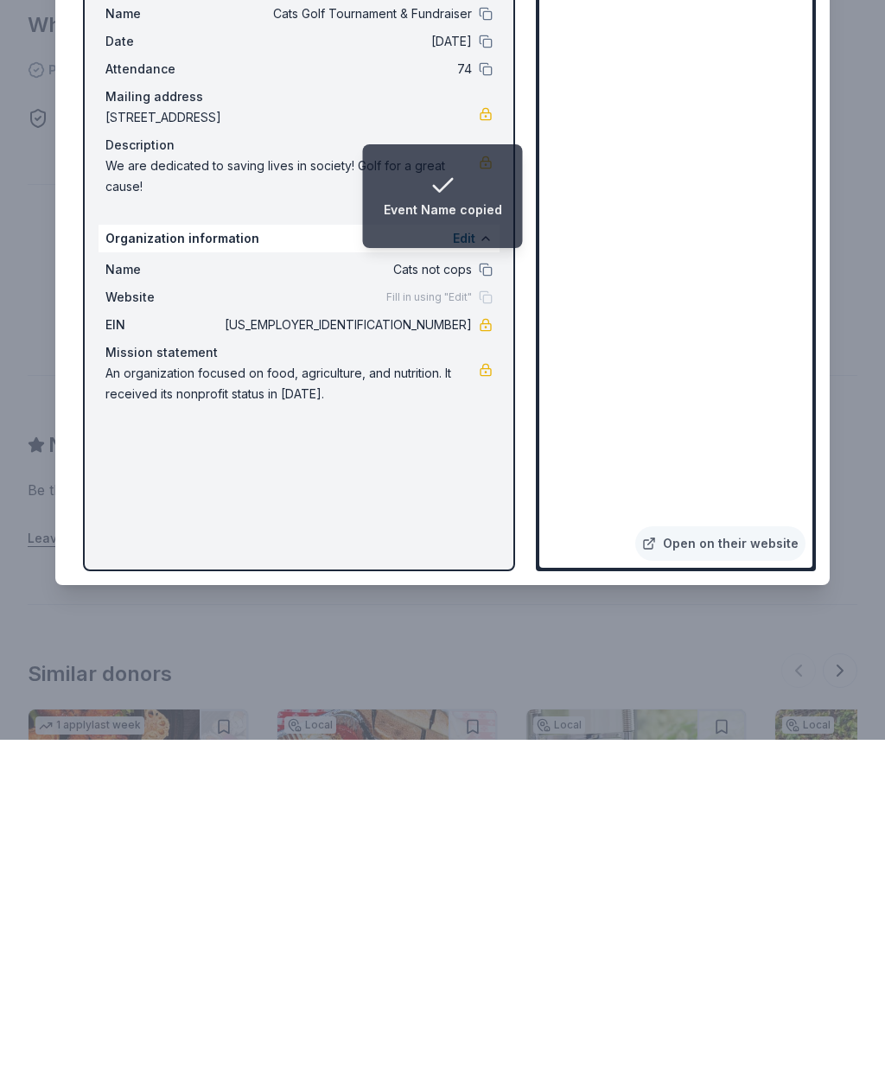
click at [491, 493] on li "Event Name copied" at bounding box center [443, 545] width 160 height 104
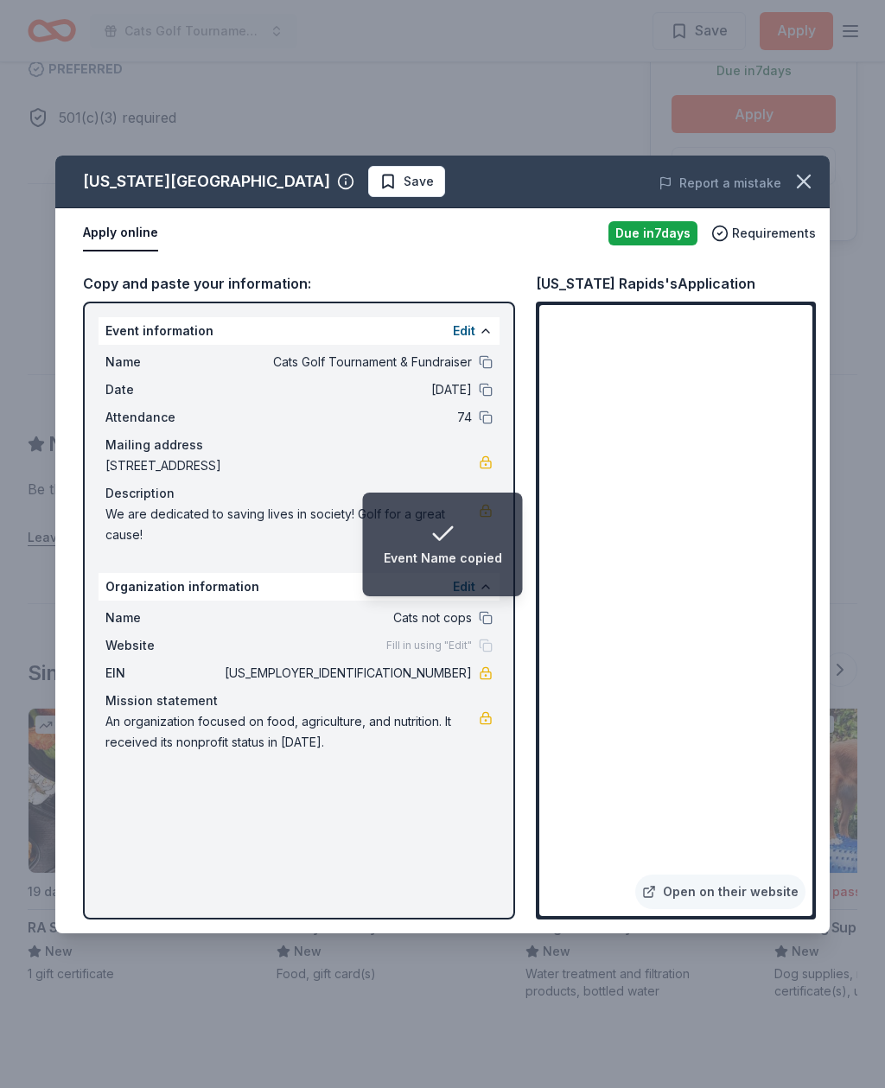
click at [488, 504] on li "Event Name copied" at bounding box center [443, 545] width 160 height 104
click at [472, 548] on div "Event Name copied" at bounding box center [443, 558] width 118 height 21
click at [442, 642] on span "Fill in using "Edit"" at bounding box center [429, 646] width 86 height 14
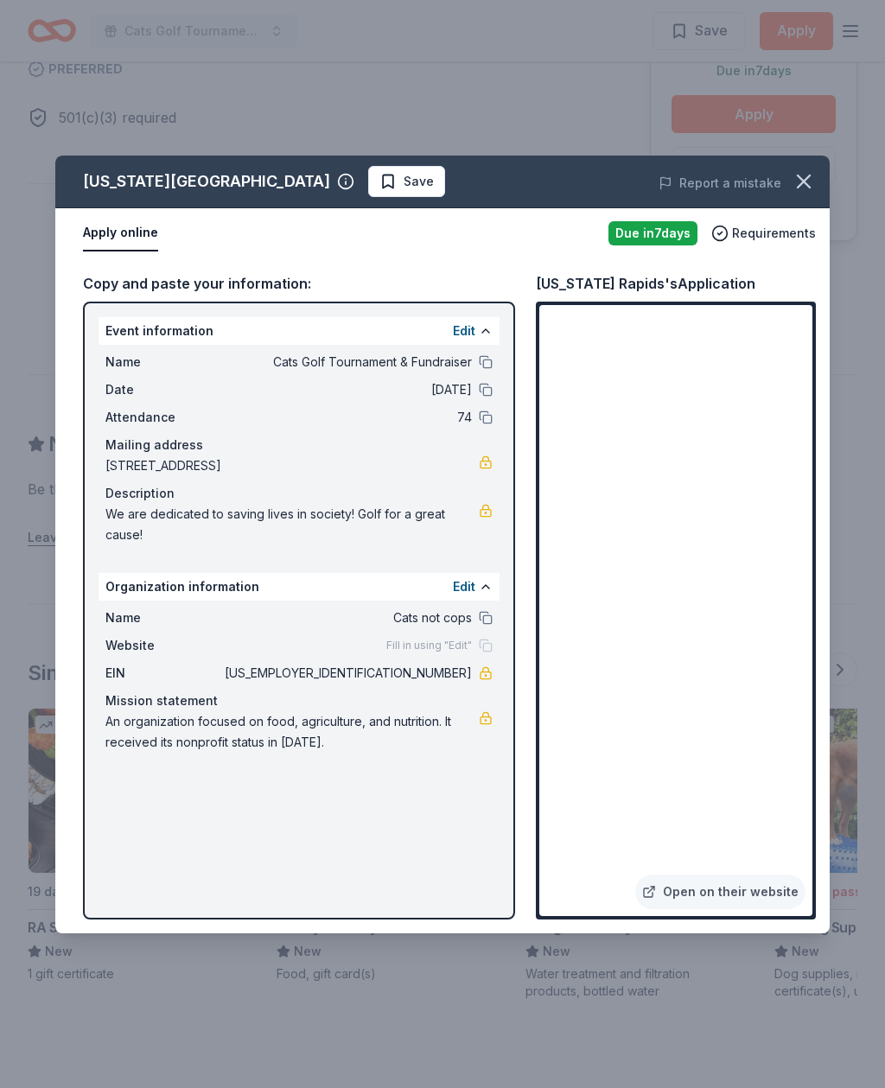
click at [493, 504] on div "Name Cats Golf Tournament & Fundraiser Date 10/18/25 Attendance 74 Mailing addr…" at bounding box center [299, 448] width 401 height 207
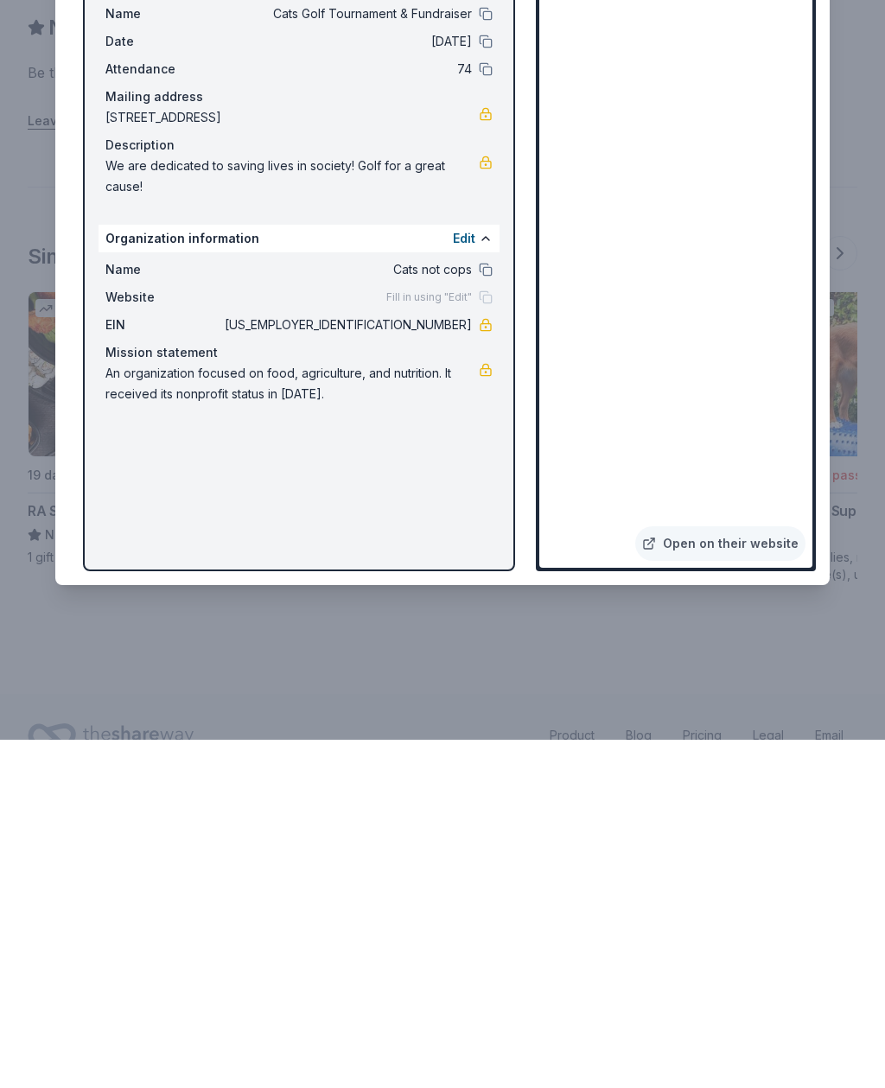
scroll to position [1304, 0]
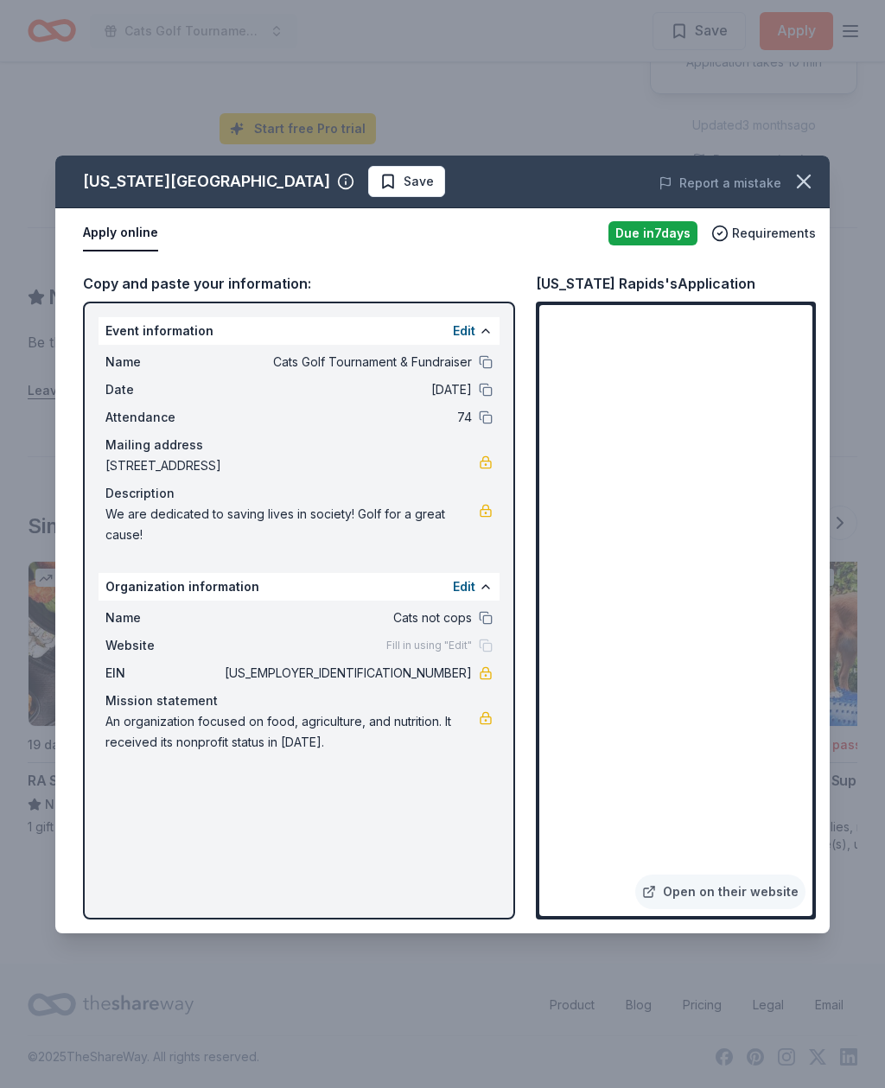
click at [807, 177] on icon "button" at bounding box center [804, 181] width 12 height 12
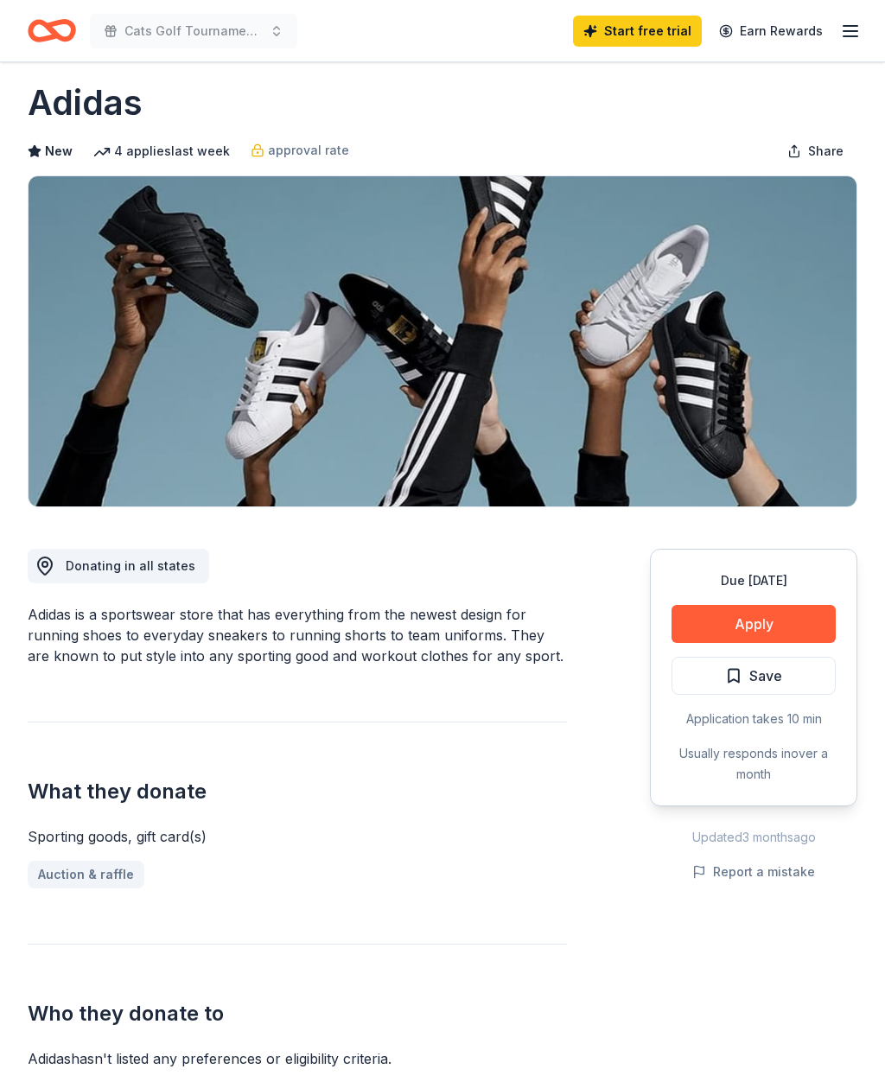
scroll to position [21, 0]
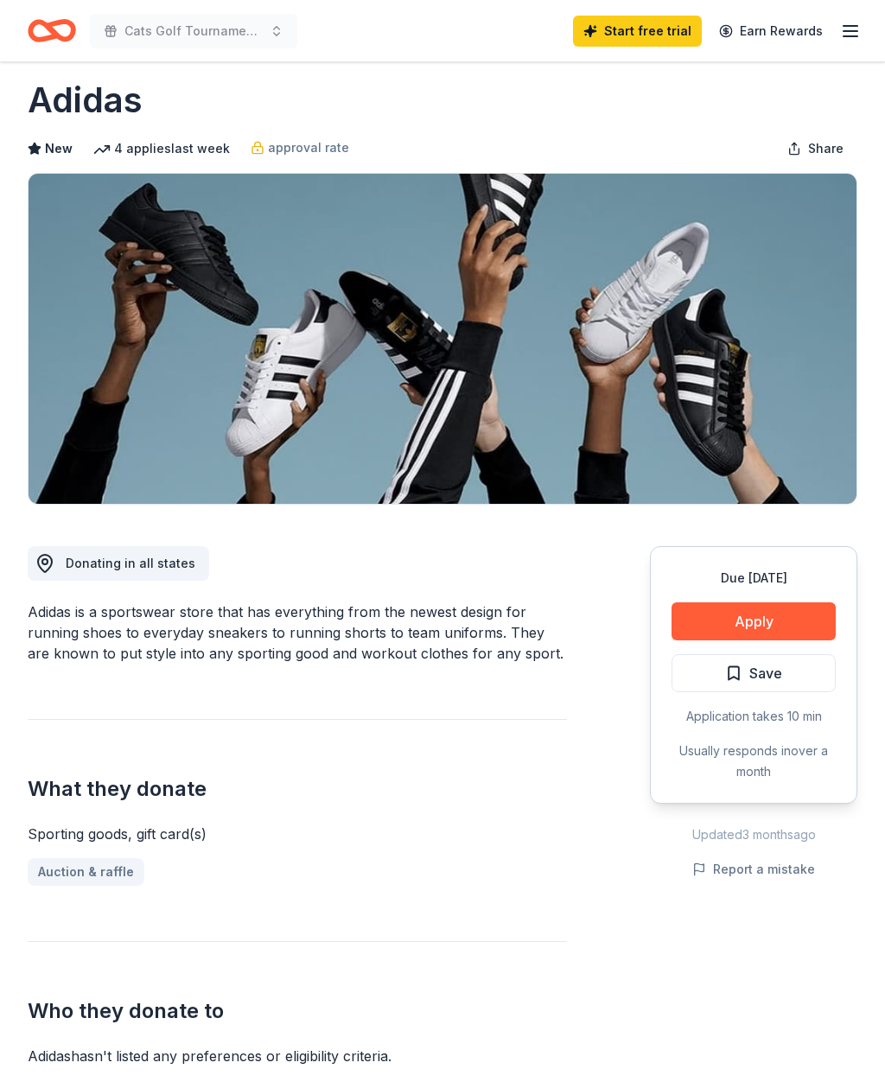
click at [787, 616] on button "Apply" at bounding box center [754, 622] width 164 height 38
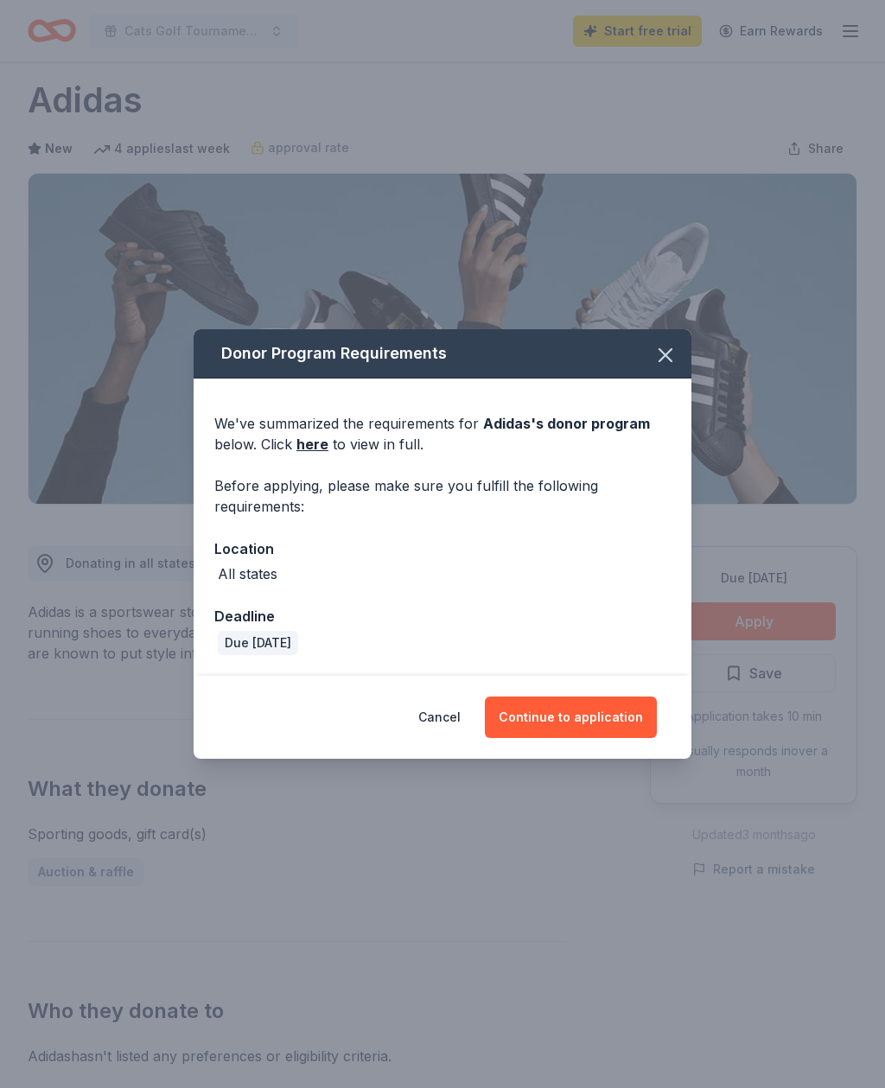
click at [622, 720] on button "Continue to application" at bounding box center [571, 717] width 172 height 41
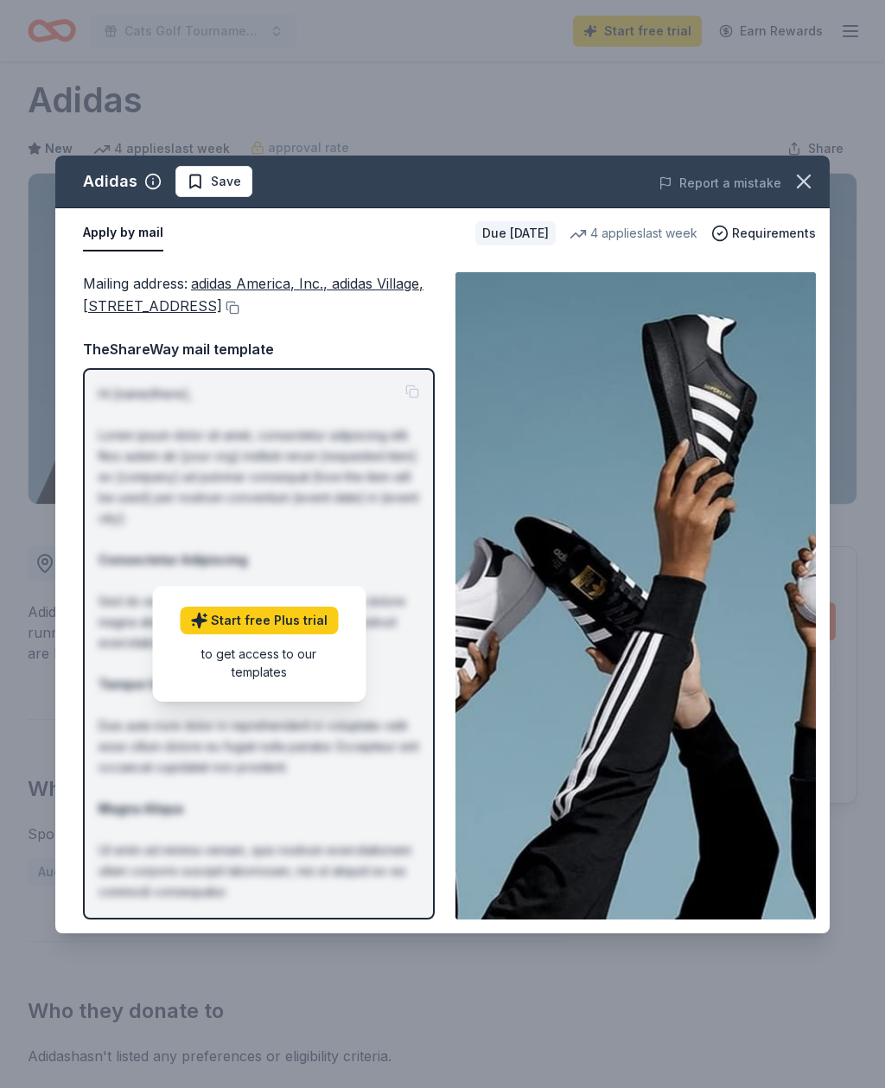
click at [265, 337] on div "Mailing address : adidas America, Inc., adidas Village, 5055 N Greeley Avenue, …" at bounding box center [259, 596] width 352 height 648
click at [809, 174] on icon "button" at bounding box center [804, 181] width 24 height 24
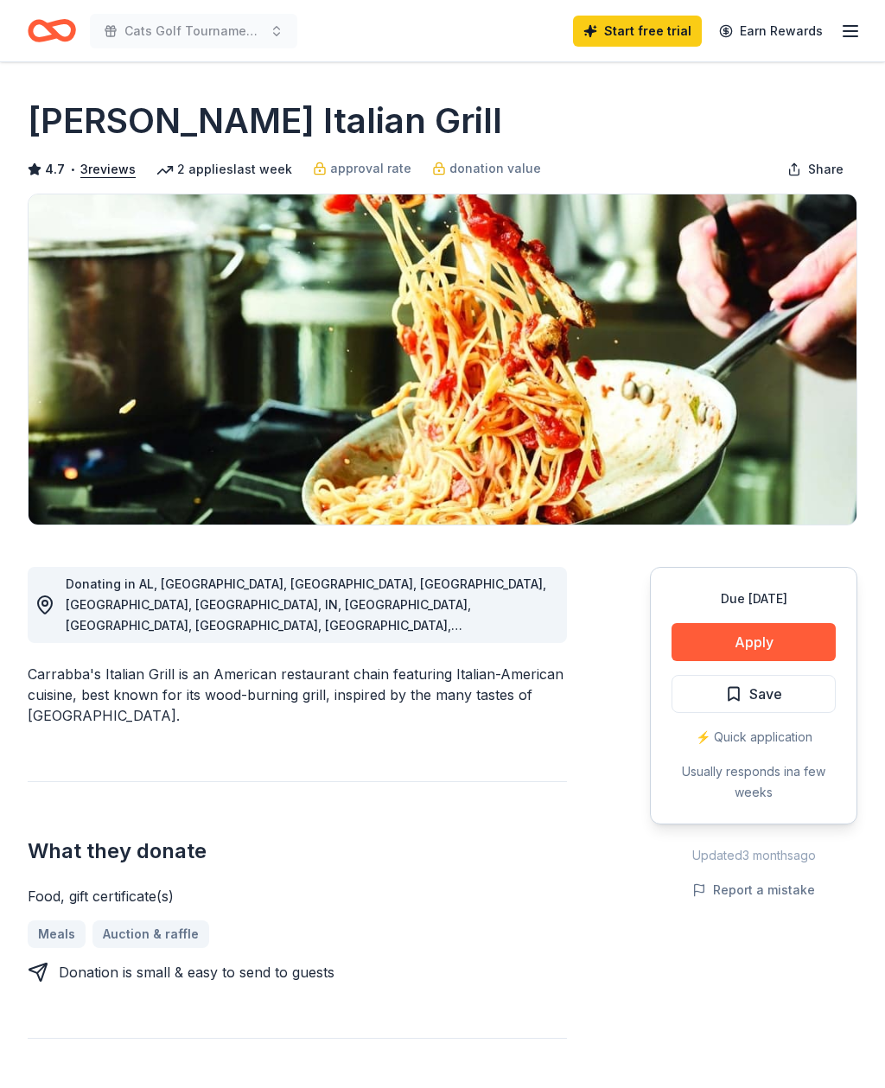
click at [766, 643] on button "Apply" at bounding box center [754, 642] width 164 height 38
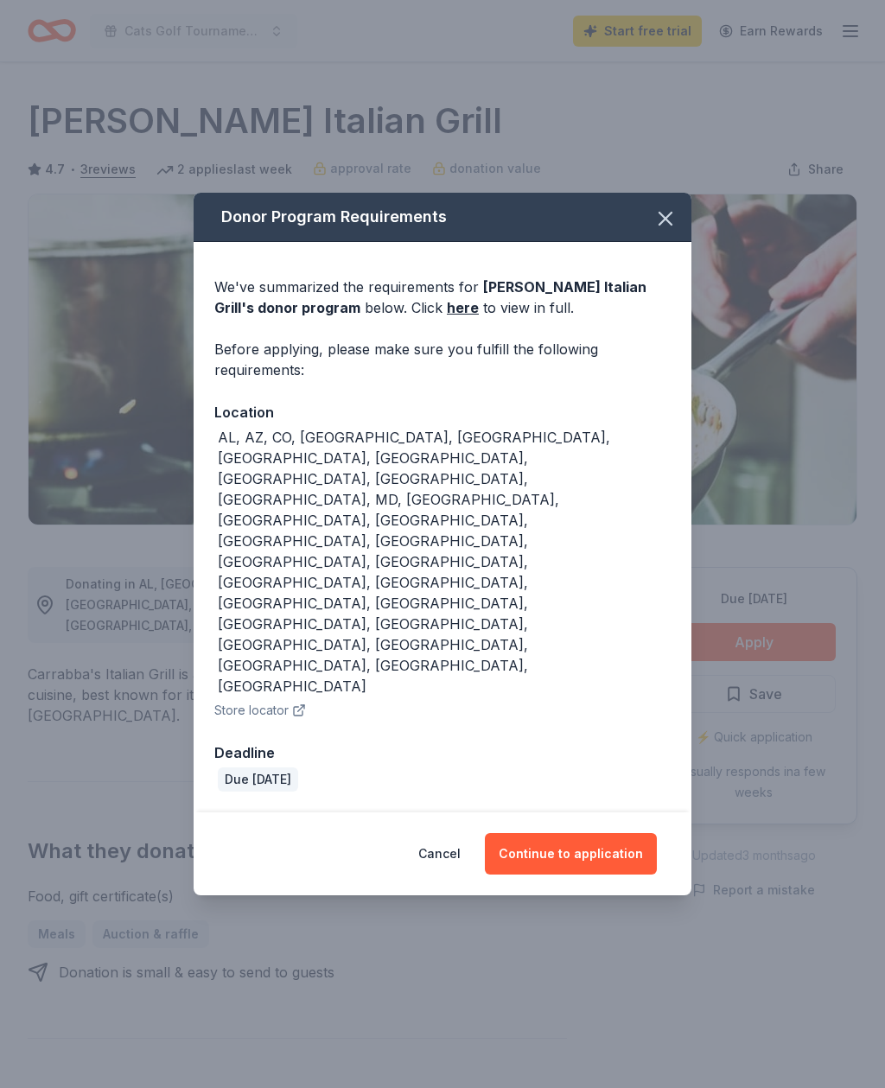
click at [605, 833] on button "Continue to application" at bounding box center [571, 853] width 172 height 41
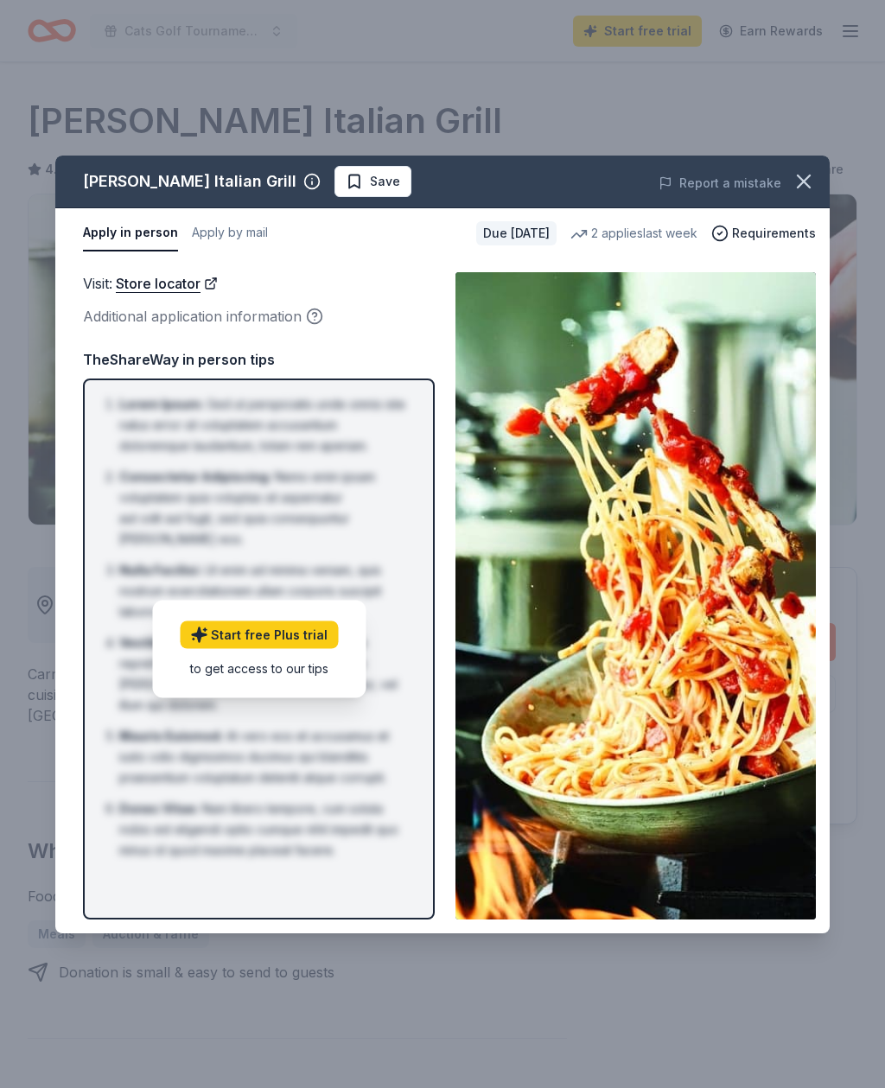
click at [116, 236] on button "Apply in person" at bounding box center [130, 233] width 95 height 36
click at [214, 239] on button "Apply by mail" at bounding box center [230, 233] width 76 height 36
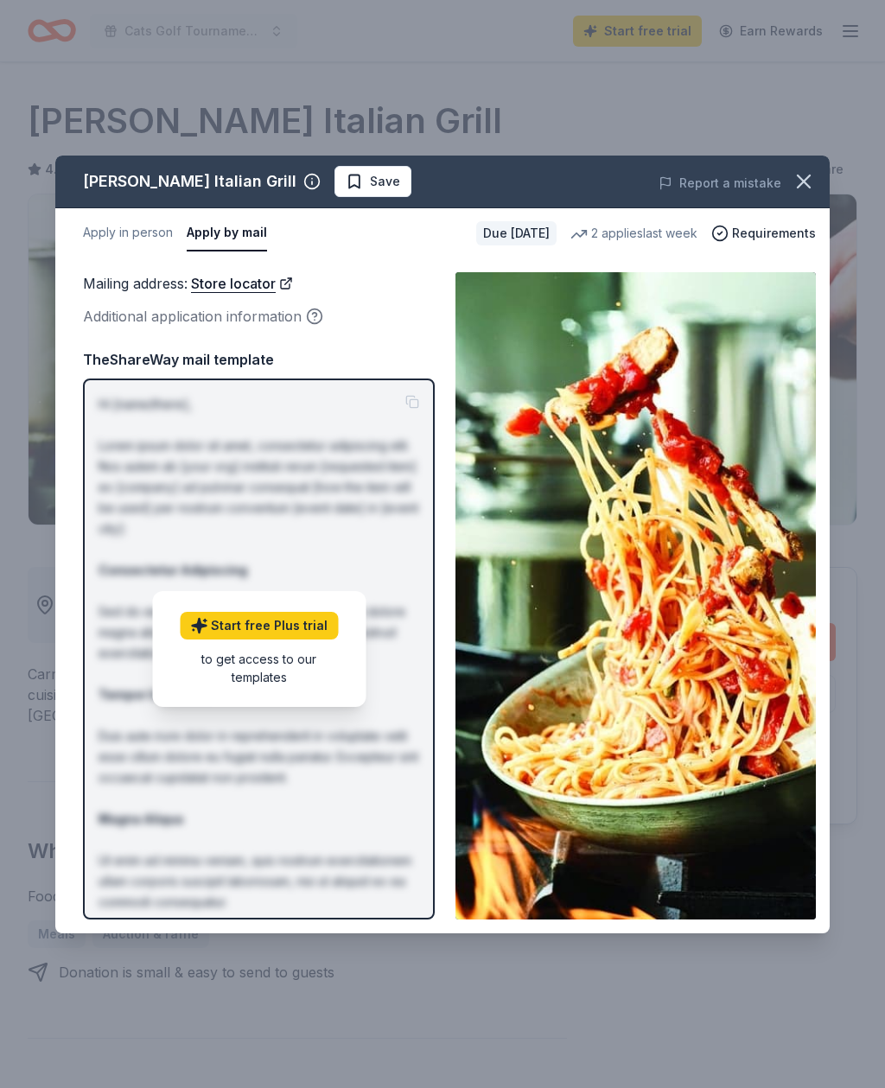
click at [112, 234] on button "Apply in person" at bounding box center [128, 233] width 90 height 36
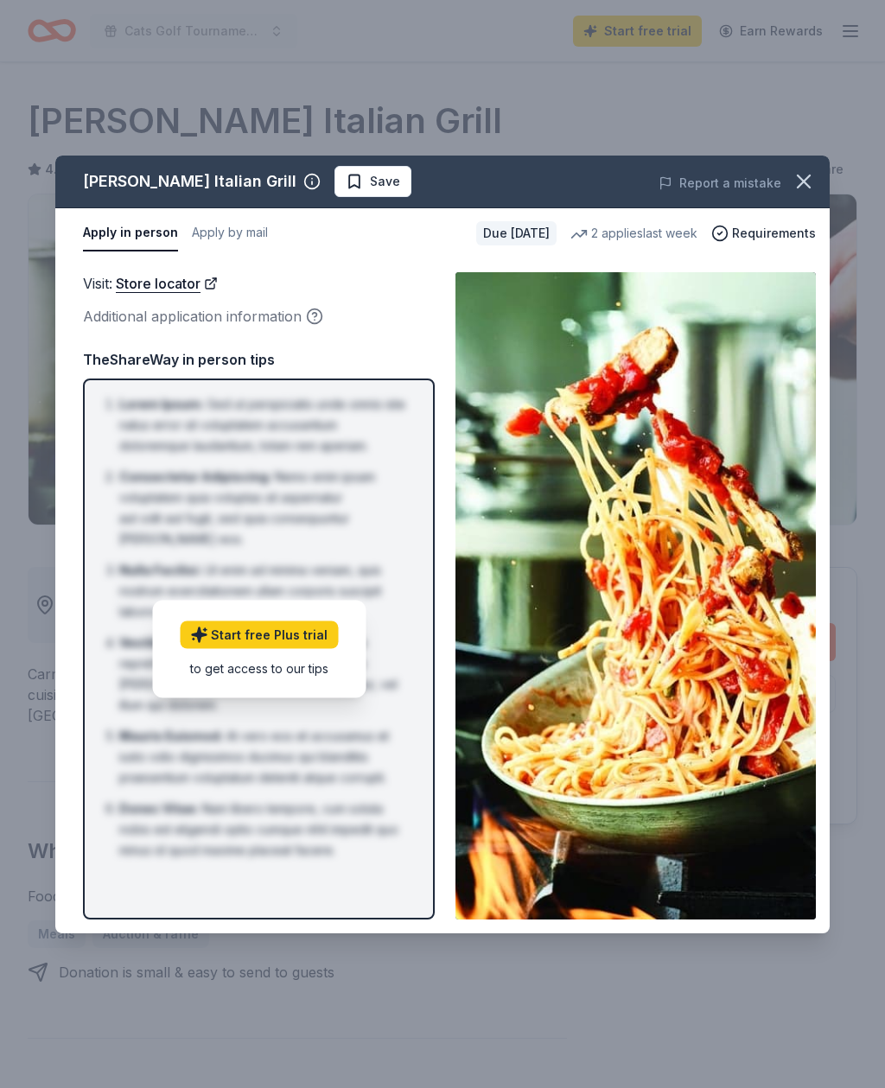
click at [821, 182] on button "button" at bounding box center [804, 182] width 38 height 38
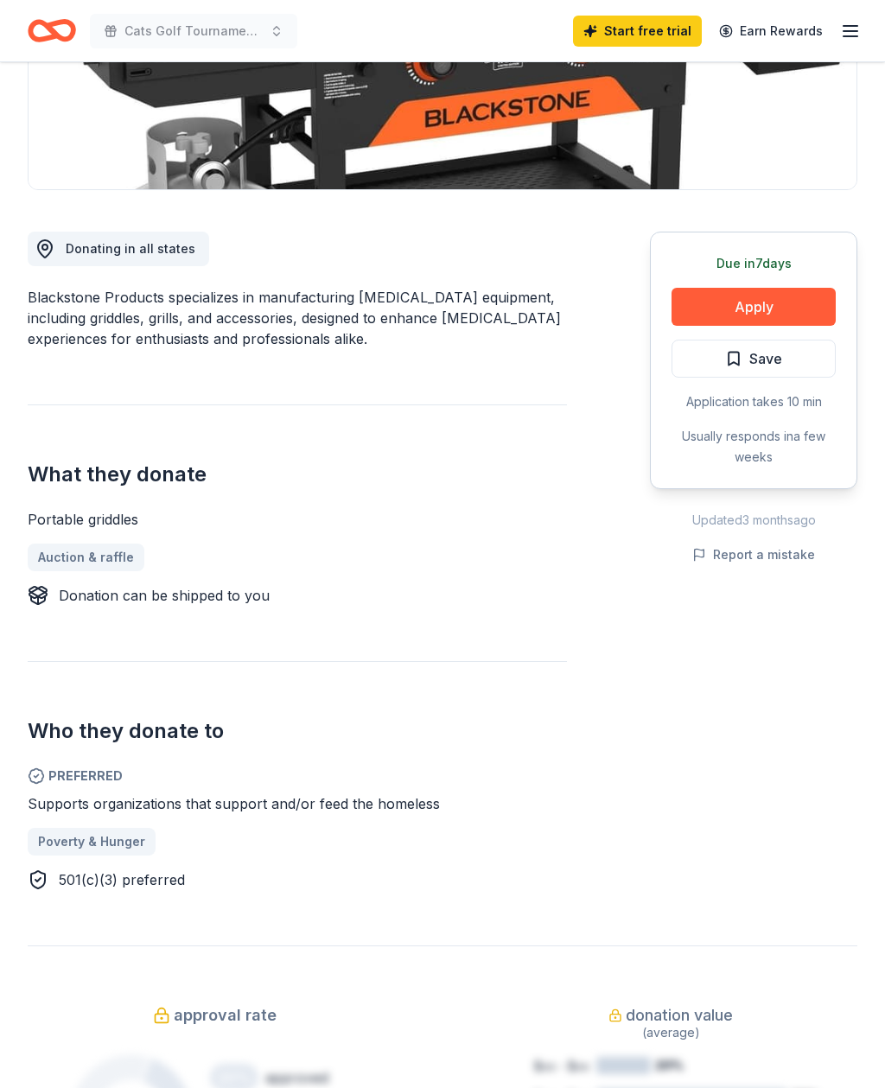
scroll to position [395, 0]
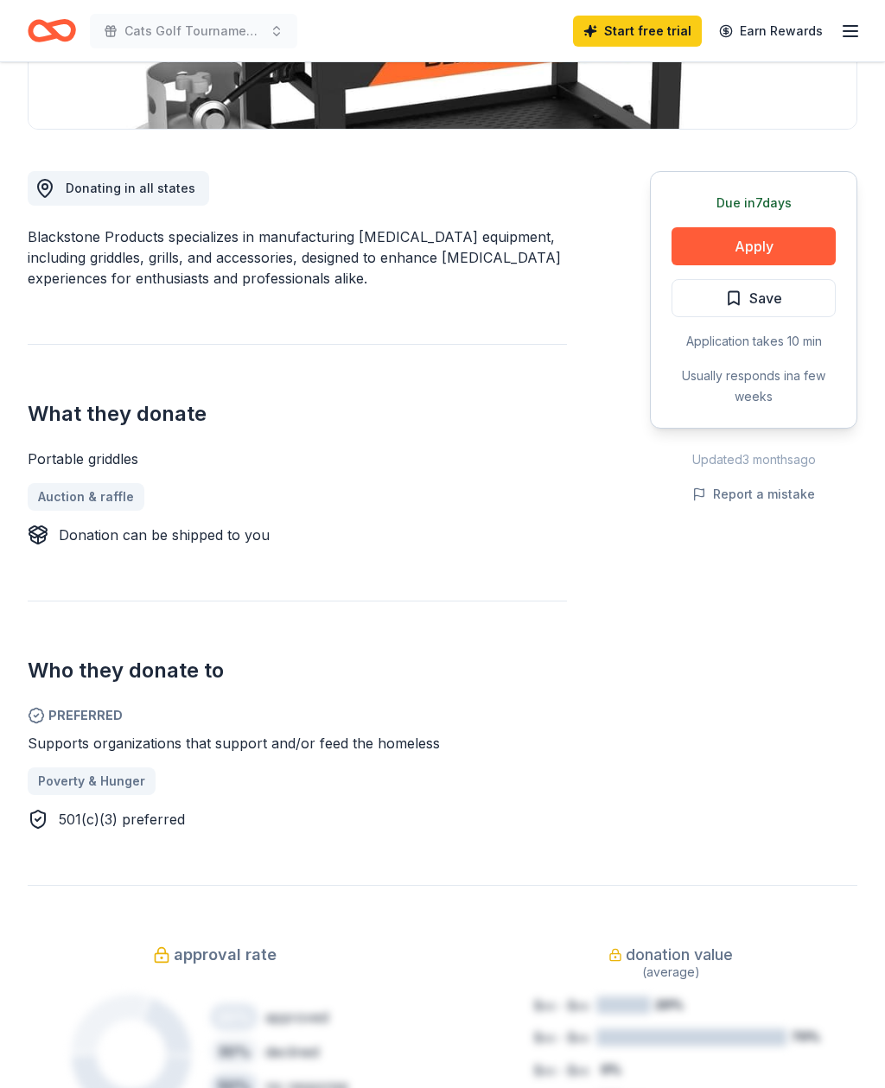
click at [817, 248] on button "Apply" at bounding box center [754, 247] width 164 height 38
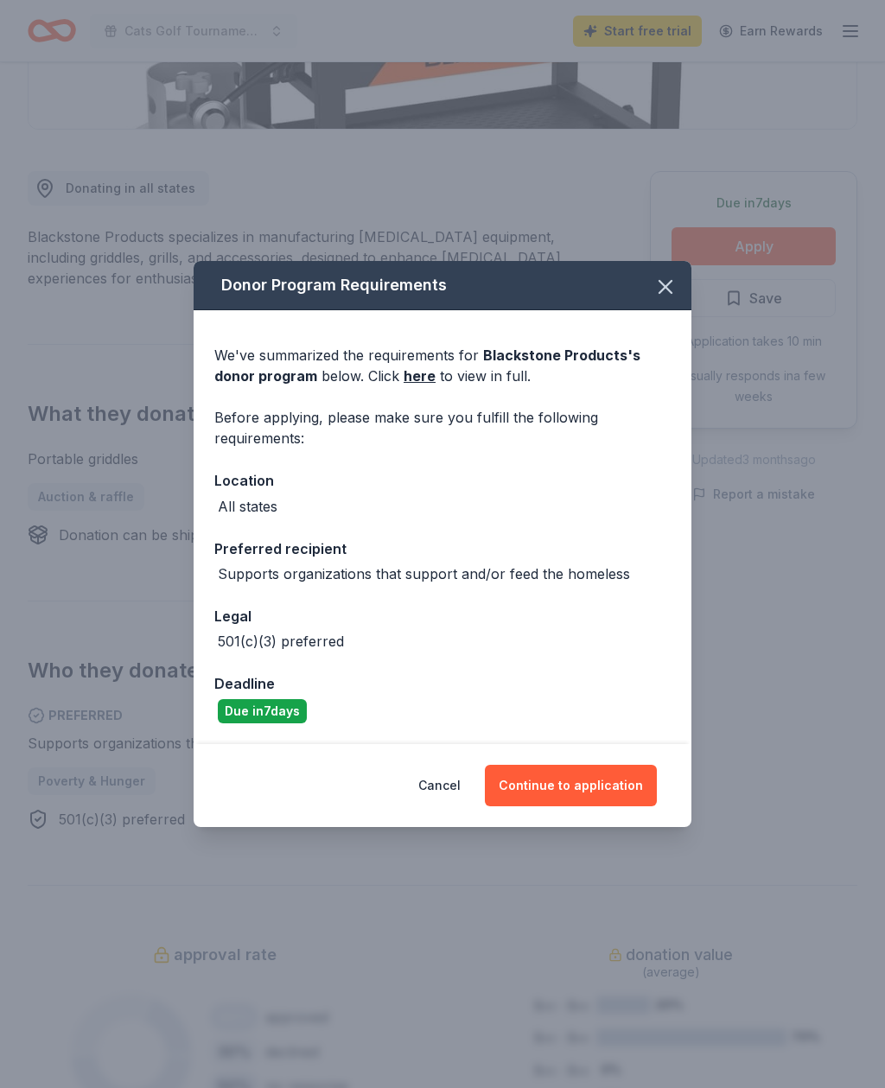
click at [418, 386] on link "here" at bounding box center [420, 376] width 32 height 21
